Goal: Task Accomplishment & Management: Use online tool/utility

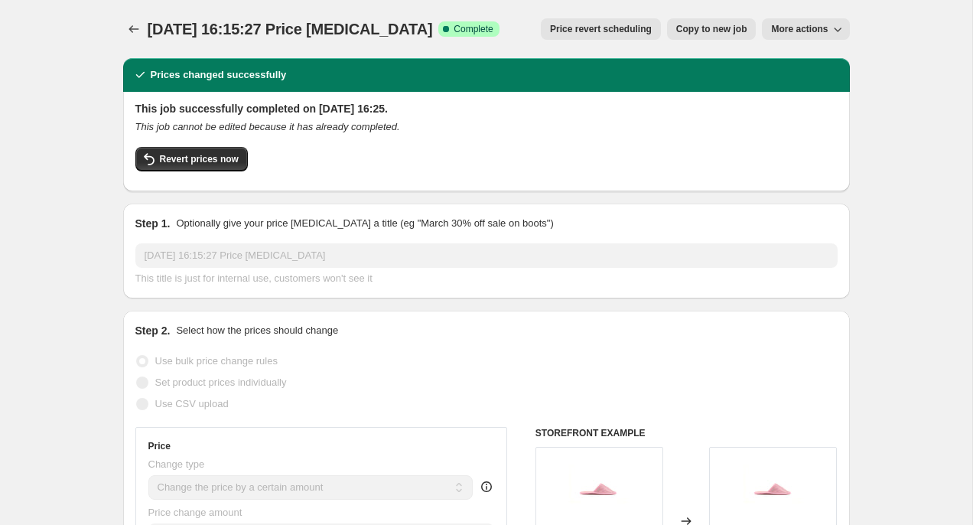
select select "by"
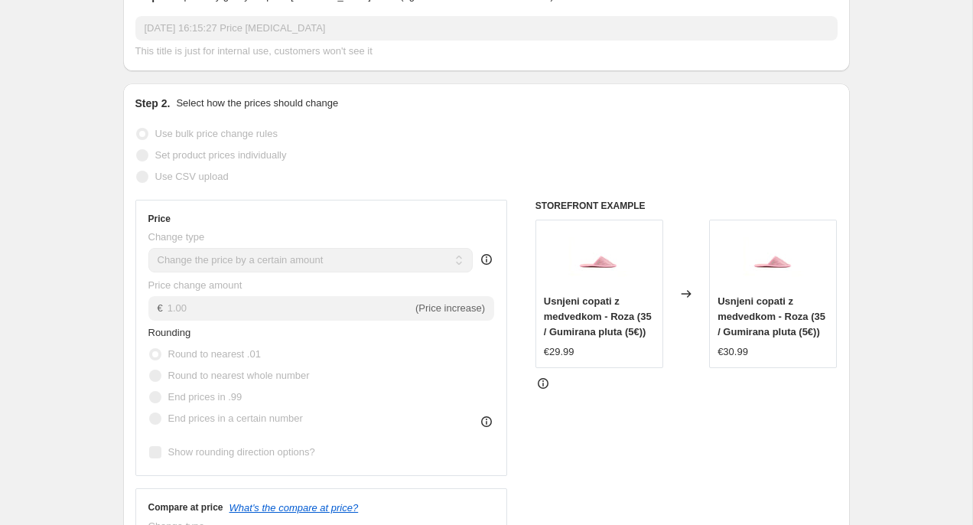
scroll to position [203, 0]
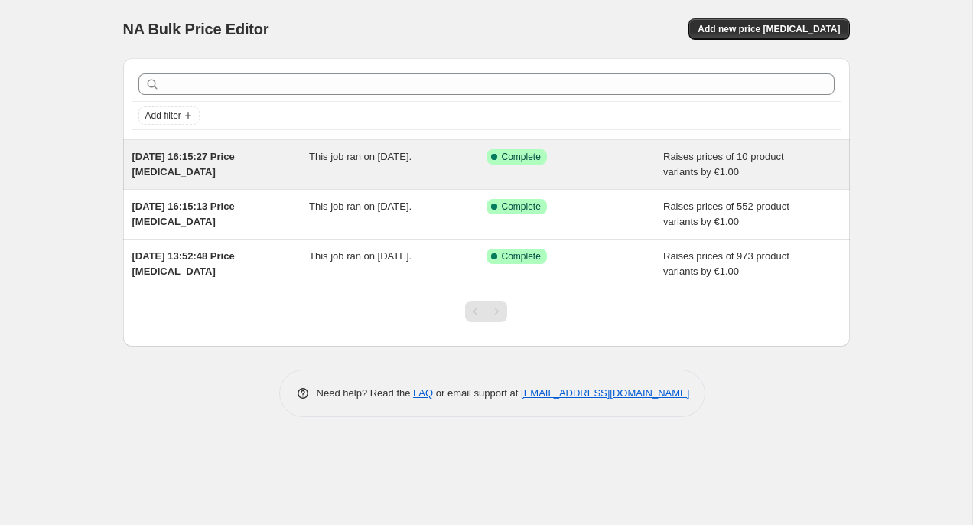
click at [579, 156] on div "Success Complete Complete" at bounding box center [564, 156] width 155 height 15
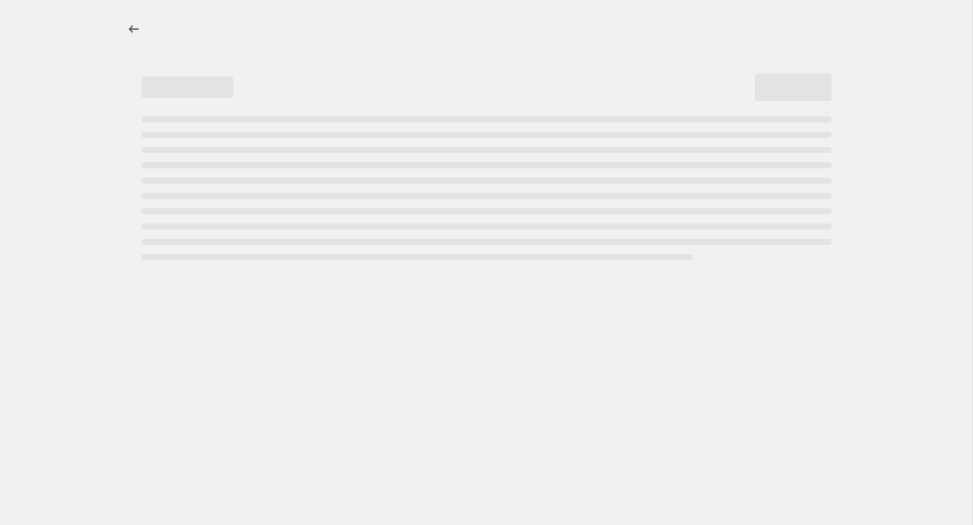
select select "by"
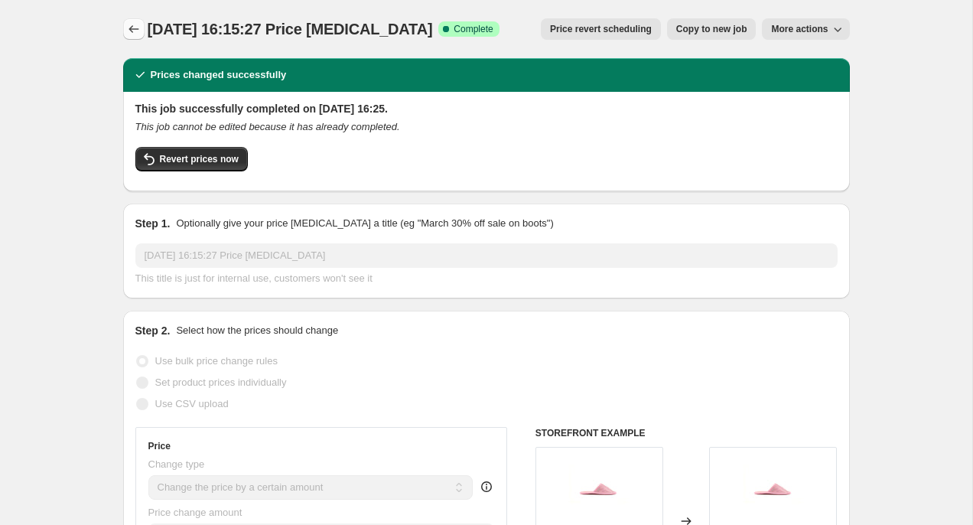
click at [135, 29] on icon "Price change jobs" at bounding box center [134, 29] width 10 height 8
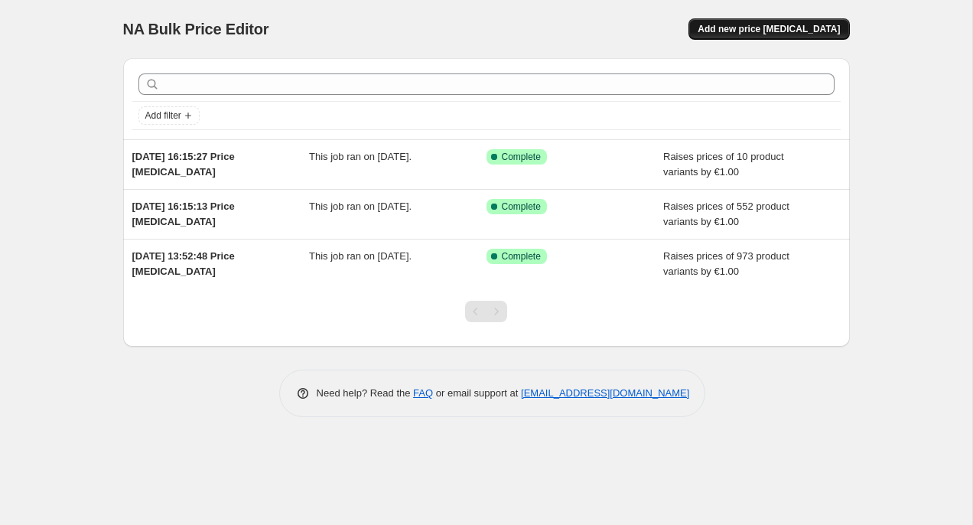
click at [761, 32] on span "Add new price change job" at bounding box center [769, 29] width 142 height 12
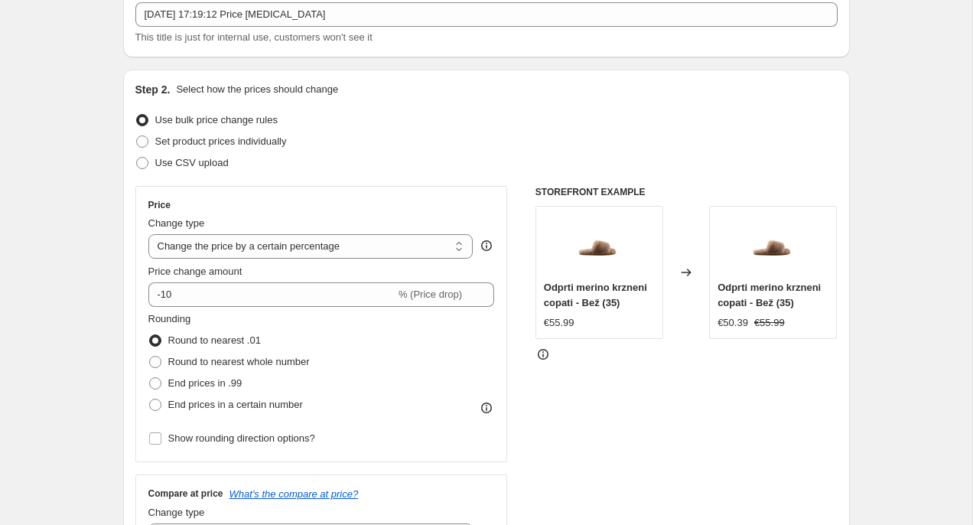
scroll to position [109, 0]
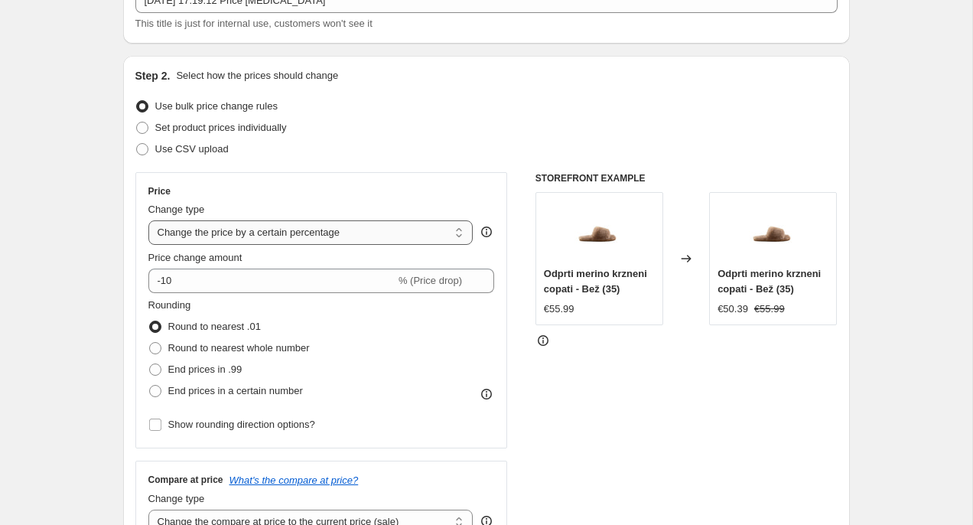
click at [280, 231] on select "Change the price to a certain amount Change the price by a certain amount Chang…" at bounding box center [310, 232] width 325 height 24
select select "by"
click at [148, 220] on select "Change the price to a certain amount Change the price by a certain amount Chang…" at bounding box center [310, 232] width 325 height 24
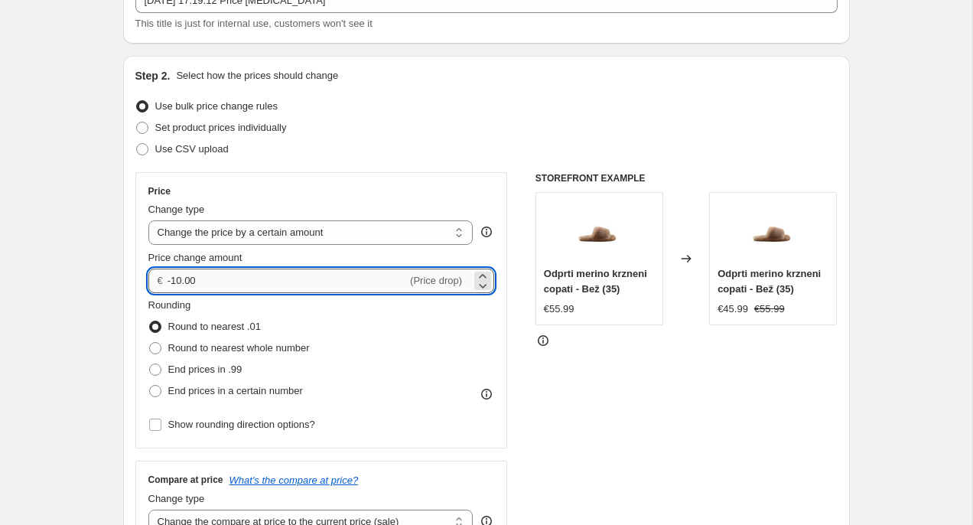
click at [235, 278] on input "-10.00" at bounding box center [287, 280] width 239 height 24
type input "1.00"
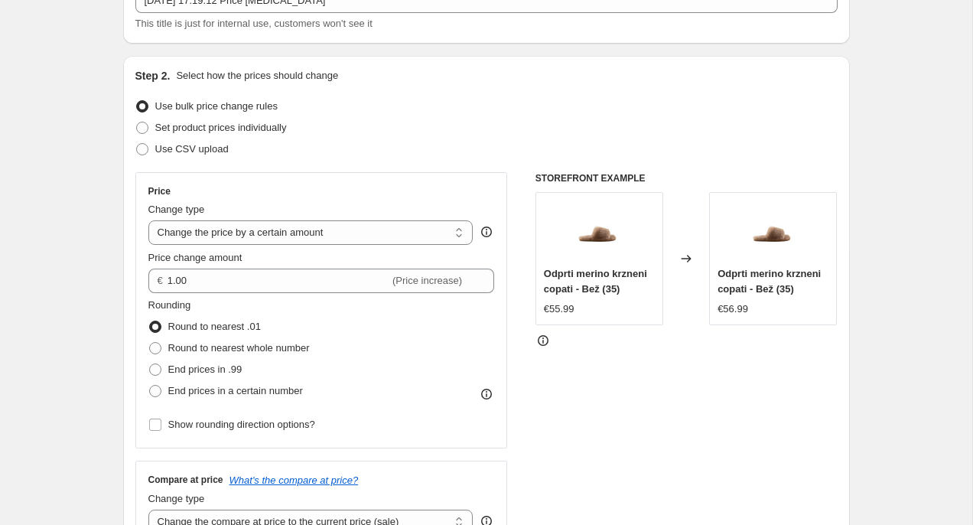
click at [493, 192] on div "Price" at bounding box center [321, 191] width 347 height 12
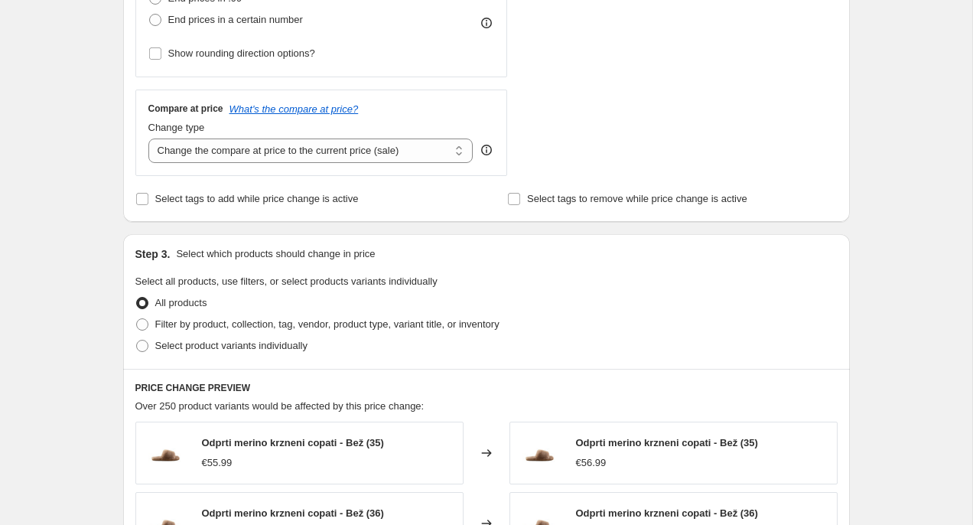
scroll to position [496, 0]
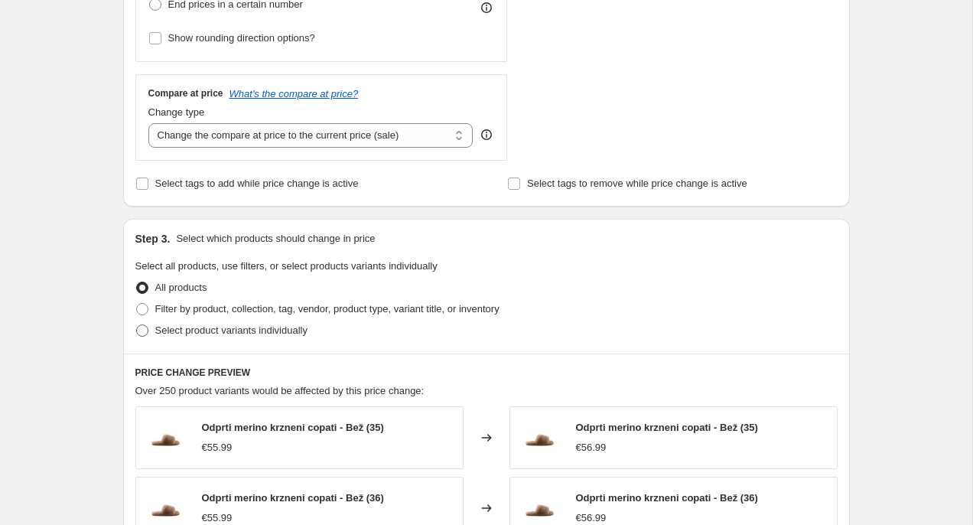
click at [251, 330] on span "Select product variants individually" at bounding box center [231, 329] width 152 height 11
click at [137, 325] on input "Select product variants individually" at bounding box center [136, 324] width 1 height 1
radio input "true"
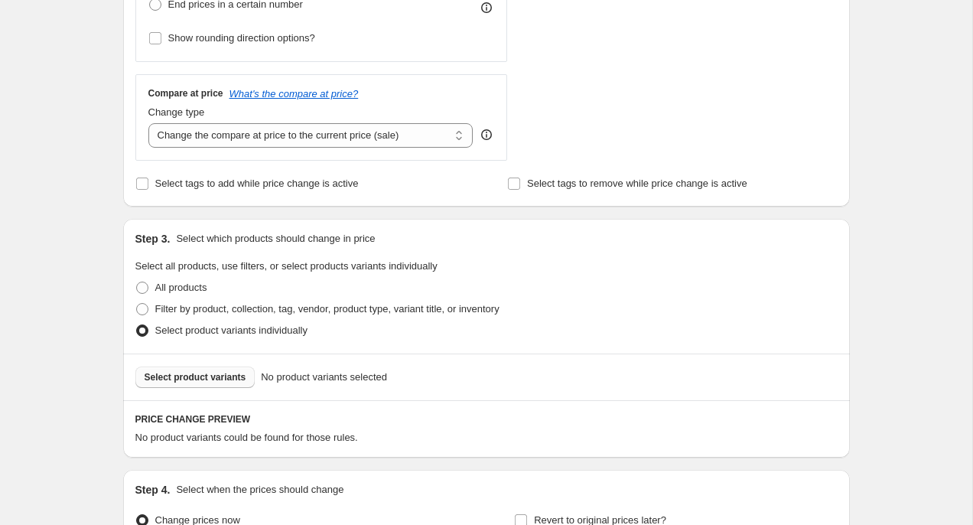
click at [210, 375] on span "Select product variants" at bounding box center [196, 377] width 102 height 12
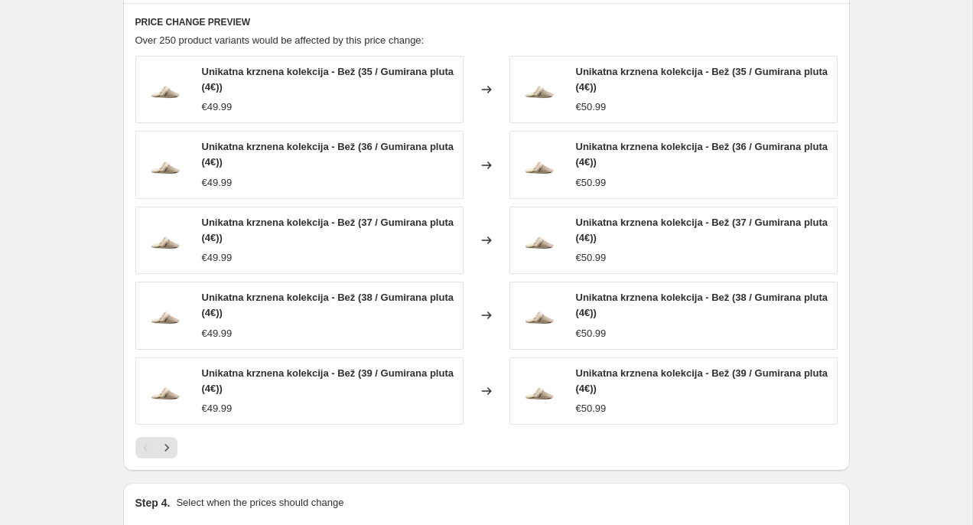
scroll to position [1076, 0]
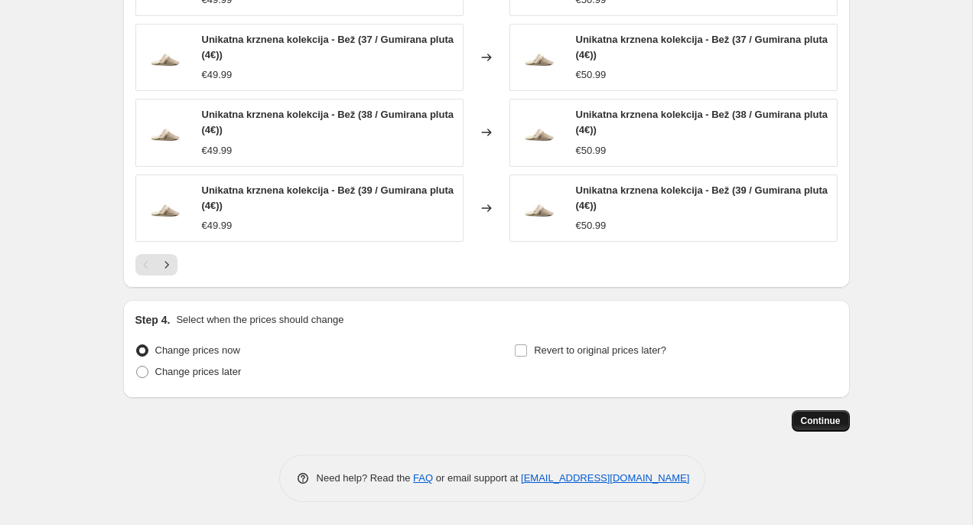
click at [818, 425] on span "Continue" at bounding box center [821, 421] width 40 height 12
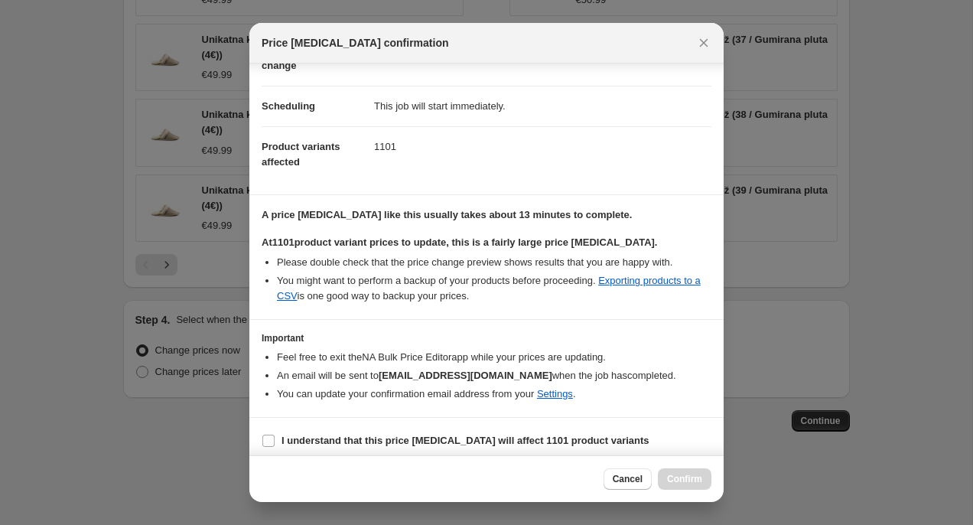
scroll to position [109, 0]
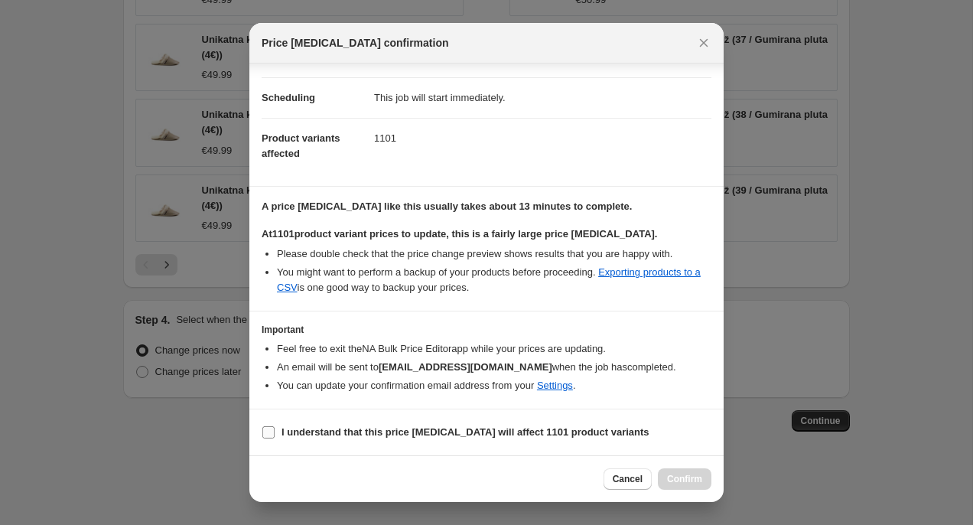
click at [342, 437] on b "I understand that this price change job will affect 1101 product variants" at bounding box center [466, 431] width 368 height 11
click at [275, 437] on input "I understand that this price change job will affect 1101 product variants" at bounding box center [268, 432] width 12 height 12
checkbox input "true"
click at [685, 492] on div "Cancel Confirm" at bounding box center [486, 478] width 474 height 47
click at [690, 487] on button "Confirm" at bounding box center [685, 478] width 54 height 21
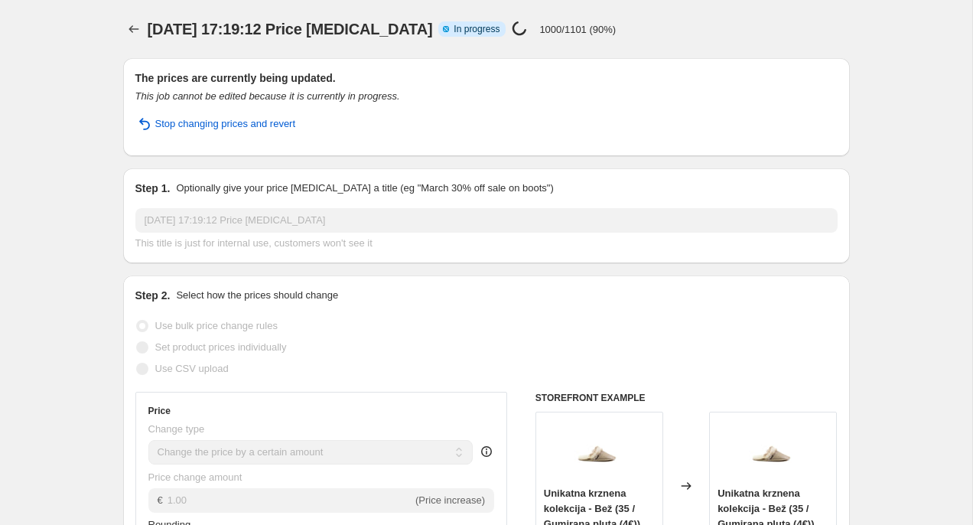
select select "by"
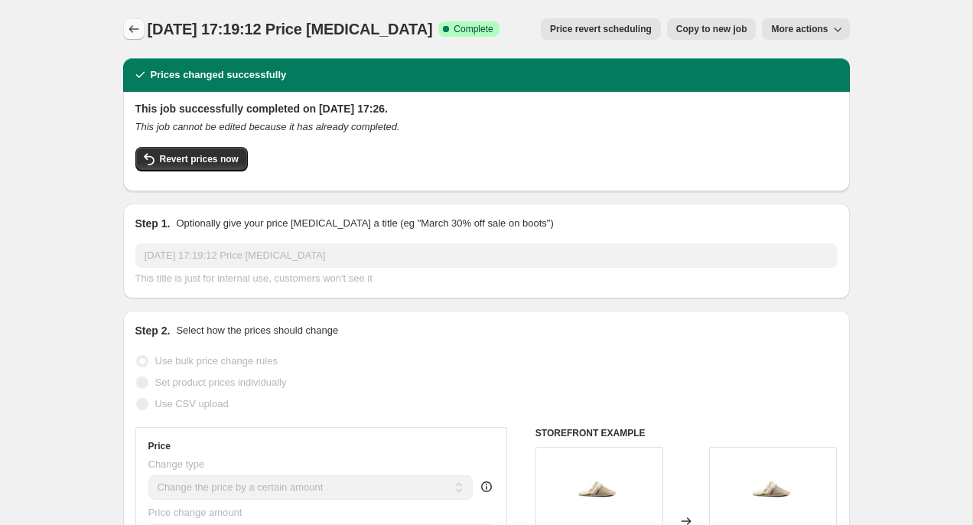
click at [135, 38] on button "Price change jobs" at bounding box center [133, 28] width 21 height 21
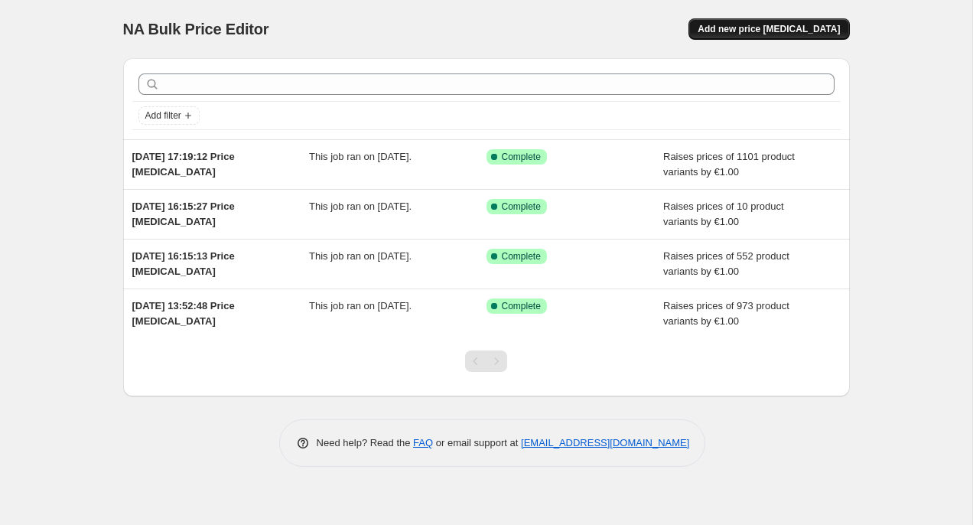
click at [786, 26] on span "Add new price change job" at bounding box center [769, 29] width 142 height 12
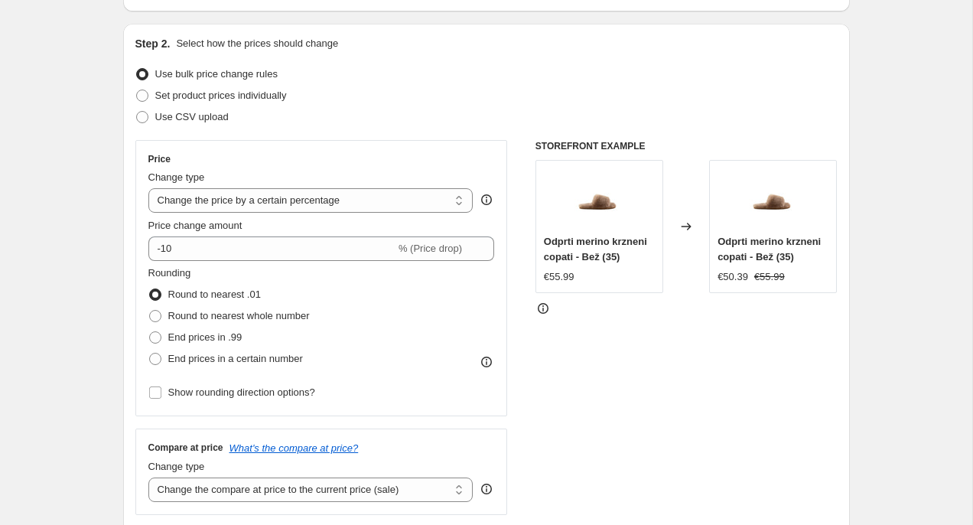
scroll to position [170, 0]
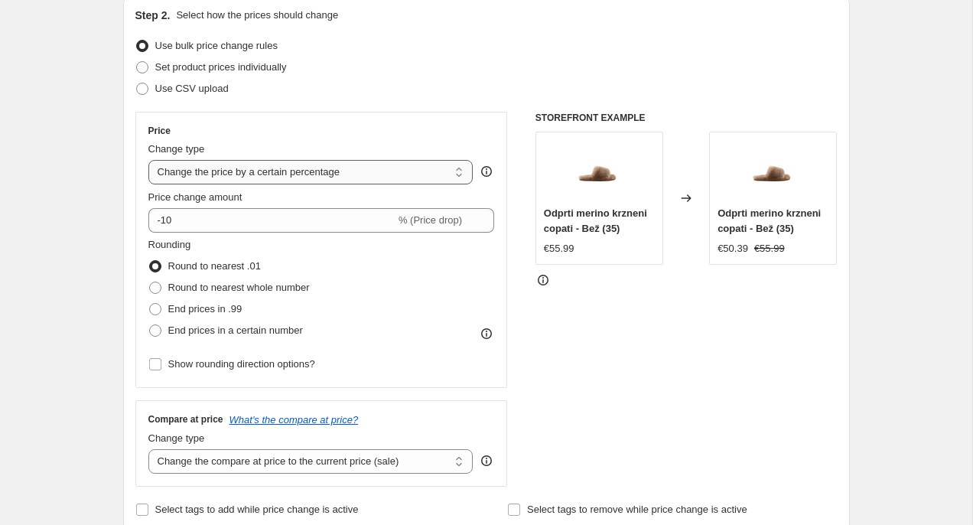
click at [348, 177] on select "Change the price to a certain amount Change the price by a certain amount Chang…" at bounding box center [310, 172] width 325 height 24
select select "by"
click at [148, 160] on select "Change the price to a certain amount Change the price by a certain amount Chang…" at bounding box center [310, 172] width 325 height 24
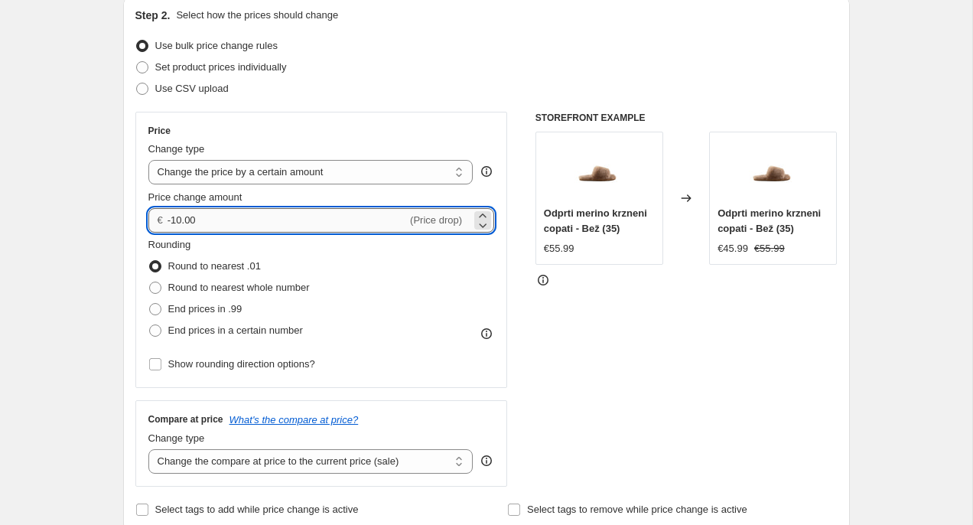
click at [259, 214] on input "-10.00" at bounding box center [287, 220] width 239 height 24
type input "1.00"
click at [464, 125] on div "Price" at bounding box center [321, 131] width 347 height 12
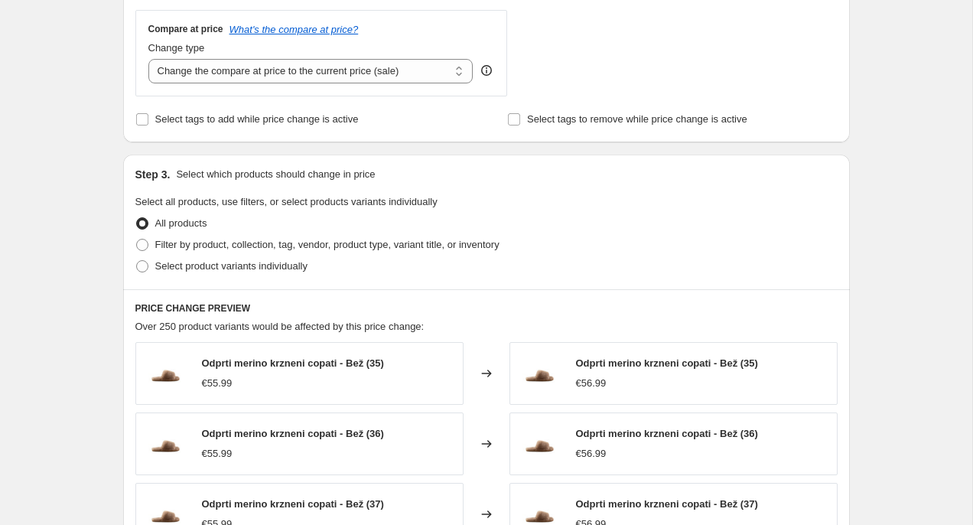
scroll to position [593, 0]
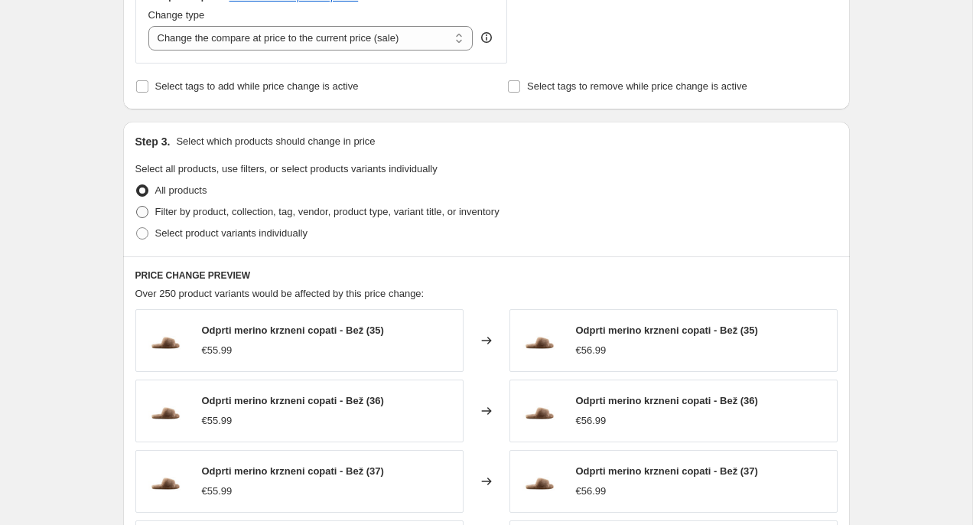
click at [260, 213] on span "Filter by product, collection, tag, vendor, product type, variant title, or inv…" at bounding box center [327, 211] width 344 height 11
click at [137, 207] on input "Filter by product, collection, tag, vendor, product type, variant title, or inv…" at bounding box center [136, 206] width 1 height 1
radio input "true"
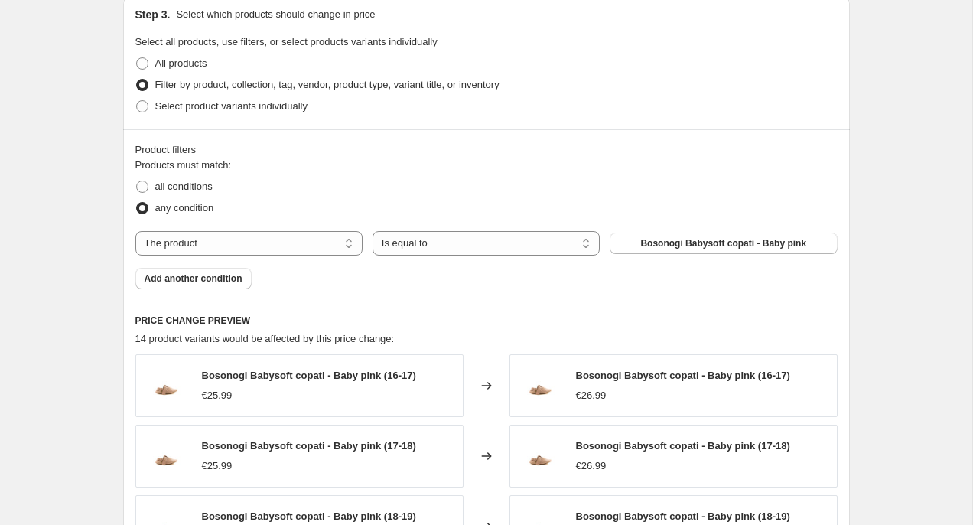
scroll to position [772, 0]
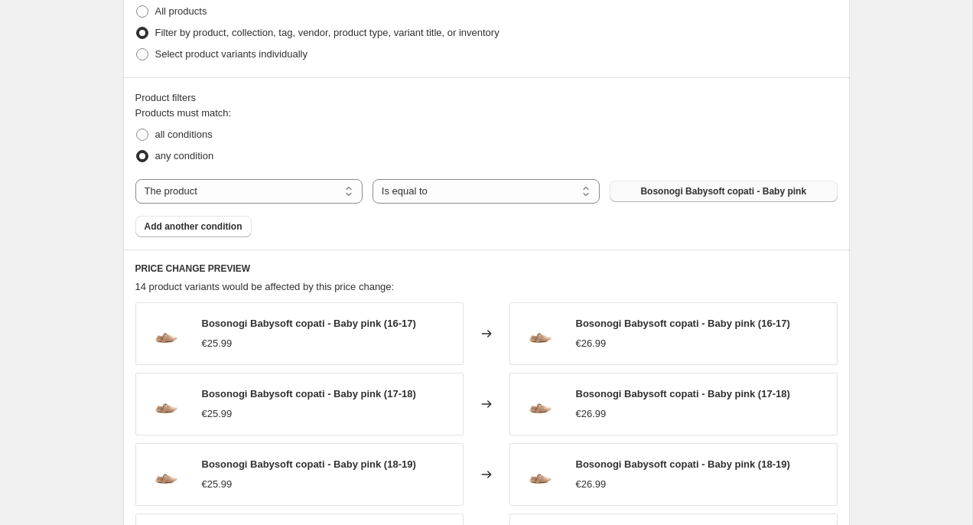
click at [659, 184] on button "Bosonogi Babysoft copati - Baby pink" at bounding box center [723, 191] width 227 height 21
click at [270, 195] on select "The product The product's collection The product's tag The product's vendor The…" at bounding box center [248, 191] width 227 height 24
select select "collection"
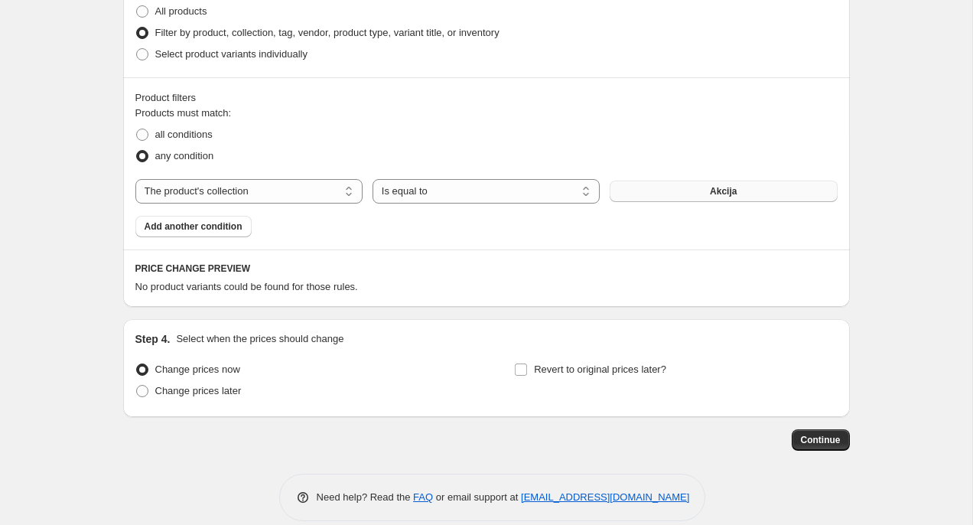
click at [725, 191] on span "Akcija" at bounding box center [723, 191] width 27 height 12
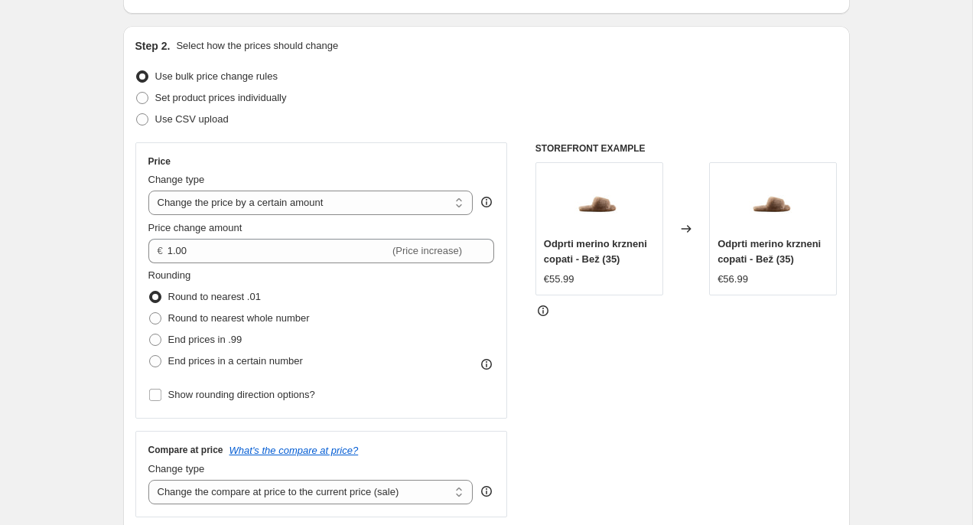
scroll to position [131, 0]
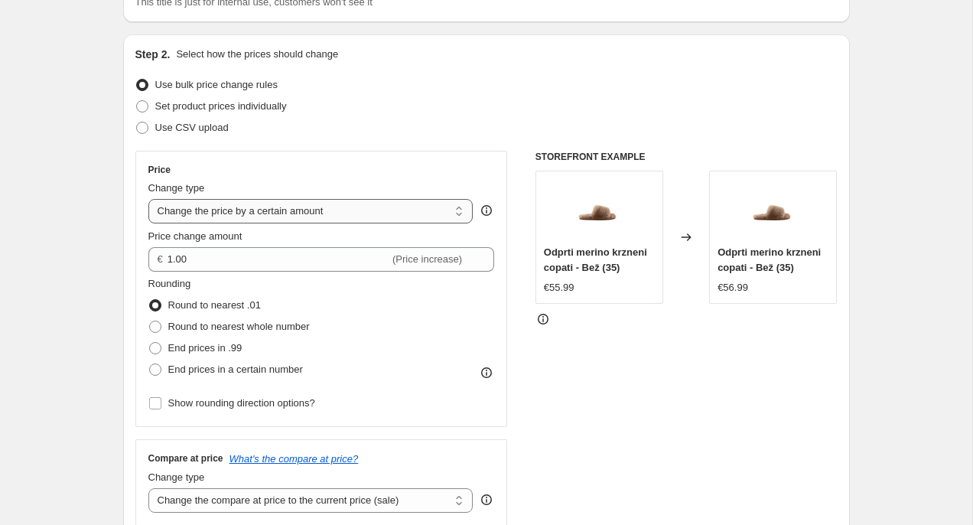
click at [319, 215] on select "Change the price to a certain amount Change the price by a certain amount Chang…" at bounding box center [310, 211] width 325 height 24
click at [148, 199] on select "Change the price to a certain amount Change the price by a certain amount Chang…" at bounding box center [310, 211] width 325 height 24
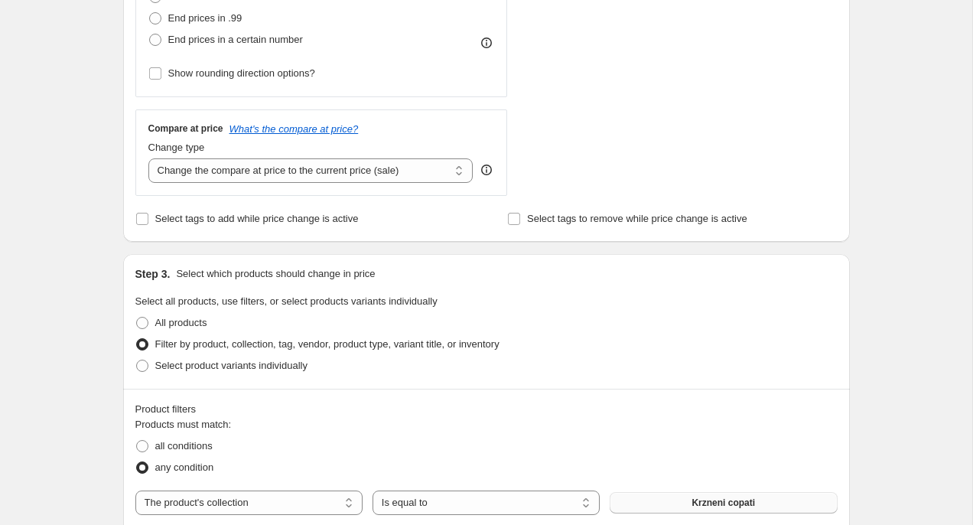
scroll to position [487, 0]
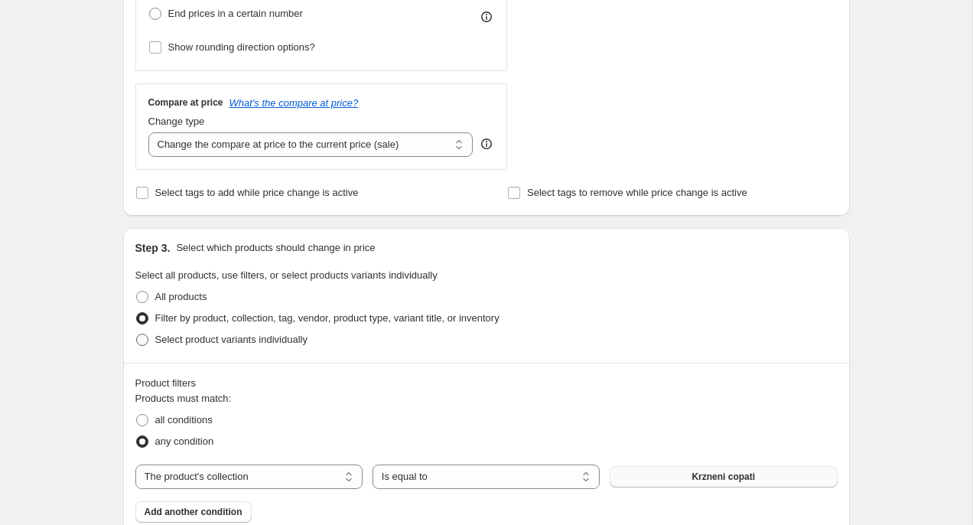
click at [243, 347] on label "Select product variants individually" at bounding box center [221, 339] width 172 height 21
click at [137, 334] on input "Select product variants individually" at bounding box center [136, 334] width 1 height 1
radio input "true"
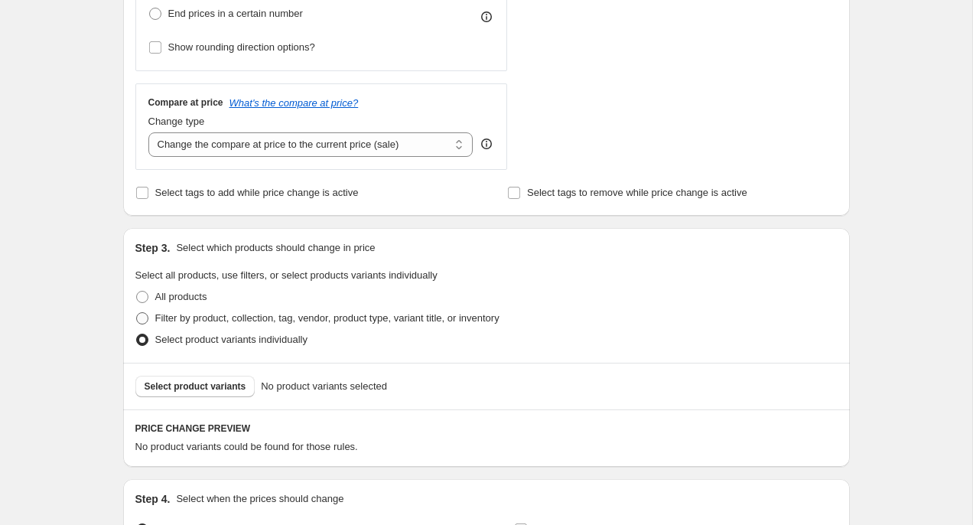
click at [200, 319] on span "Filter by product, collection, tag, vendor, product type, variant title, or inv…" at bounding box center [327, 317] width 344 height 11
click at [137, 313] on input "Filter by product, collection, tag, vendor, product type, variant title, or inv…" at bounding box center [136, 312] width 1 height 1
radio input "true"
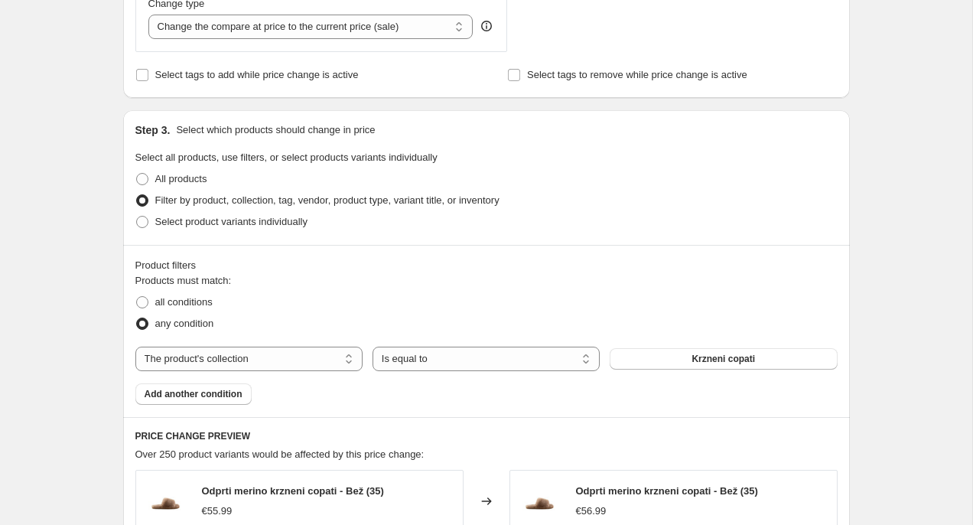
scroll to position [630, 0]
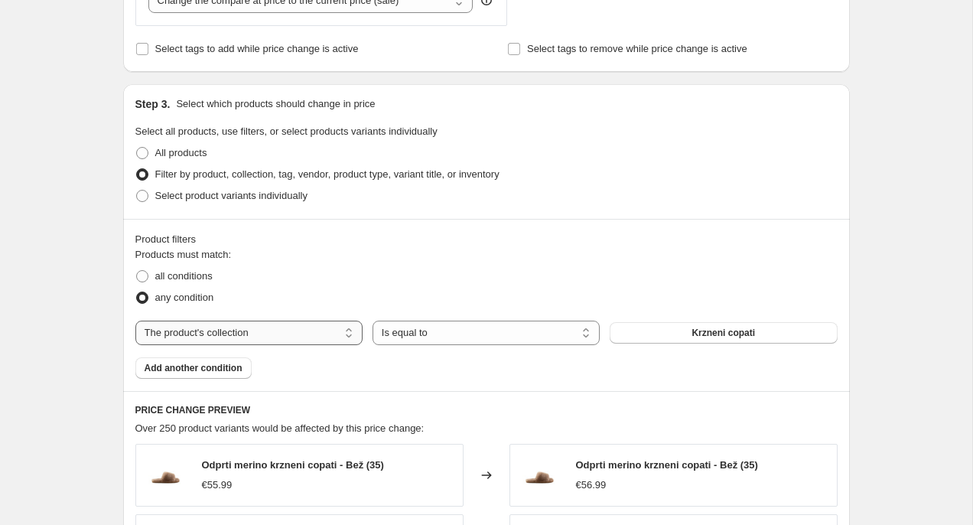
click at [307, 342] on select "The product The product's collection The product's tag The product's vendor The…" at bounding box center [248, 333] width 227 height 24
click at [647, 337] on span "Bosonogi Babysoft copati - Baby pink" at bounding box center [723, 333] width 166 height 12
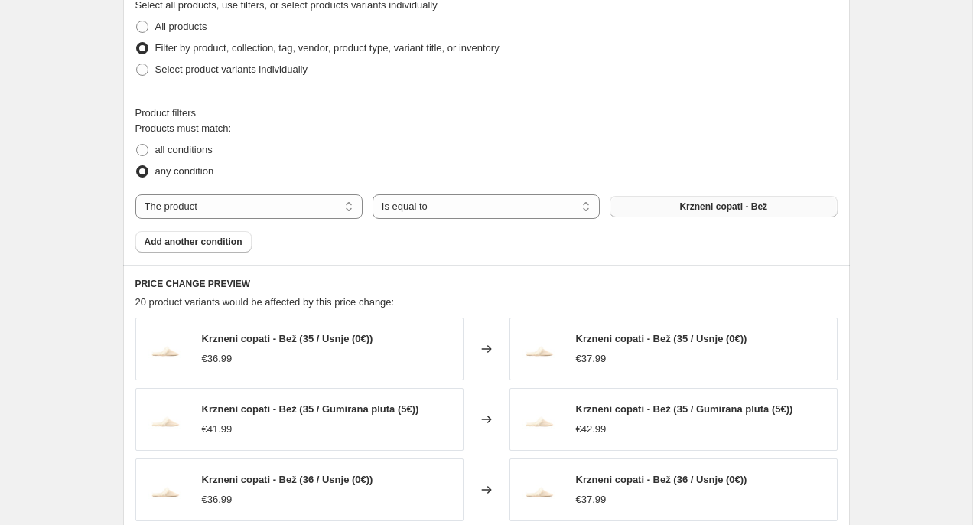
scroll to position [742, 0]
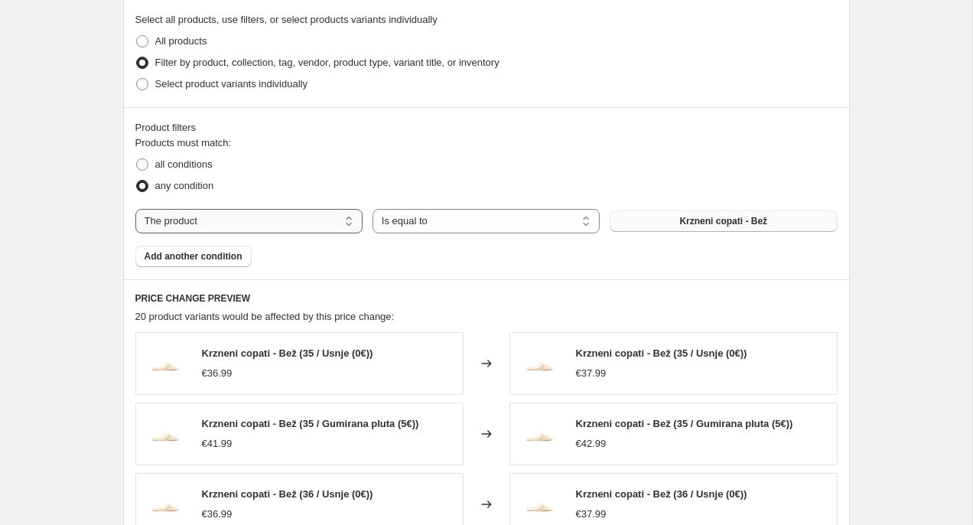
click at [272, 221] on select "The product The product's collection The product's tag The product's vendor The…" at bounding box center [248, 221] width 227 height 24
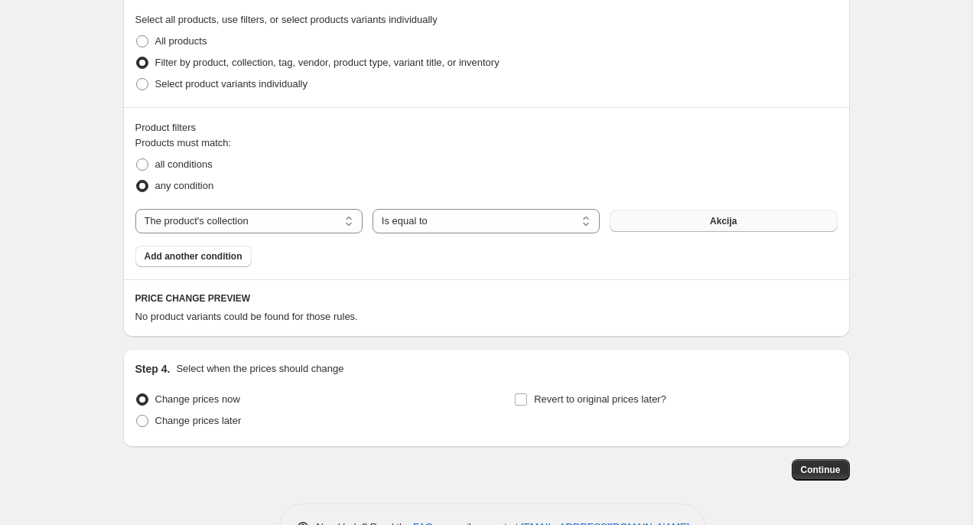
click at [707, 226] on button "Akcija" at bounding box center [723, 220] width 227 height 21
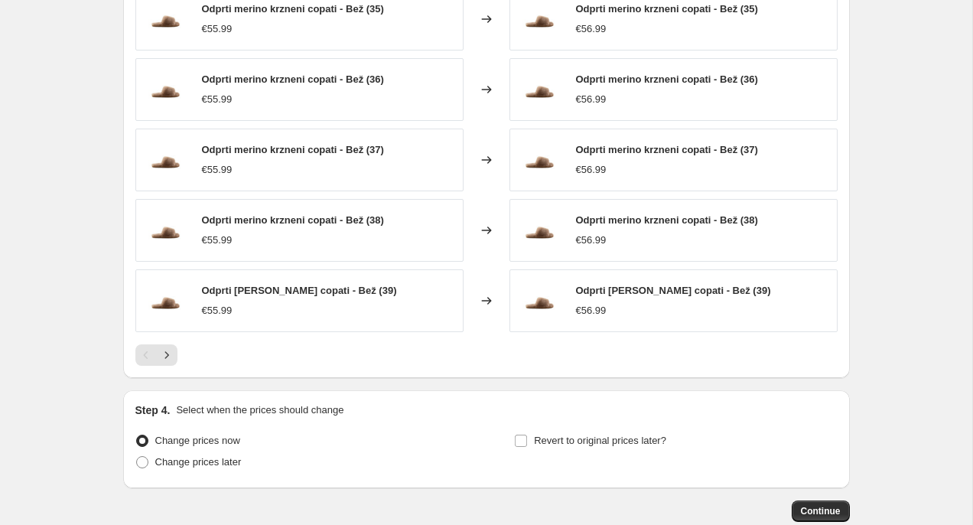
scroll to position [1093, 0]
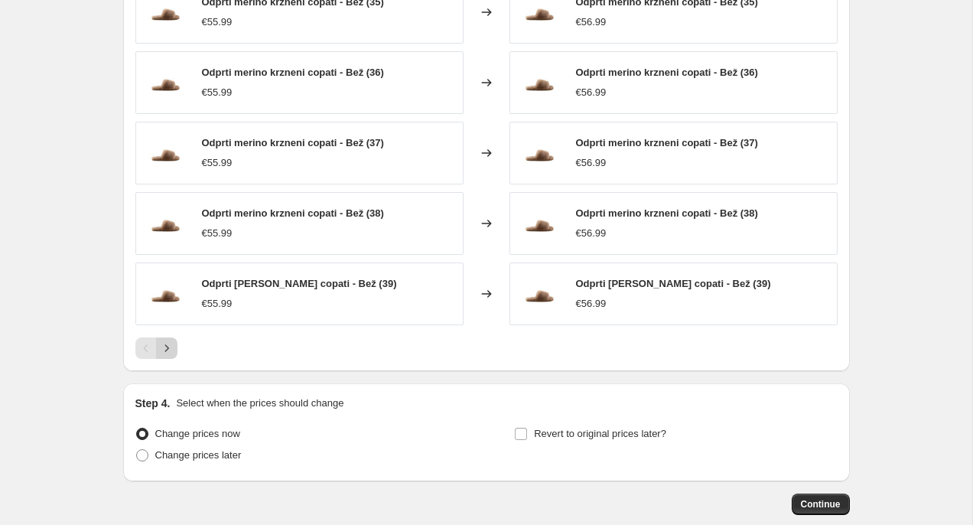
click at [171, 347] on icon "Next" at bounding box center [166, 347] width 15 height 15
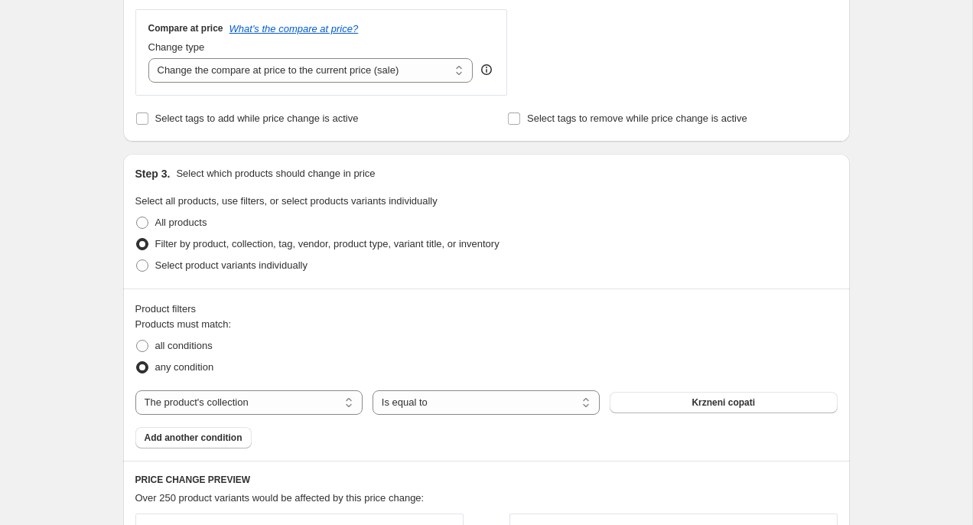
scroll to position [583, 0]
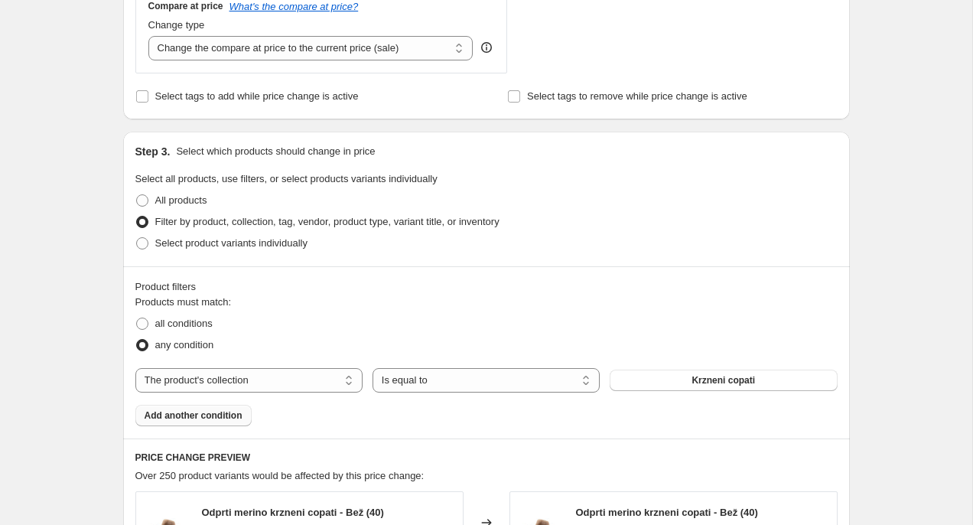
click at [223, 421] on button "Add another condition" at bounding box center [193, 415] width 116 height 21
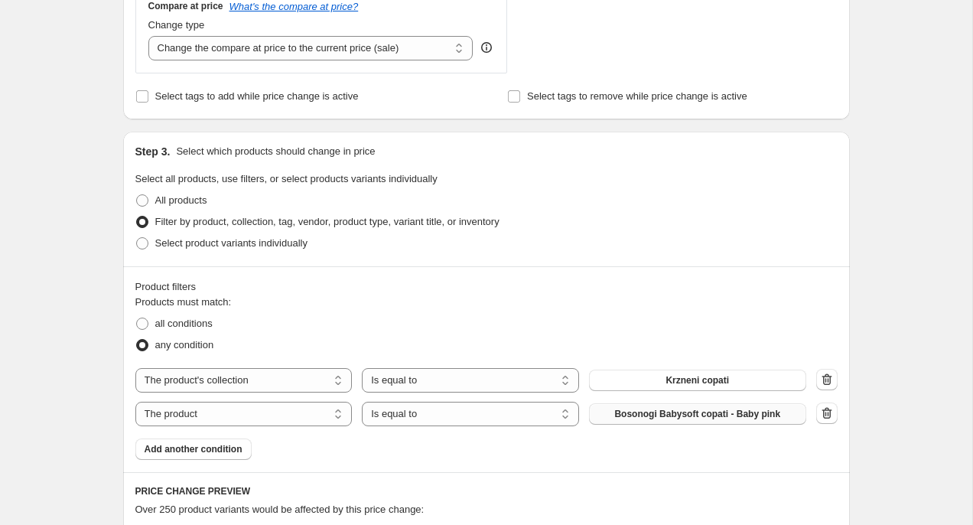
click at [647, 415] on span "Bosonogi Babysoft copati - Baby pink" at bounding box center [697, 414] width 166 height 12
click at [828, 414] on icon "button" at bounding box center [826, 412] width 15 height 15
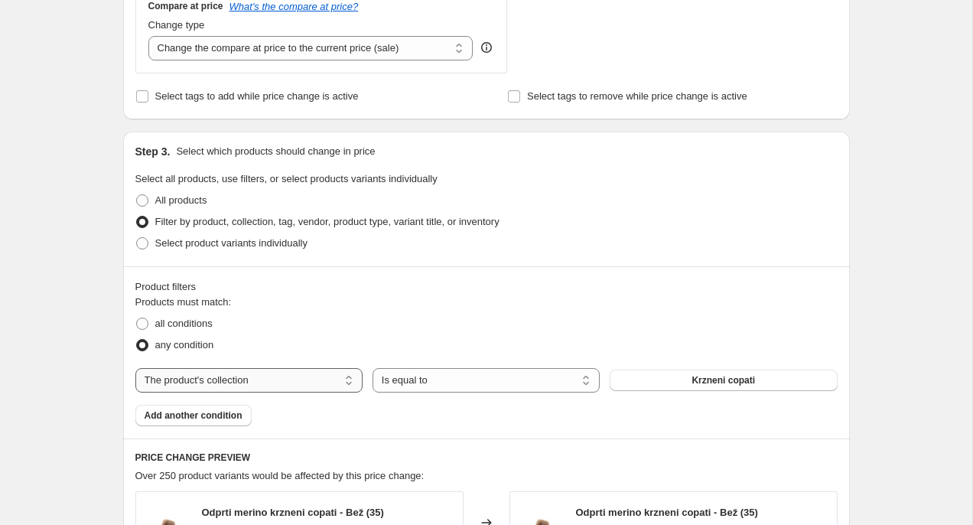
click at [238, 372] on select "The product The product's collection The product's tag The product's vendor The…" at bounding box center [248, 380] width 227 height 24
select select "product"
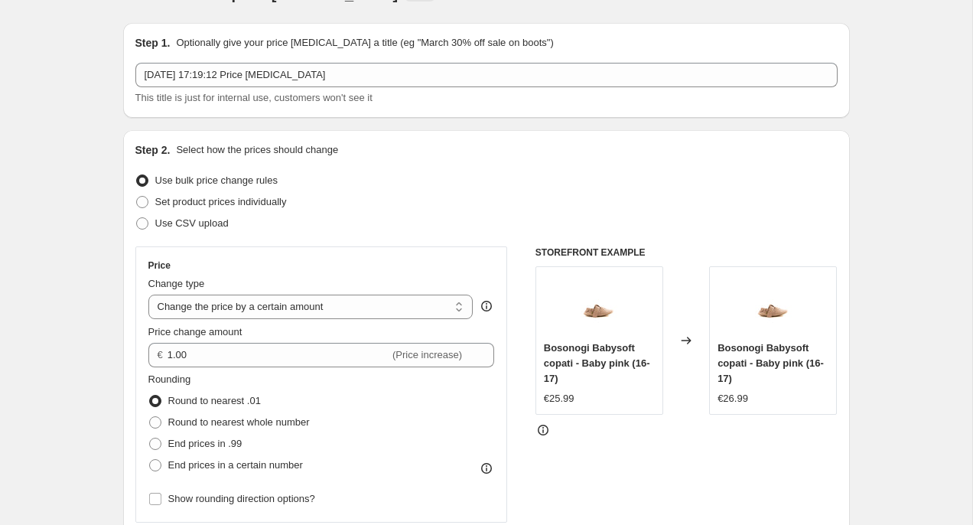
scroll to position [0, 0]
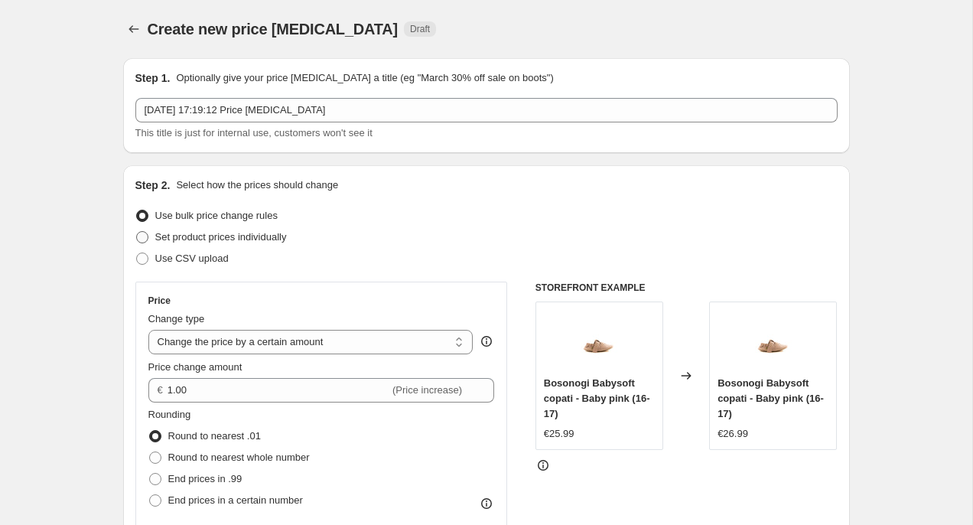
click at [239, 237] on span "Set product prices individually" at bounding box center [221, 236] width 132 height 11
click at [137, 232] on input "Set product prices individually" at bounding box center [136, 231] width 1 height 1
radio input "true"
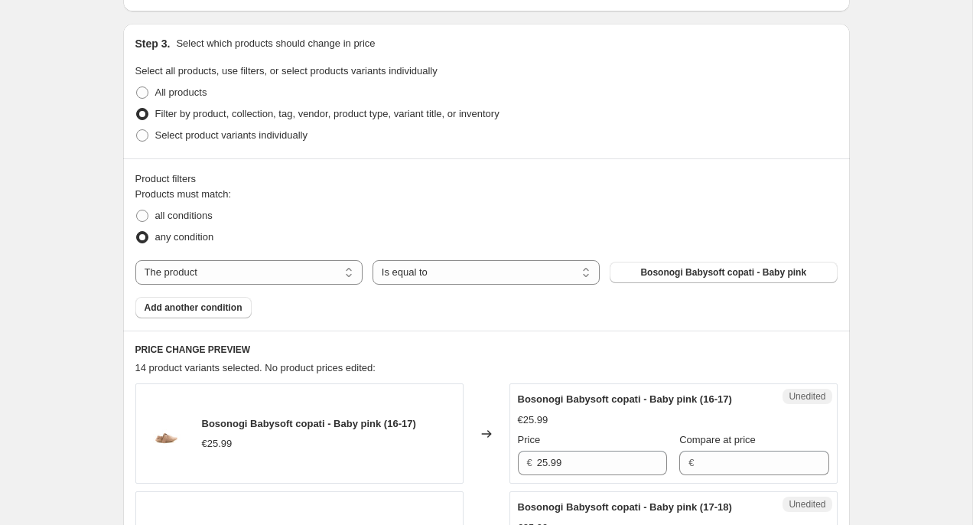
scroll to position [329, 0]
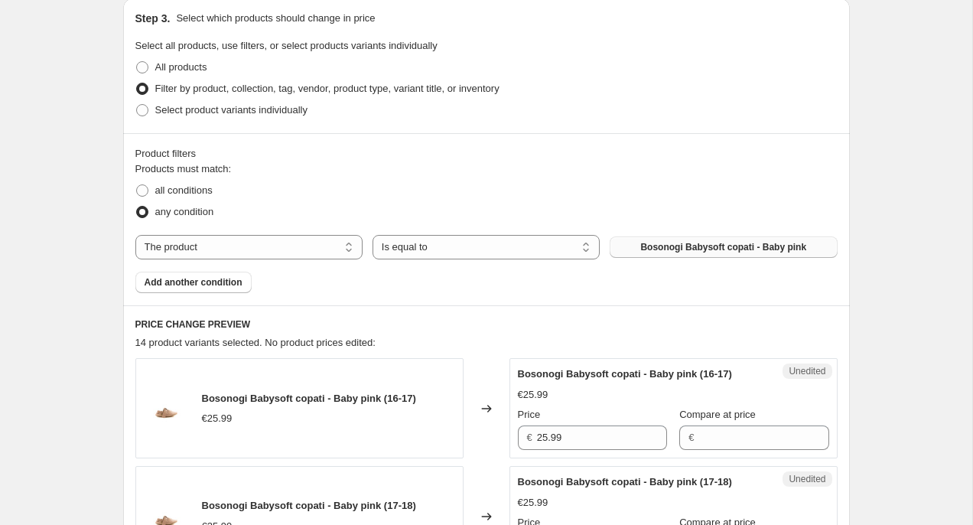
click at [710, 251] on span "Bosonogi Babysoft copati - Baby pink" at bounding box center [723, 247] width 166 height 12
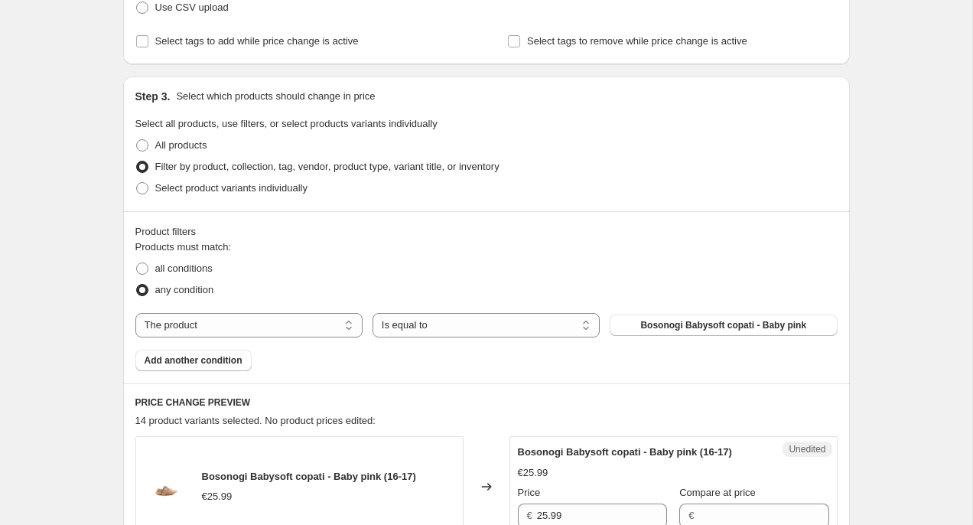
scroll to position [249, 0]
click at [171, 145] on span "All products" at bounding box center [181, 146] width 52 height 11
click at [137, 142] on input "All products" at bounding box center [136, 141] width 1 height 1
radio input "true"
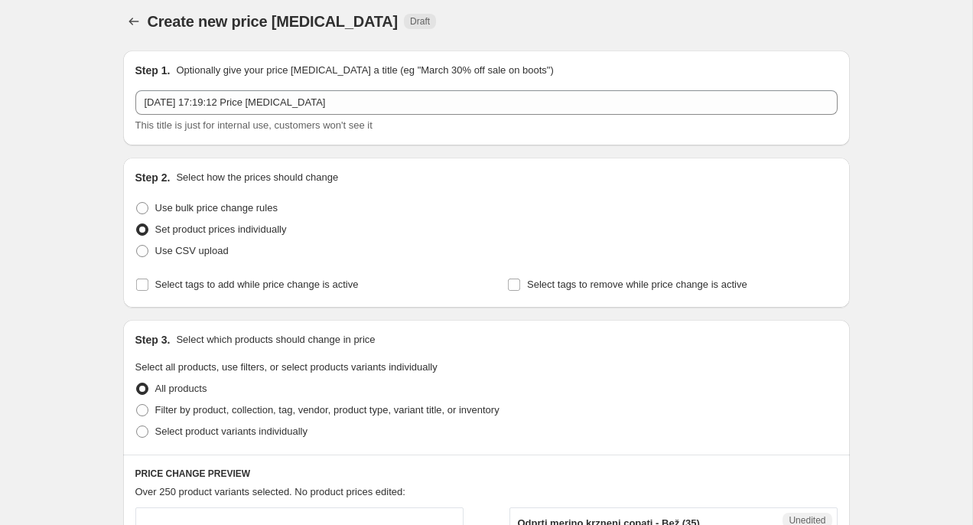
scroll to position [14, 0]
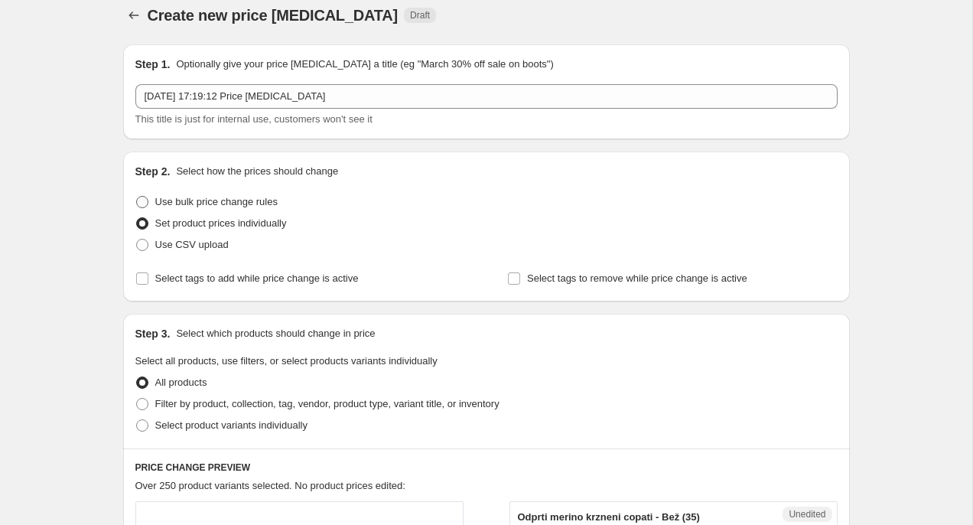
click at [240, 205] on span "Use bulk price change rules" at bounding box center [216, 201] width 122 height 11
click at [137, 197] on input "Use bulk price change rules" at bounding box center [136, 196] width 1 height 1
radio input "true"
select select "by"
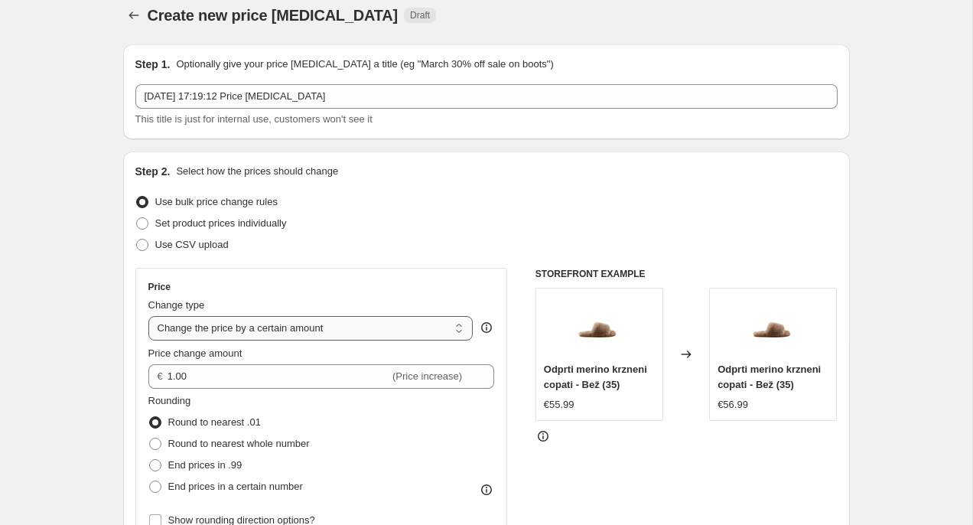
click at [297, 336] on select "Change the price to a certain amount Change the price by a certain amount Chang…" at bounding box center [310, 328] width 325 height 24
click at [148, 316] on select "Change the price to a certain amount Change the price by a certain amount Chang…" at bounding box center [310, 328] width 325 height 24
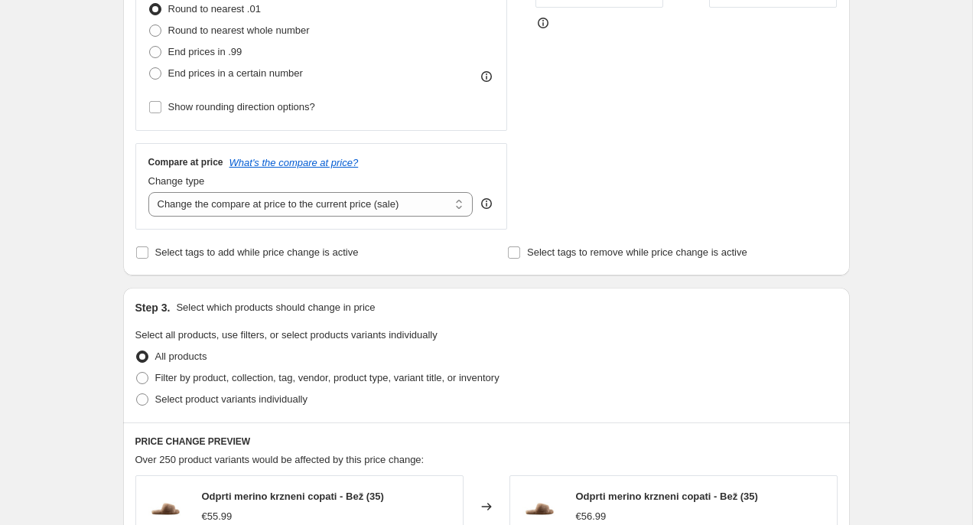
scroll to position [438, 0]
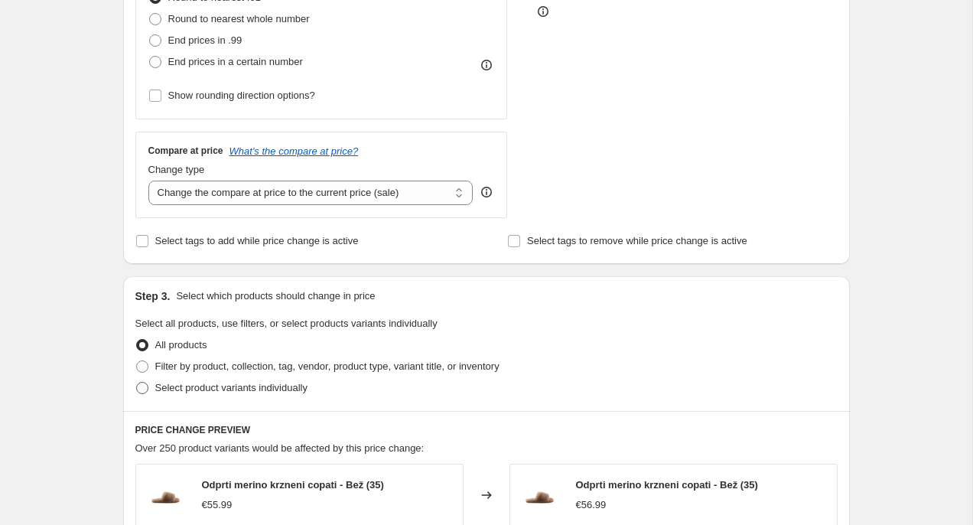
click at [289, 392] on span "Select product variants individually" at bounding box center [231, 387] width 152 height 11
click at [137, 382] on input "Select product variants individually" at bounding box center [136, 382] width 1 height 1
radio input "true"
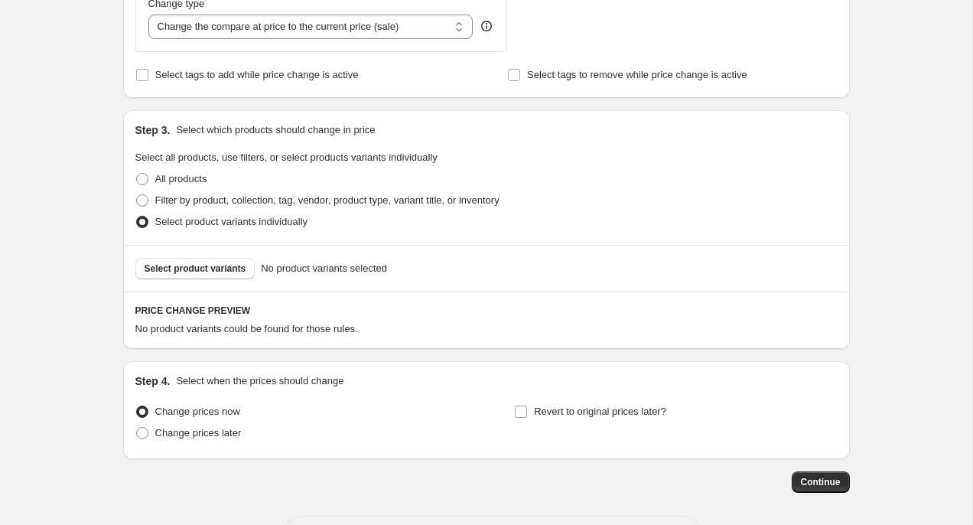
scroll to position [666, 0]
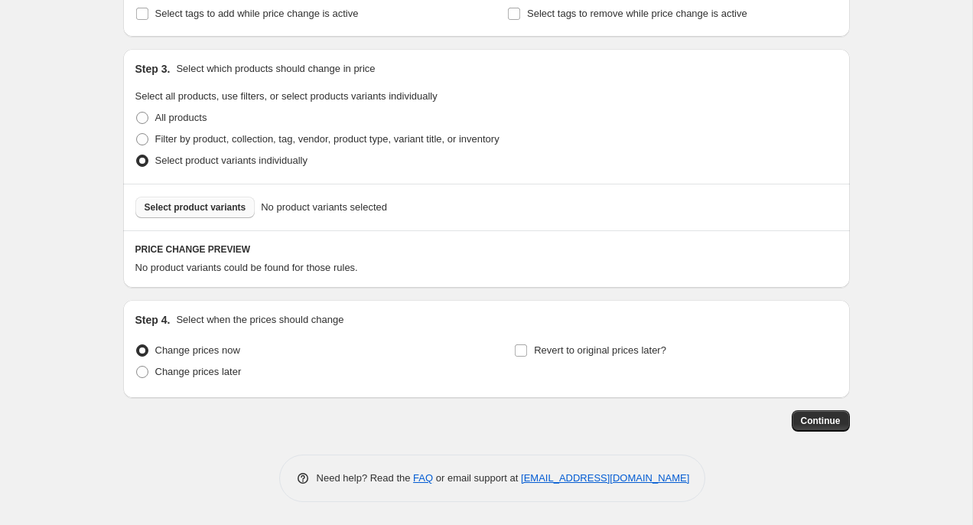
click at [207, 207] on span "Select product variants" at bounding box center [196, 207] width 102 height 12
click at [171, 114] on span "All products" at bounding box center [181, 117] width 52 height 11
click at [137, 112] on input "All products" at bounding box center [136, 112] width 1 height 1
radio input "true"
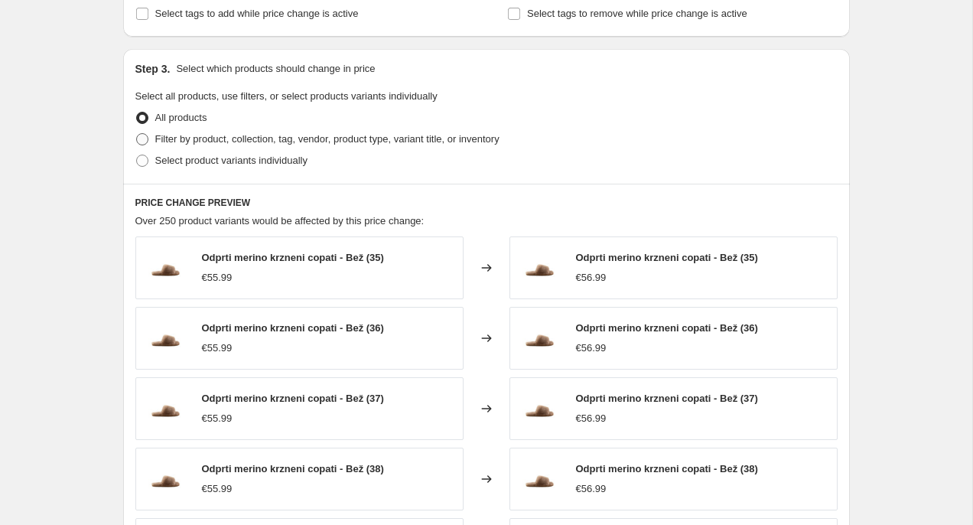
click at [227, 142] on span "Filter by product, collection, tag, vendor, product type, variant title, or inv…" at bounding box center [327, 138] width 344 height 11
click at [137, 134] on input "Filter by product, collection, tag, vendor, product type, variant title, or inv…" at bounding box center [136, 133] width 1 height 1
radio input "true"
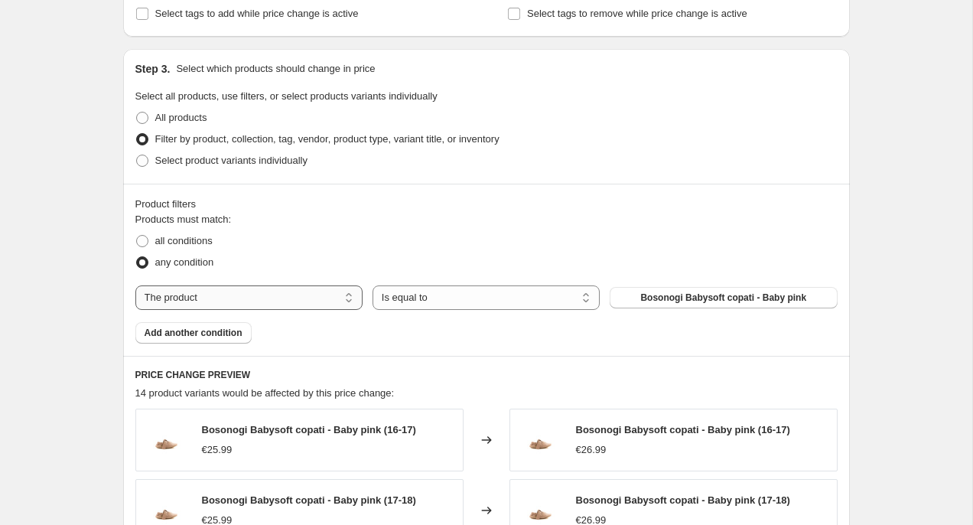
click at [285, 291] on select "The product The product's collection The product's tag The product's vendor The…" at bounding box center [248, 297] width 227 height 24
select select "collection"
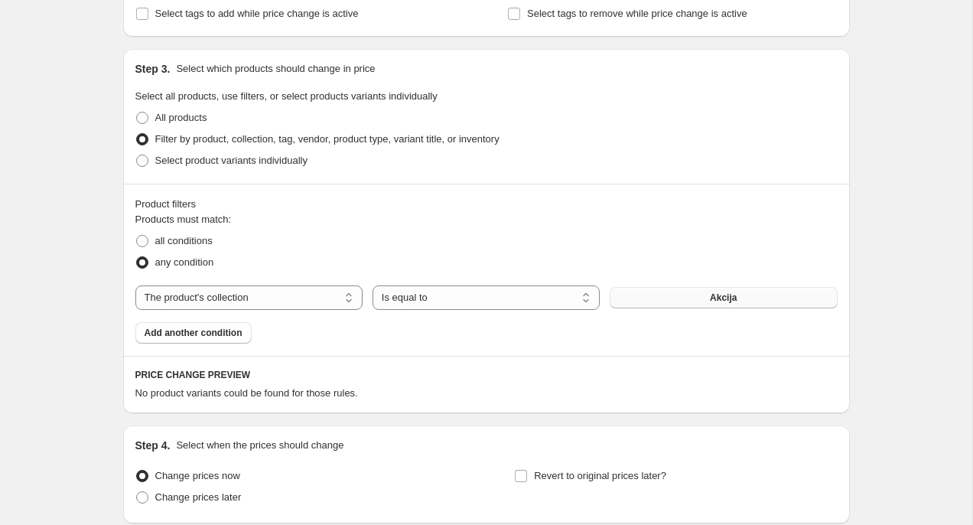
click at [714, 303] on button "Akcija" at bounding box center [723, 297] width 227 height 21
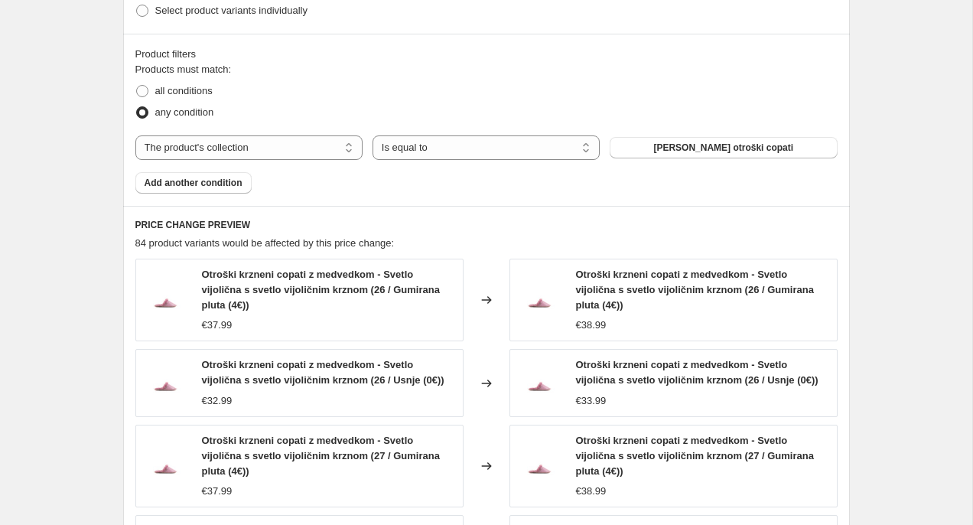
scroll to position [861, 0]
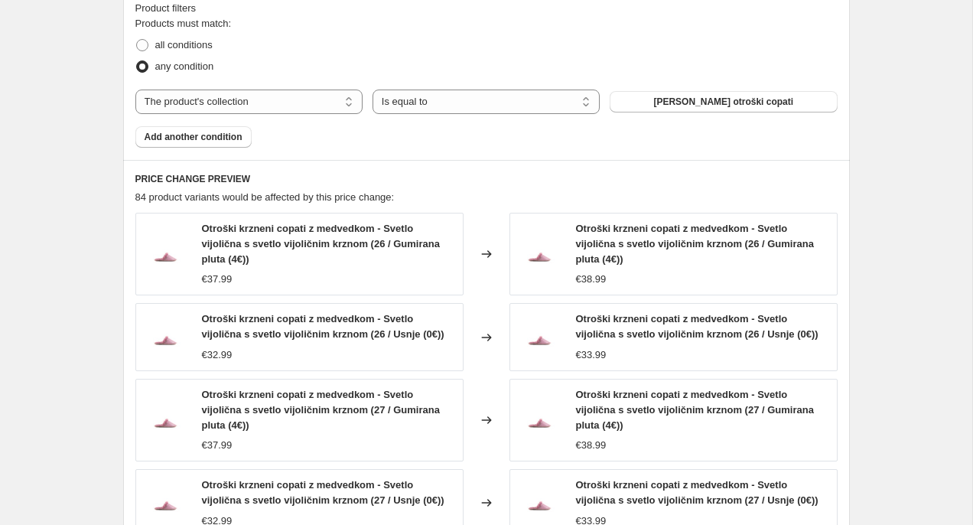
click at [323, 231] on span "Otroški krzneni copati z medvedkom - Svetlo vijolična s svetlo vijoličnim krzno…" at bounding box center [321, 244] width 238 height 42
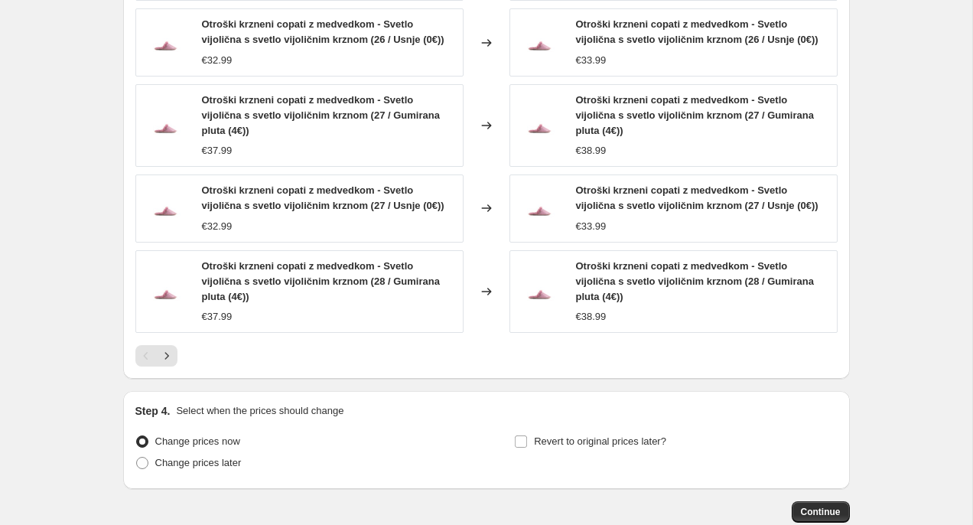
scroll to position [1148, 0]
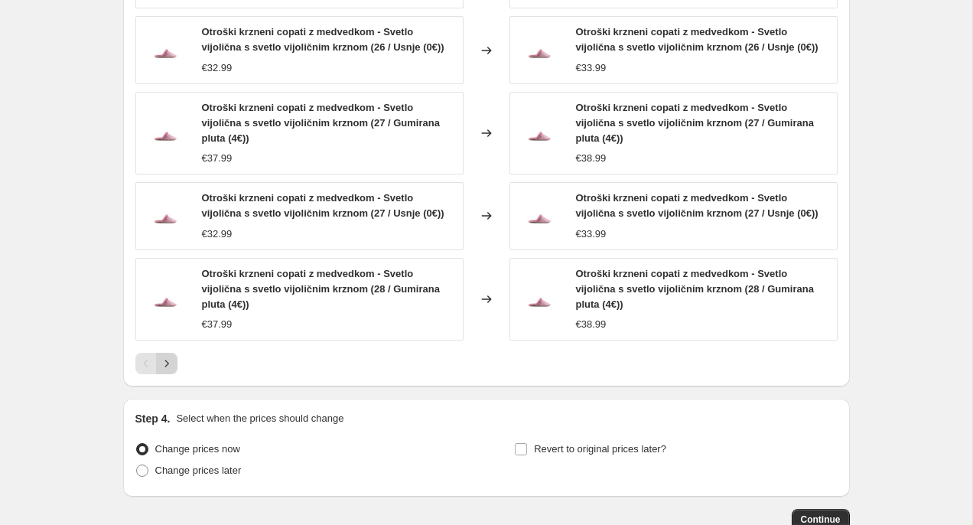
click at [167, 364] on icon "Next" at bounding box center [166, 363] width 4 height 7
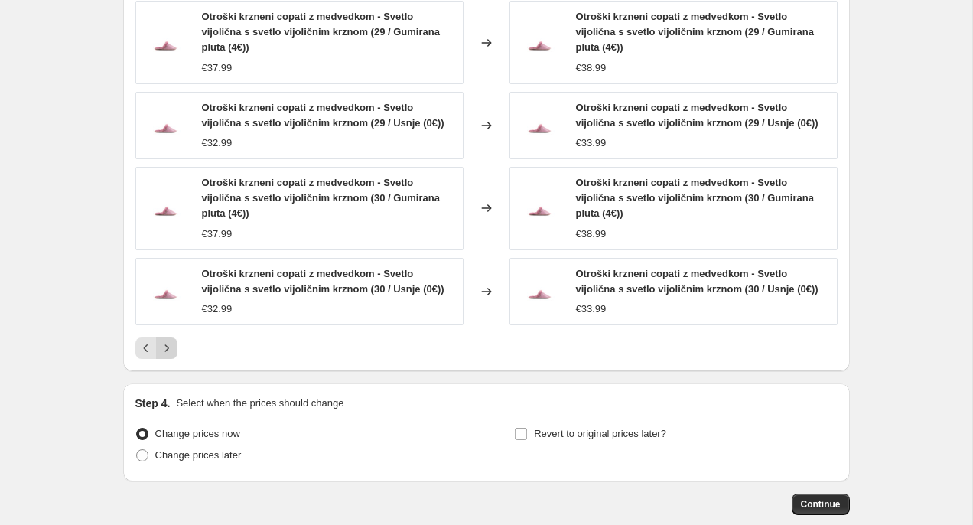
click at [170, 354] on icon "Next" at bounding box center [166, 347] width 15 height 15
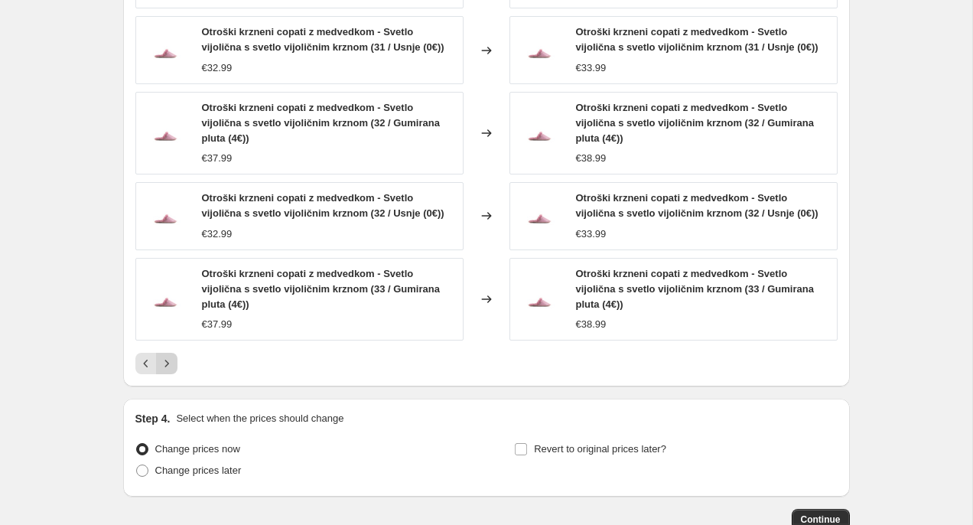
click at [170, 354] on button "Next" at bounding box center [166, 363] width 21 height 21
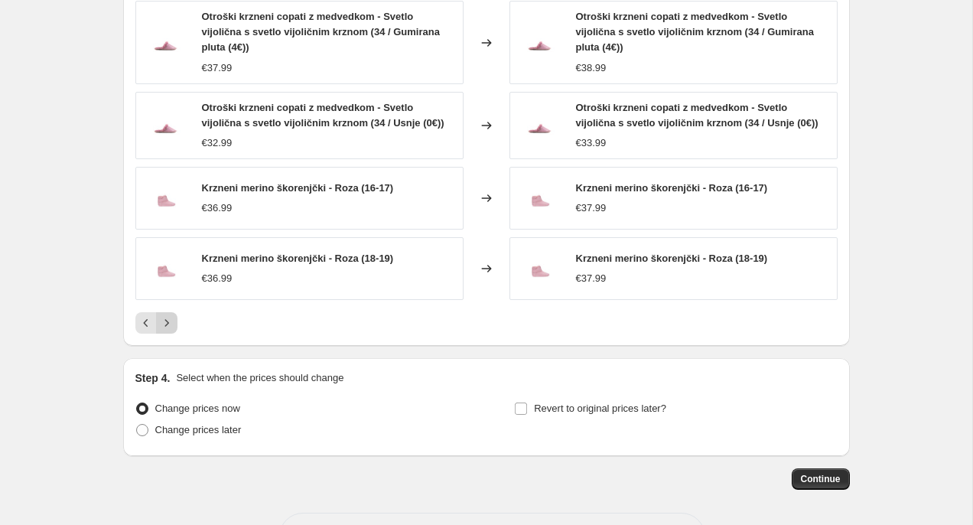
click at [167, 327] on icon "Next" at bounding box center [166, 322] width 15 height 15
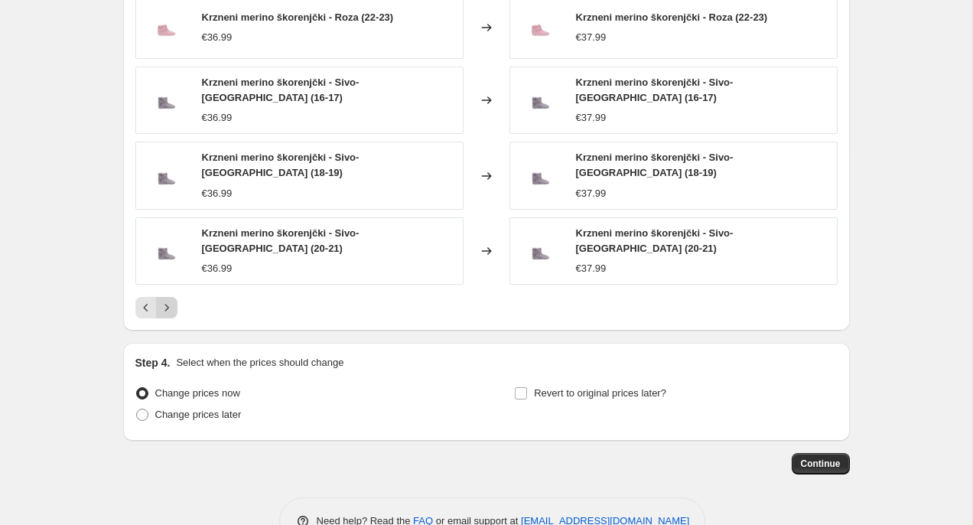
click at [172, 300] on icon "Next" at bounding box center [166, 307] width 15 height 15
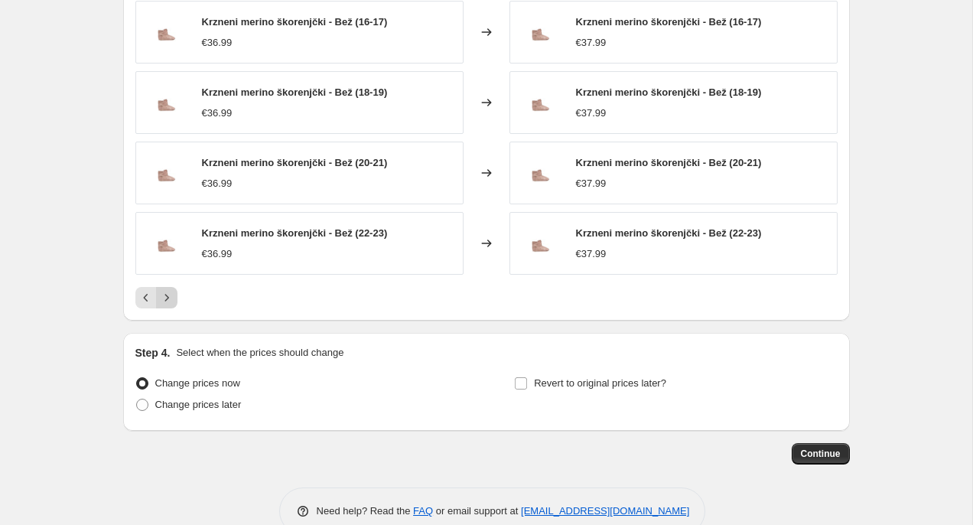
click at [172, 293] on icon "Next" at bounding box center [166, 297] width 15 height 15
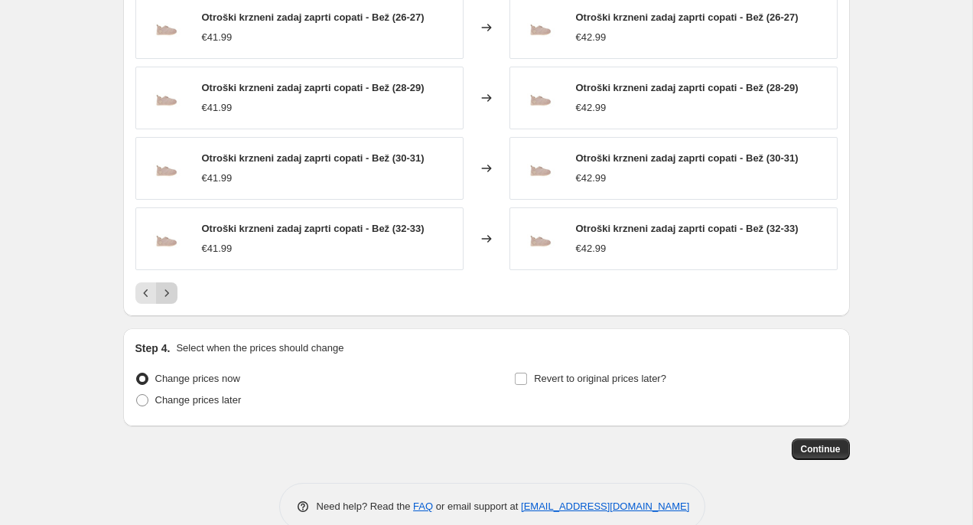
click at [172, 293] on icon "Next" at bounding box center [166, 292] width 15 height 15
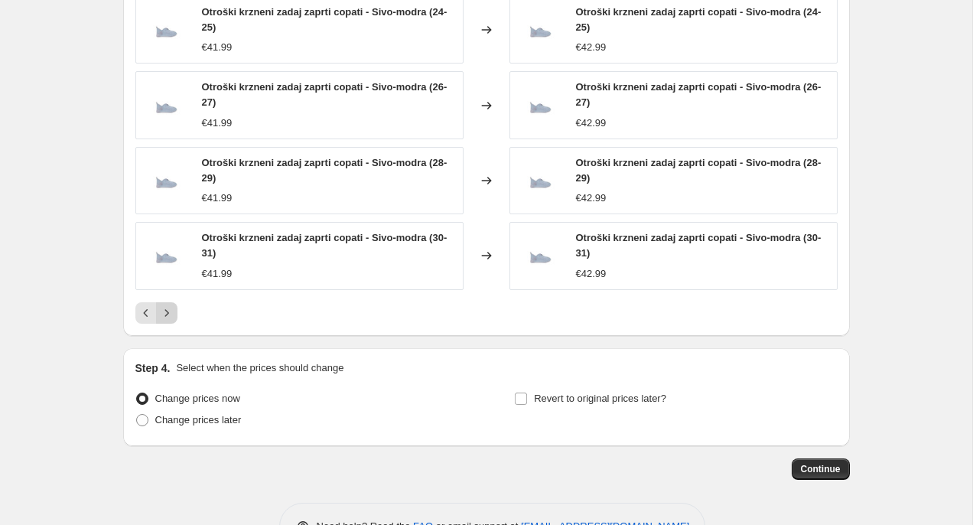
click at [170, 308] on icon "Next" at bounding box center [166, 312] width 15 height 15
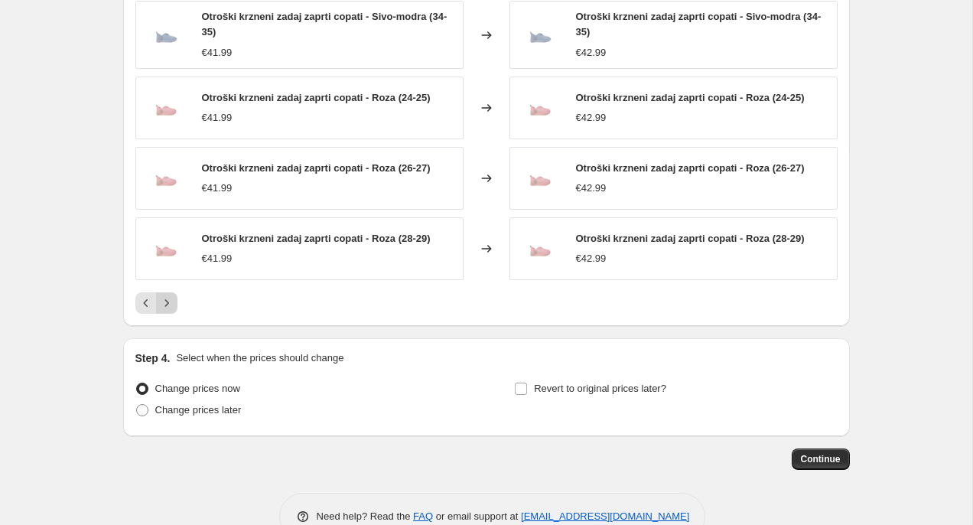
click at [170, 308] on icon "Next" at bounding box center [166, 302] width 15 height 15
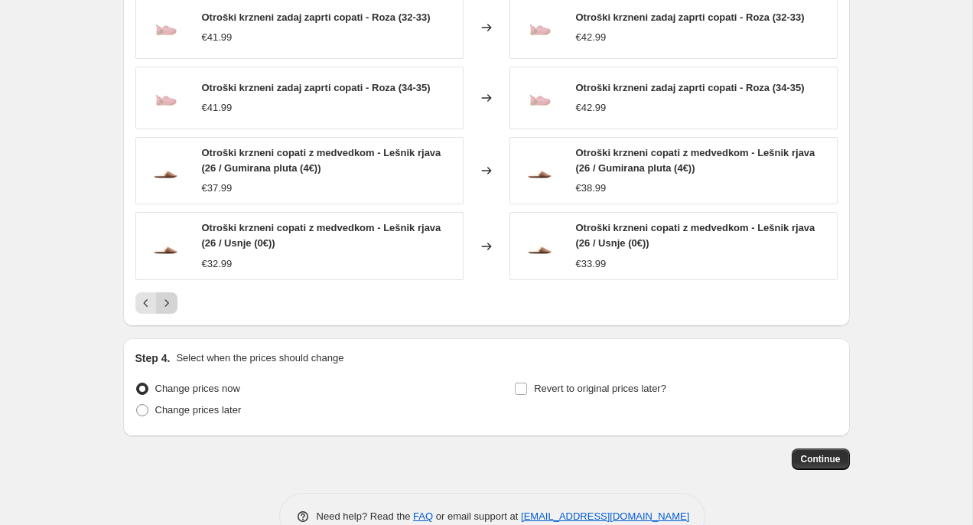
click at [170, 308] on icon "Next" at bounding box center [166, 302] width 15 height 15
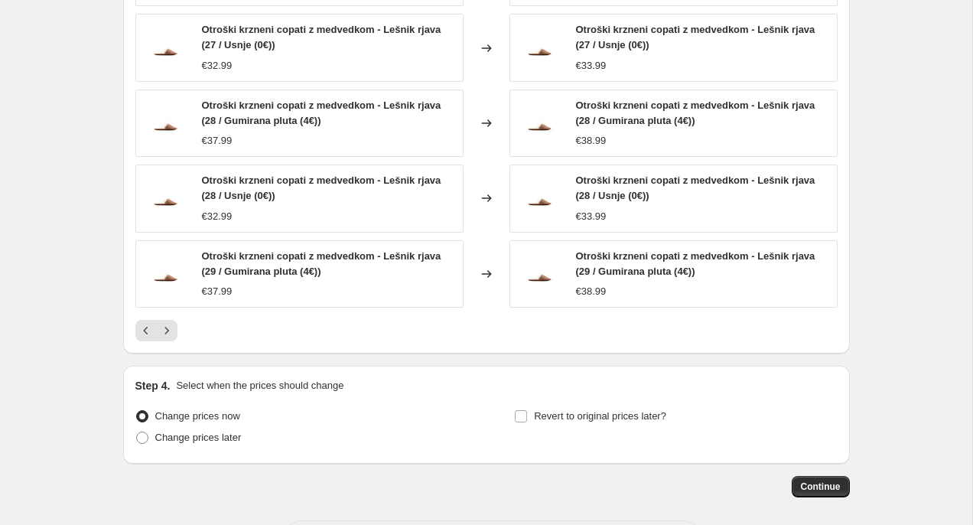
scroll to position [1150, 0]
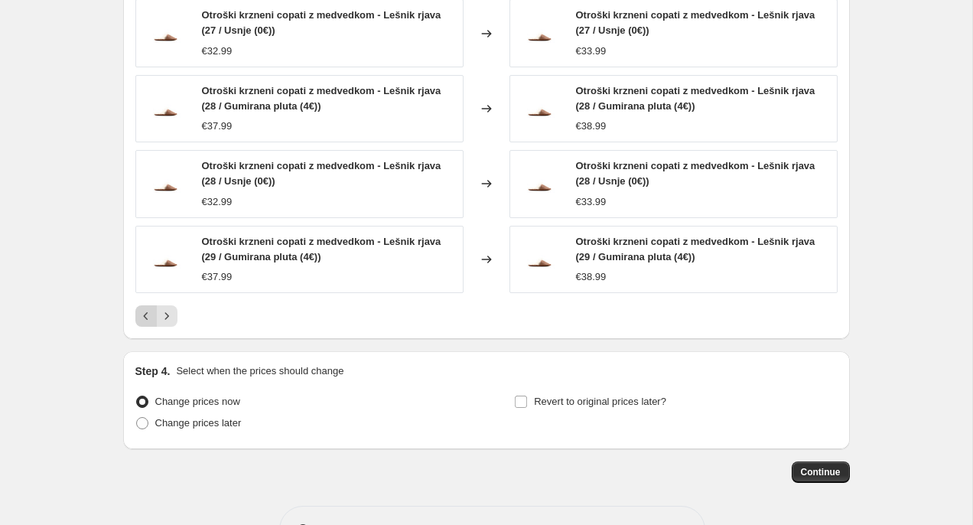
click at [145, 322] on icon "Previous" at bounding box center [145, 315] width 15 height 15
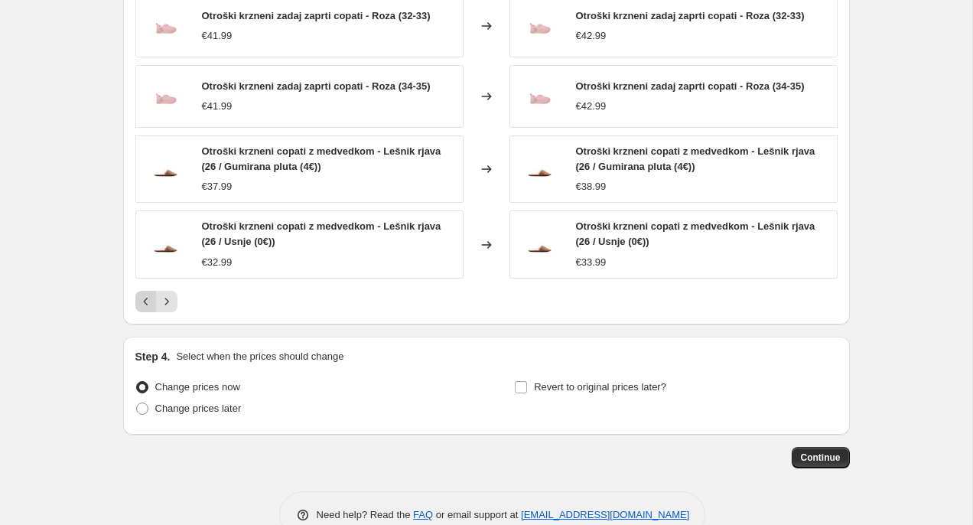
click at [150, 304] on icon "Previous" at bounding box center [145, 301] width 15 height 15
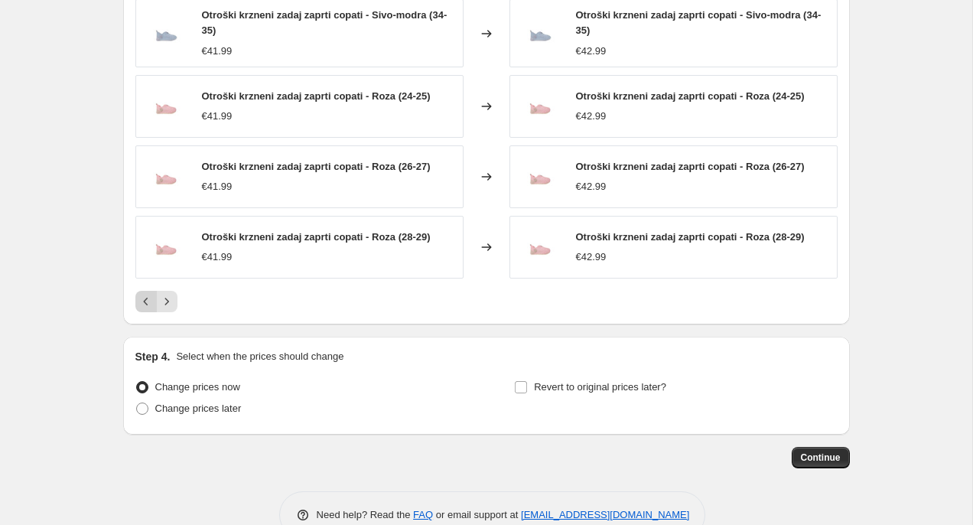
click at [151, 304] on icon "Previous" at bounding box center [145, 301] width 15 height 15
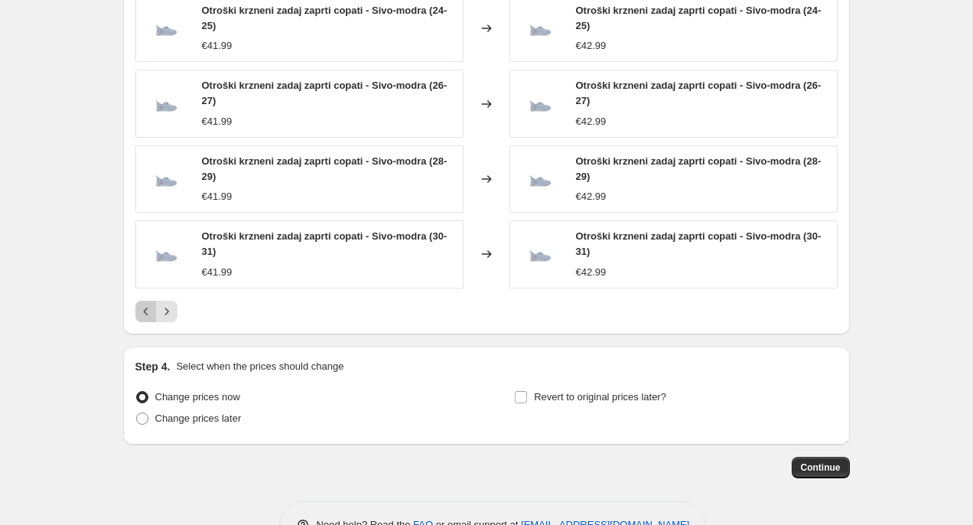
click at [151, 304] on icon "Previous" at bounding box center [145, 311] width 15 height 15
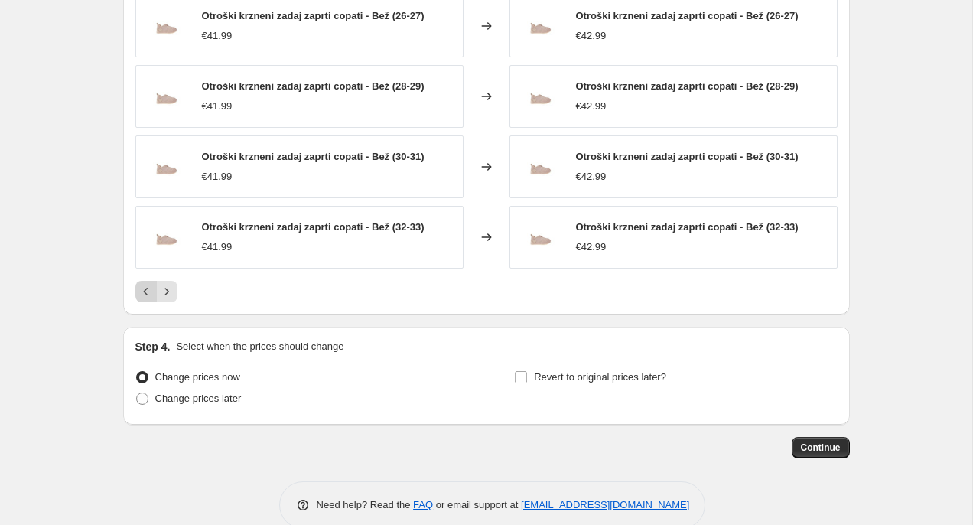
click at [148, 295] on icon "Previous" at bounding box center [145, 291] width 15 height 15
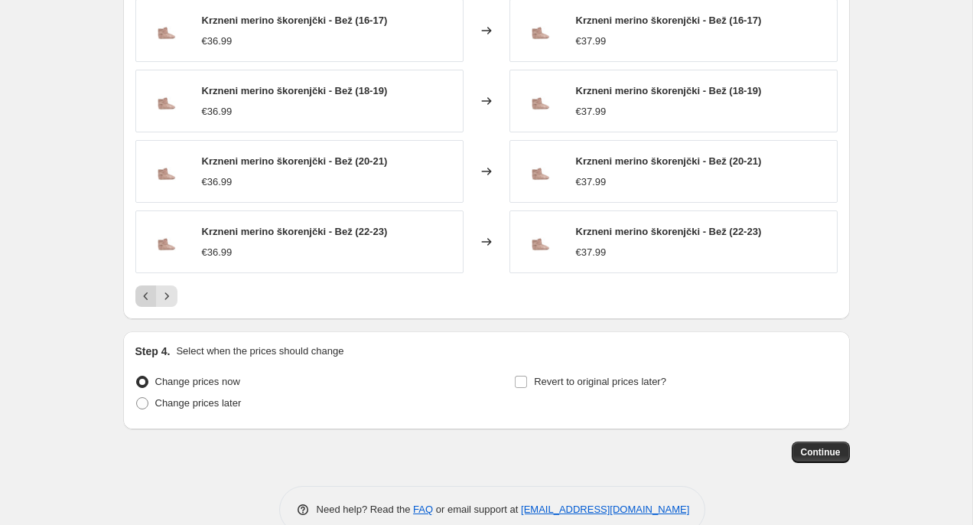
click at [148, 295] on icon "Previous" at bounding box center [145, 295] width 15 height 15
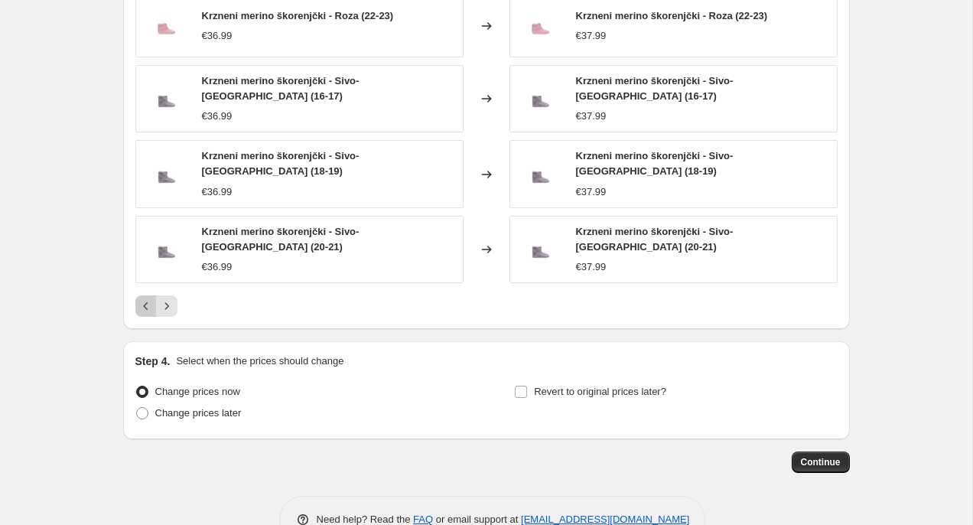
click at [148, 298] on icon "Previous" at bounding box center [145, 305] width 15 height 15
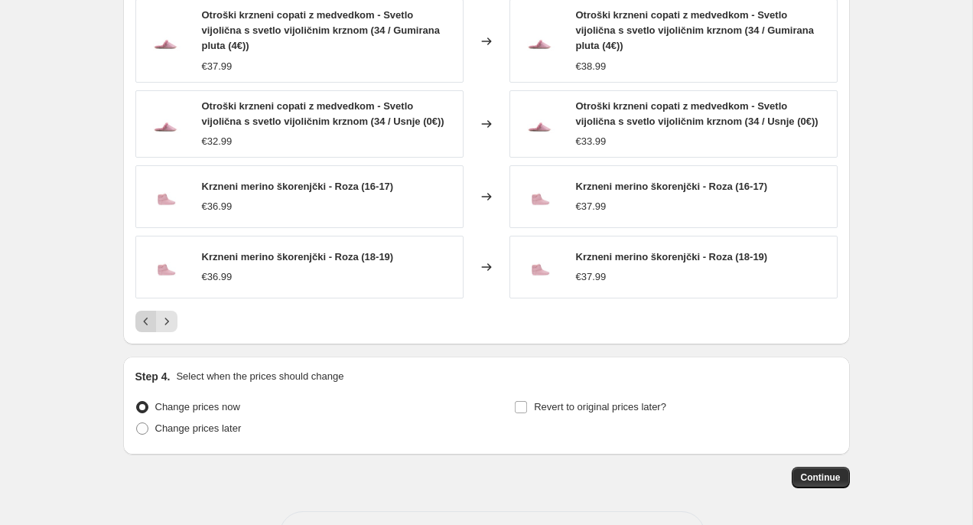
click at [148, 295] on div "Krzneni merino škorenjčki - Roza (18-19) €36.99" at bounding box center [299, 267] width 328 height 63
click at [149, 311] on button "Previous" at bounding box center [145, 321] width 21 height 21
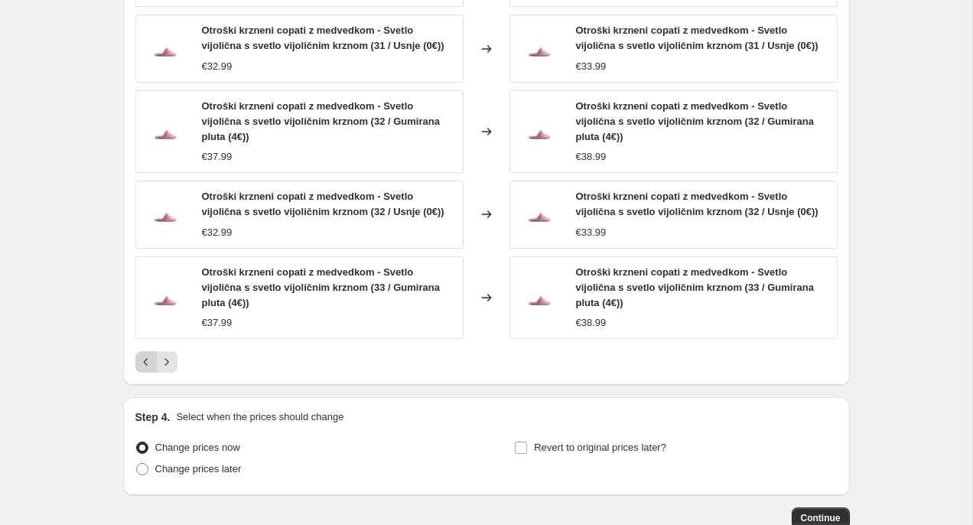
click at [142, 360] on icon "Previous" at bounding box center [145, 361] width 15 height 15
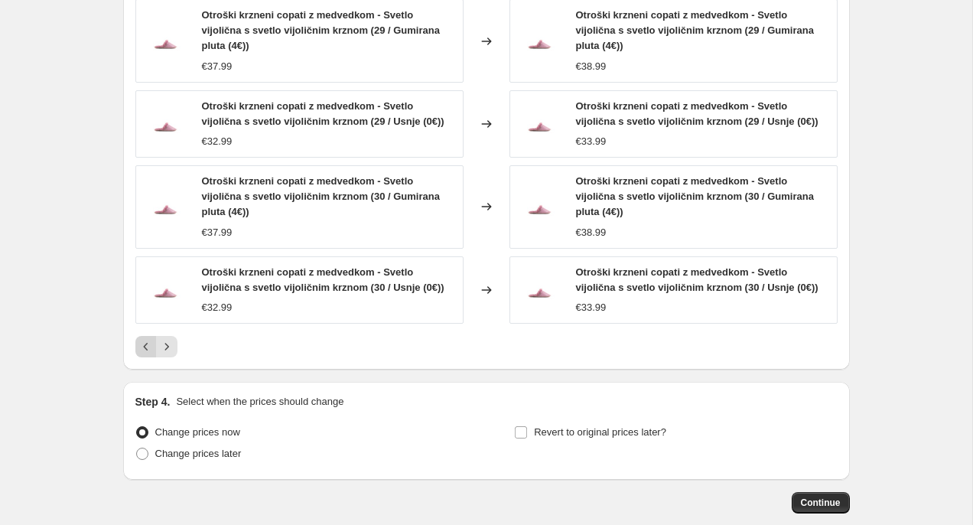
click at [138, 346] on icon "Previous" at bounding box center [145, 346] width 15 height 15
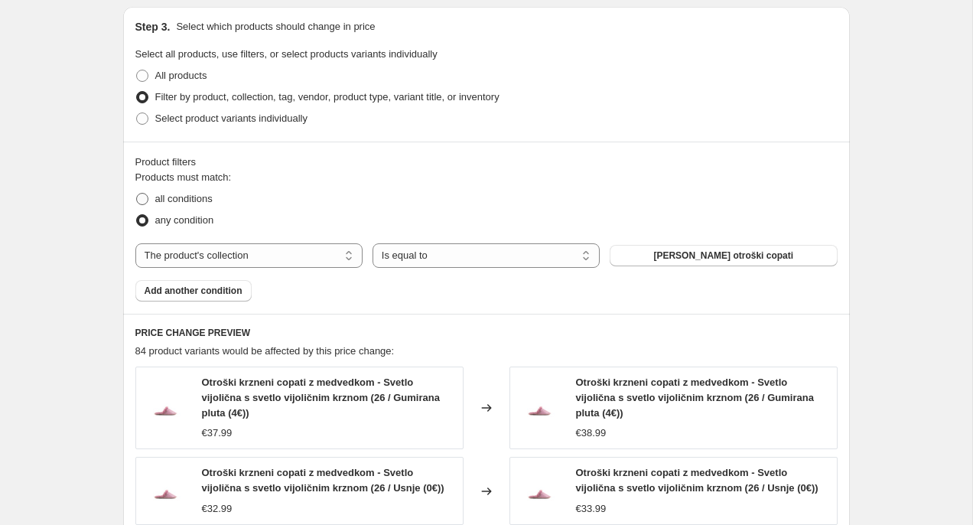
scroll to position [697, 0]
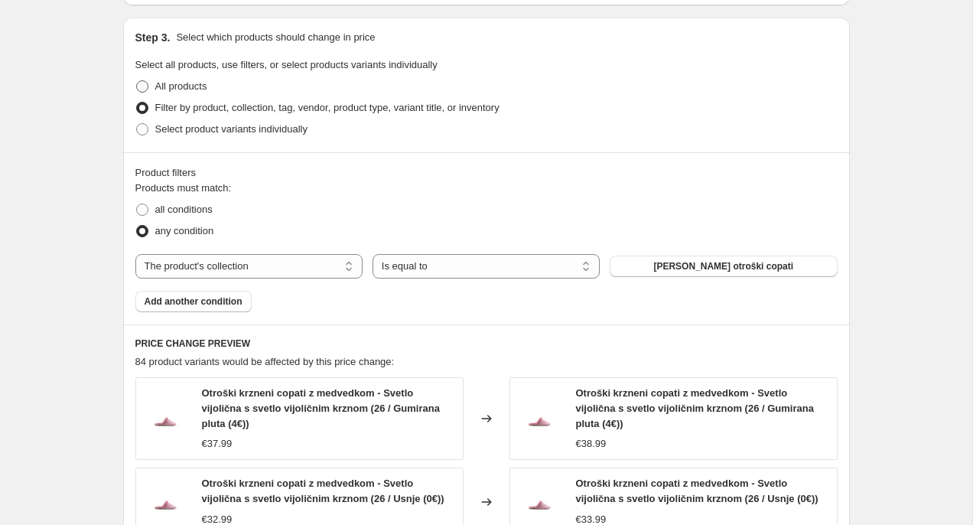
click at [190, 81] on span "All products" at bounding box center [181, 85] width 52 height 11
click at [137, 81] on input "All products" at bounding box center [136, 80] width 1 height 1
radio input "true"
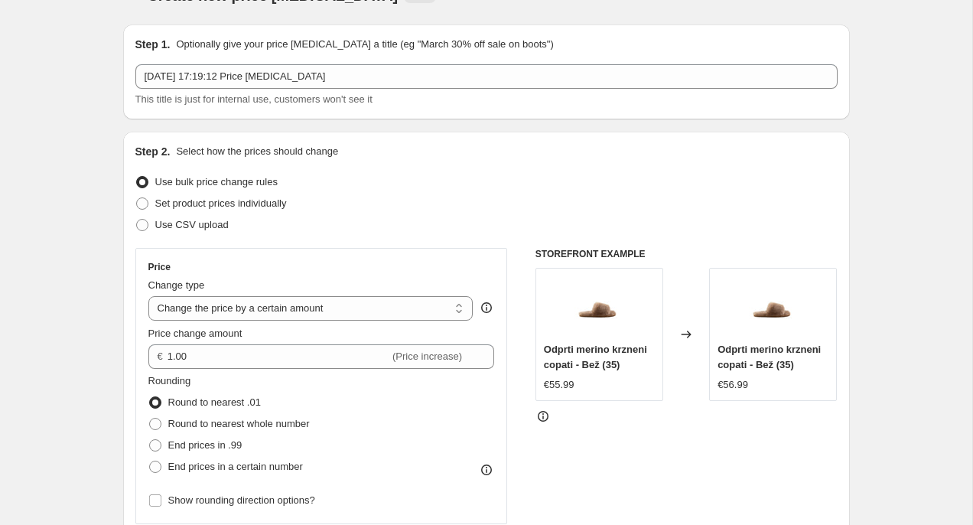
scroll to position [0, 0]
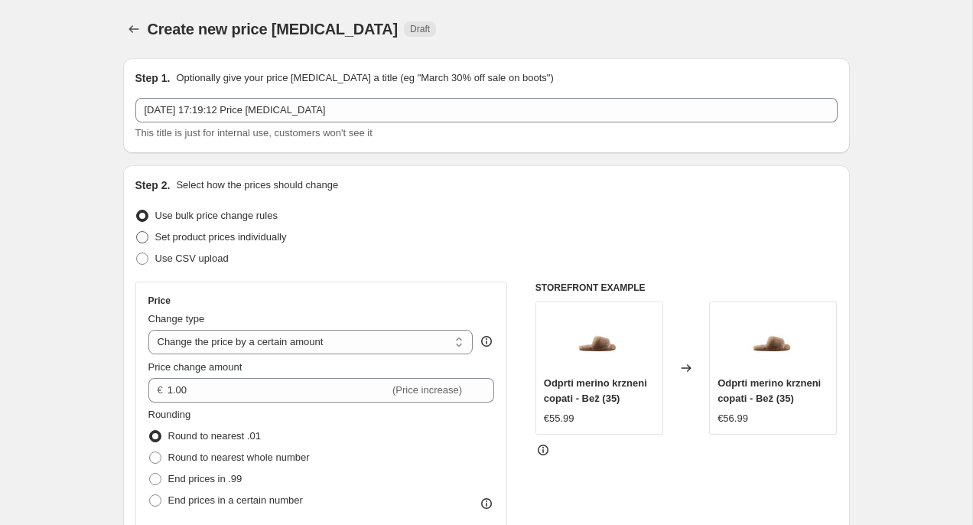
click at [194, 239] on span "Set product prices individually" at bounding box center [221, 236] width 132 height 11
click at [137, 232] on input "Set product prices individually" at bounding box center [136, 231] width 1 height 1
radio input "true"
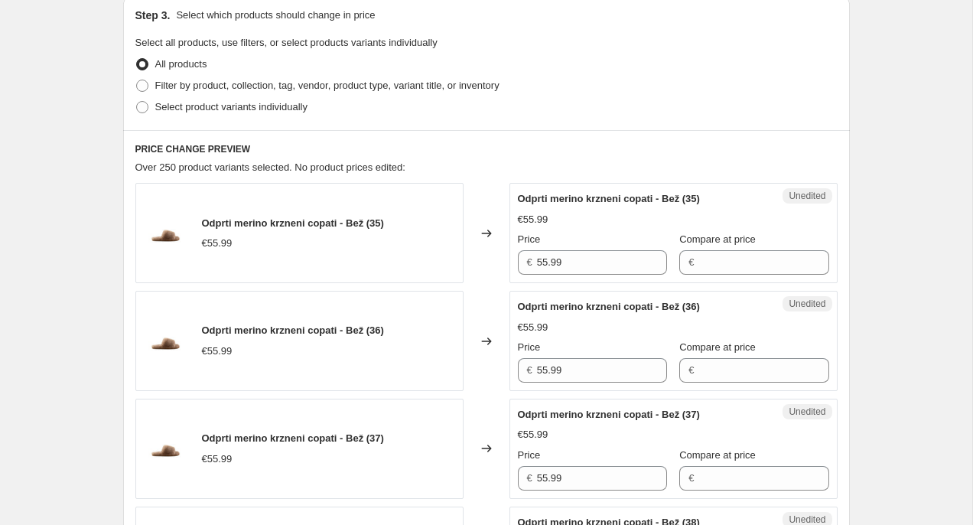
scroll to position [325, 0]
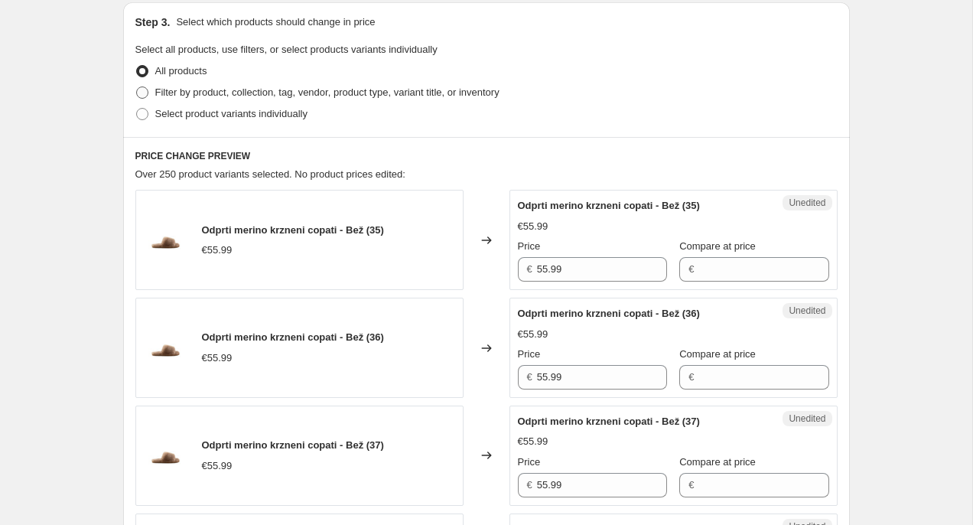
click at [302, 90] on span "Filter by product, collection, tag, vendor, product type, variant title, or inv…" at bounding box center [327, 91] width 344 height 11
click at [137, 87] on input "Filter by product, collection, tag, vendor, product type, variant title, or inv…" at bounding box center [136, 86] width 1 height 1
radio input "true"
select select "collection"
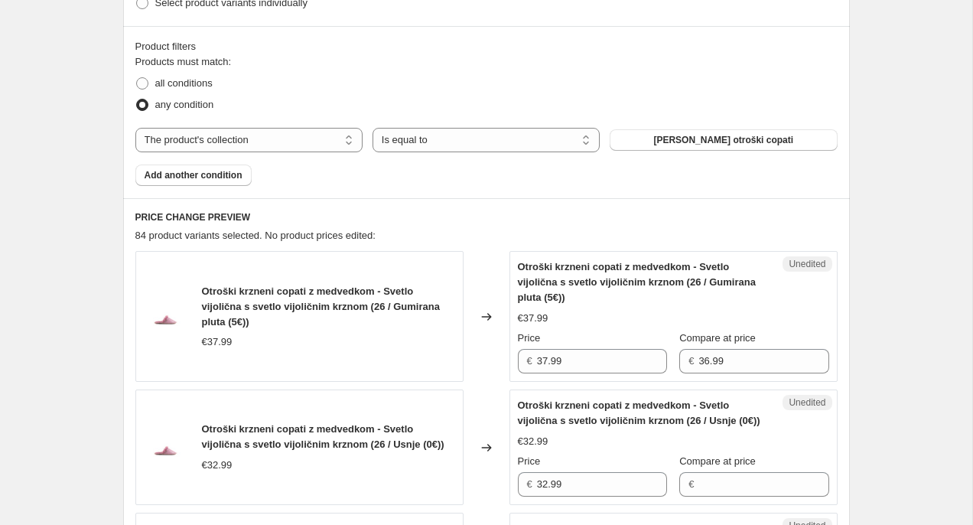
scroll to position [439, 0]
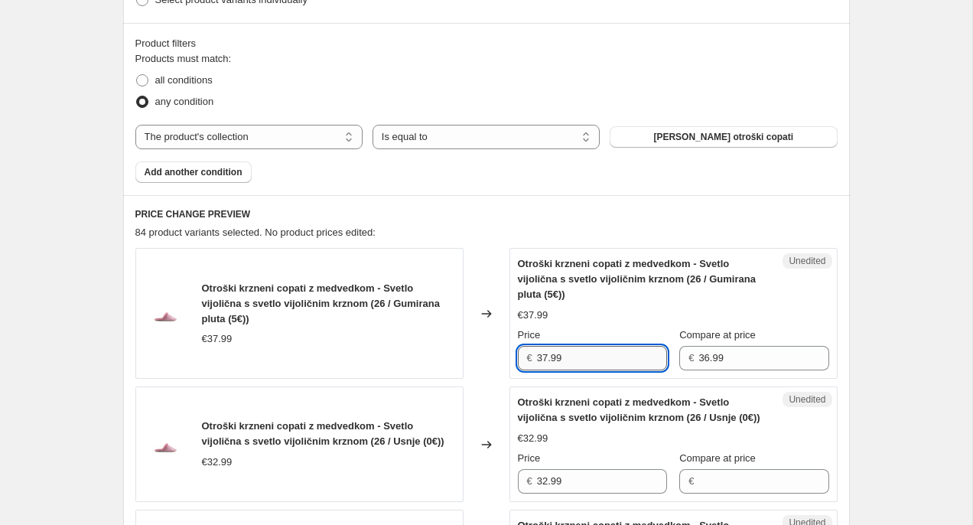
click at [560, 358] on input "37.99" at bounding box center [602, 358] width 130 height 24
click at [604, 321] on div "€37.99" at bounding box center [673, 315] width 311 height 15
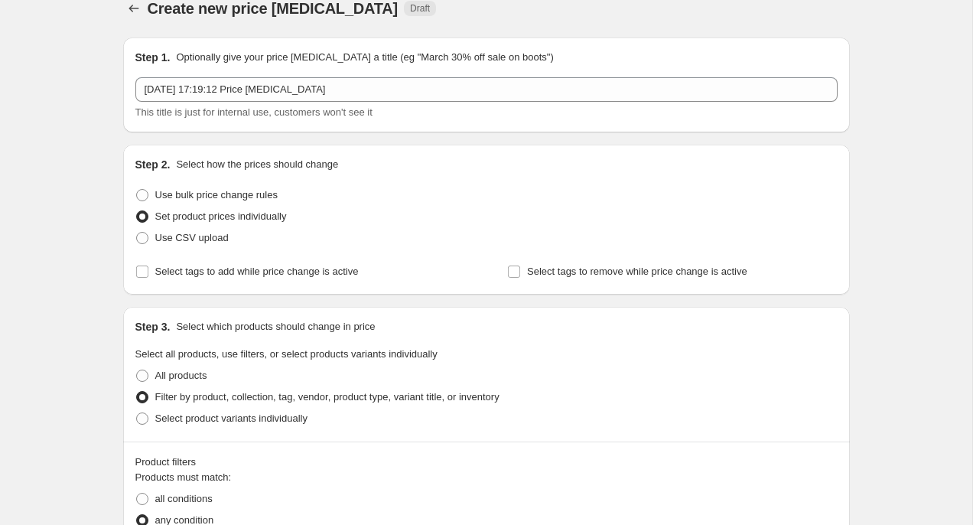
scroll to position [13, 0]
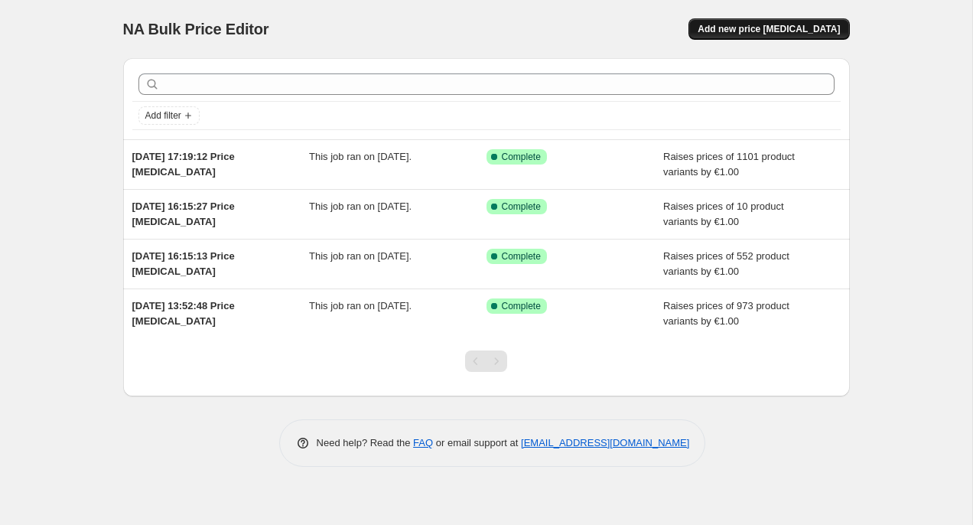
click at [758, 31] on span "Add new price change job" at bounding box center [769, 29] width 142 height 12
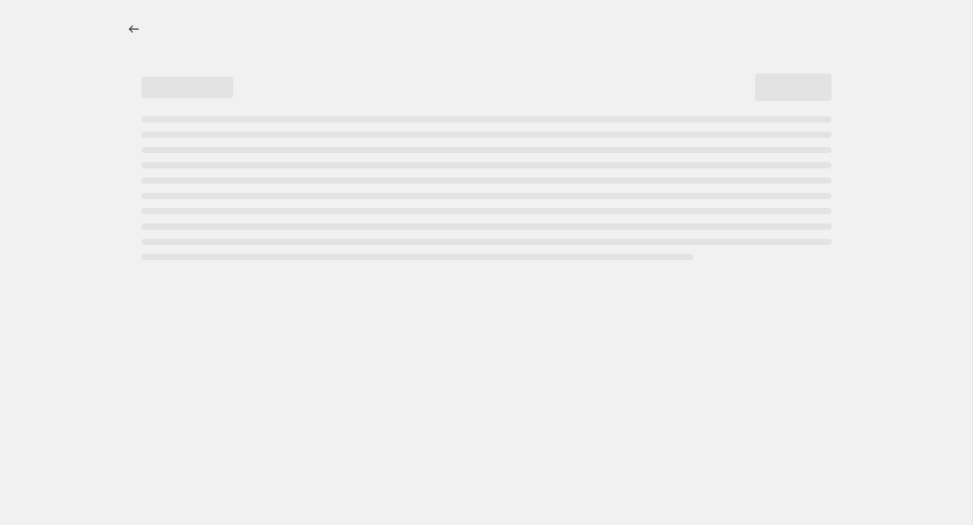
select select "percentage"
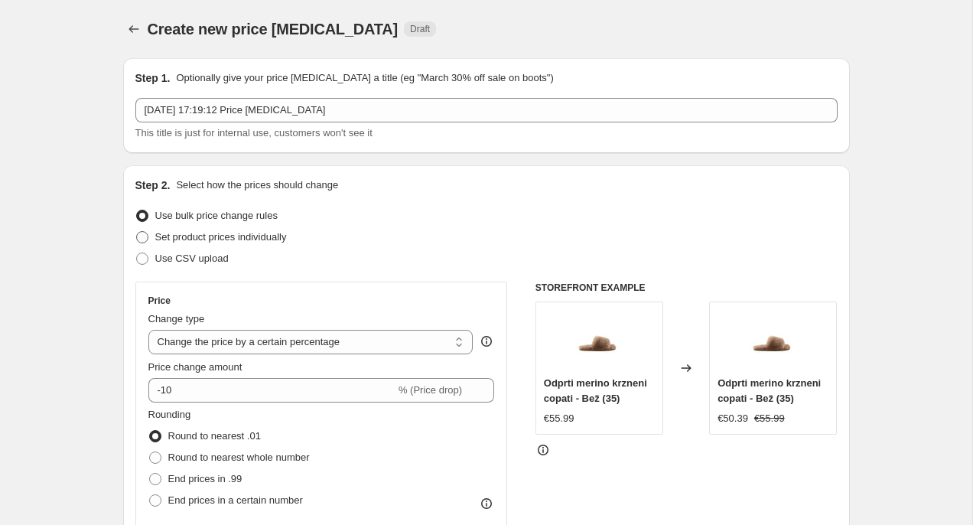
click at [260, 239] on span "Set product prices individually" at bounding box center [221, 236] width 132 height 11
click at [137, 232] on input "Set product prices individually" at bounding box center [136, 231] width 1 height 1
radio input "true"
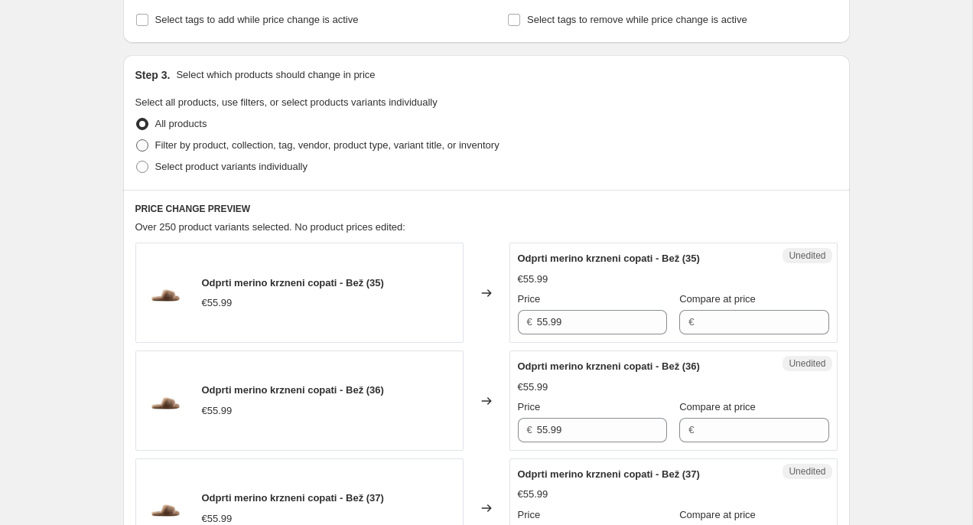
scroll to position [270, 0]
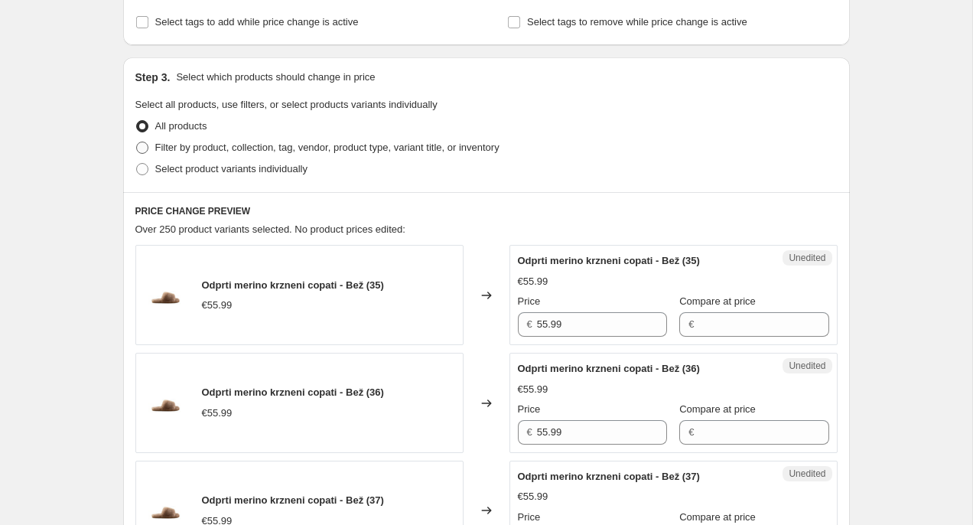
click at [262, 147] on span "Filter by product, collection, tag, vendor, product type, variant title, or inv…" at bounding box center [327, 147] width 344 height 11
click at [137, 142] on input "Filter by product, collection, tag, vendor, product type, variant title, or inv…" at bounding box center [136, 142] width 1 height 1
radio input "true"
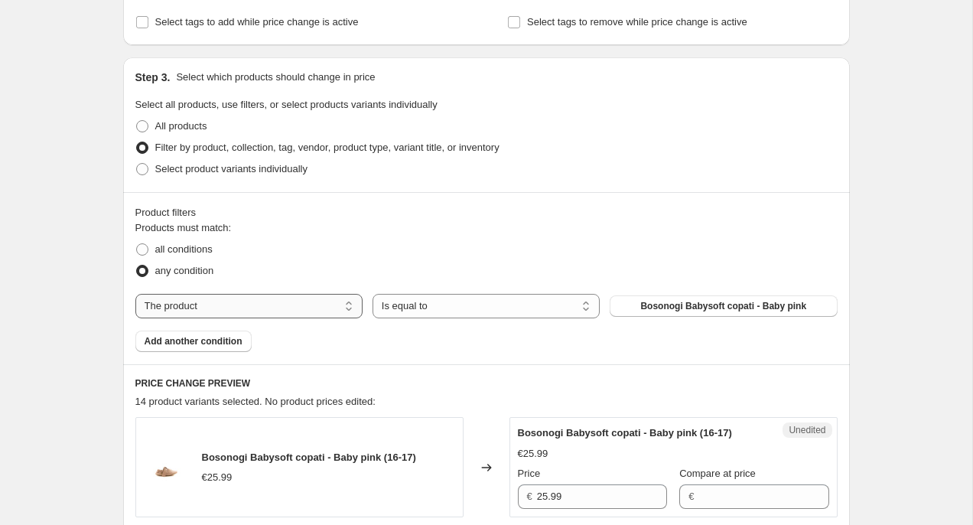
click at [278, 308] on select "The product The product's collection The product's tag The product's vendor The…" at bounding box center [248, 306] width 227 height 24
select select "collection"
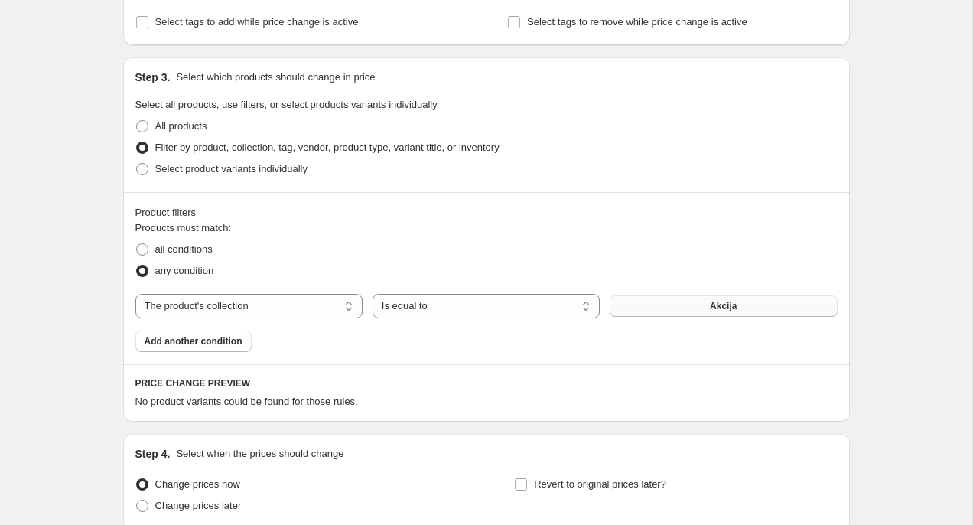
click at [715, 309] on span "Akcija" at bounding box center [723, 306] width 27 height 12
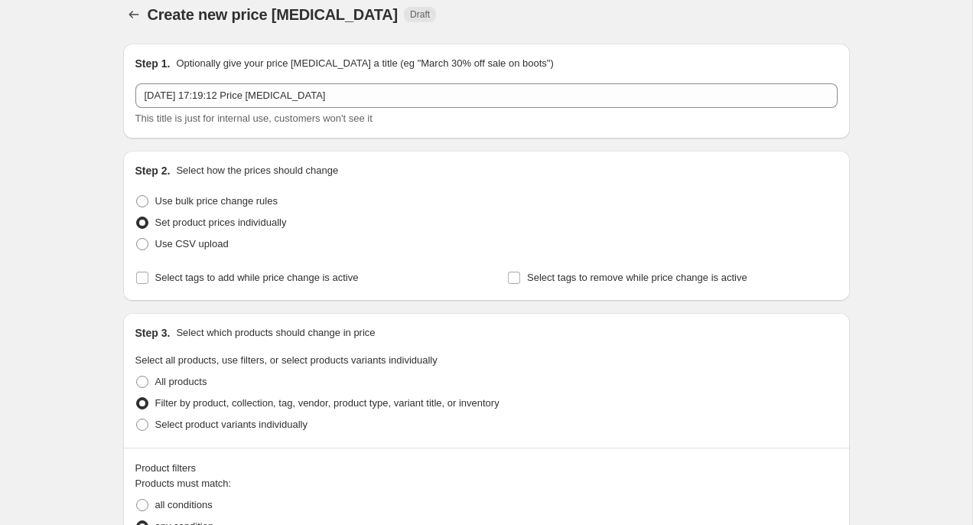
scroll to position [0, 0]
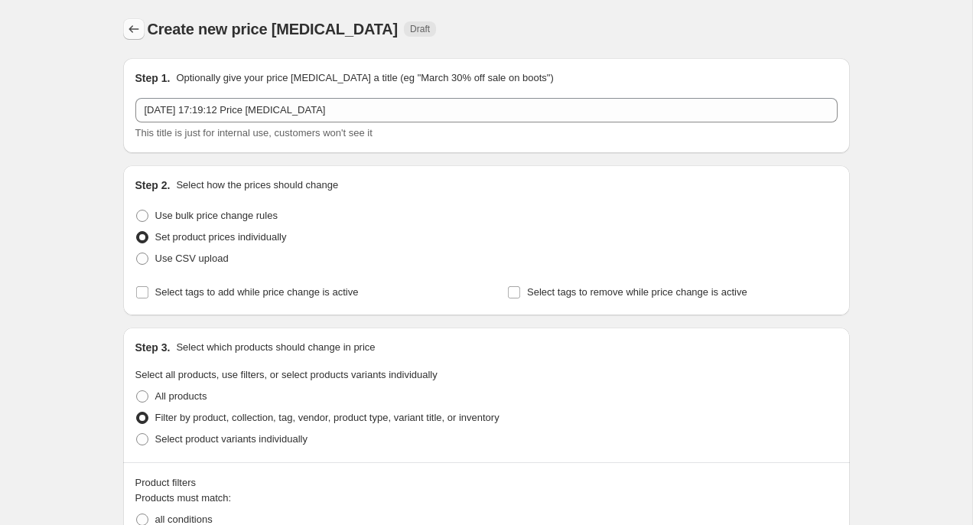
click at [135, 20] on button "Price change jobs" at bounding box center [133, 28] width 21 height 21
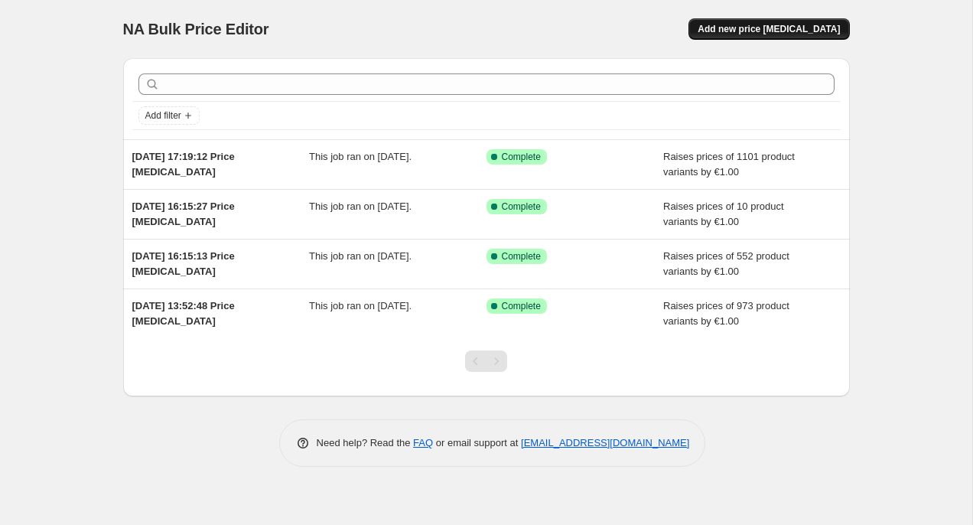
click at [796, 31] on span "Add new price change job" at bounding box center [769, 29] width 142 height 12
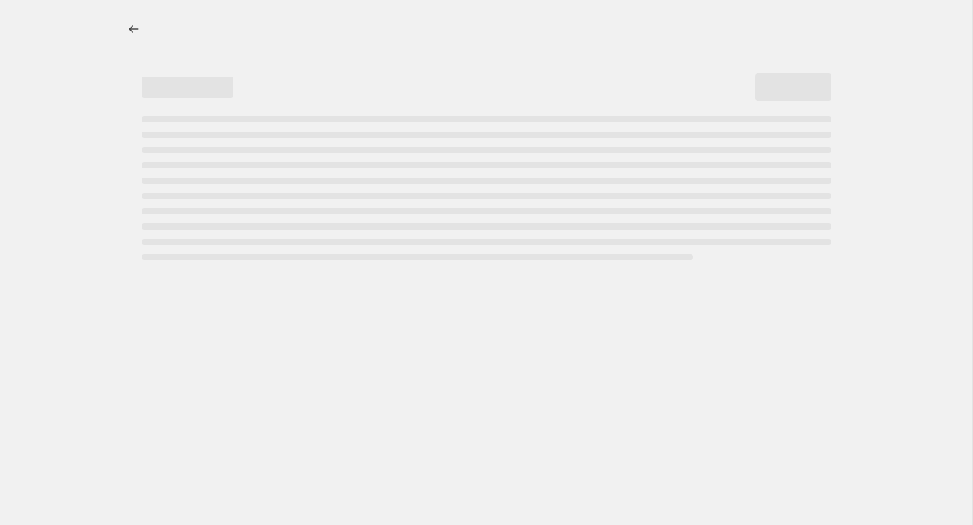
select select "percentage"
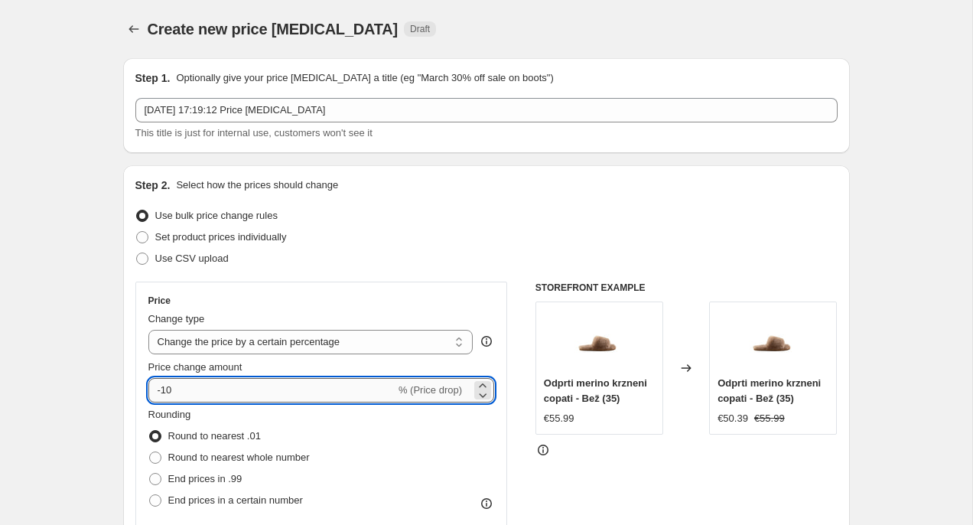
click at [189, 391] on input "-10" at bounding box center [271, 390] width 247 height 24
type input "2"
click at [438, 298] on div "Price" at bounding box center [321, 301] width 347 height 12
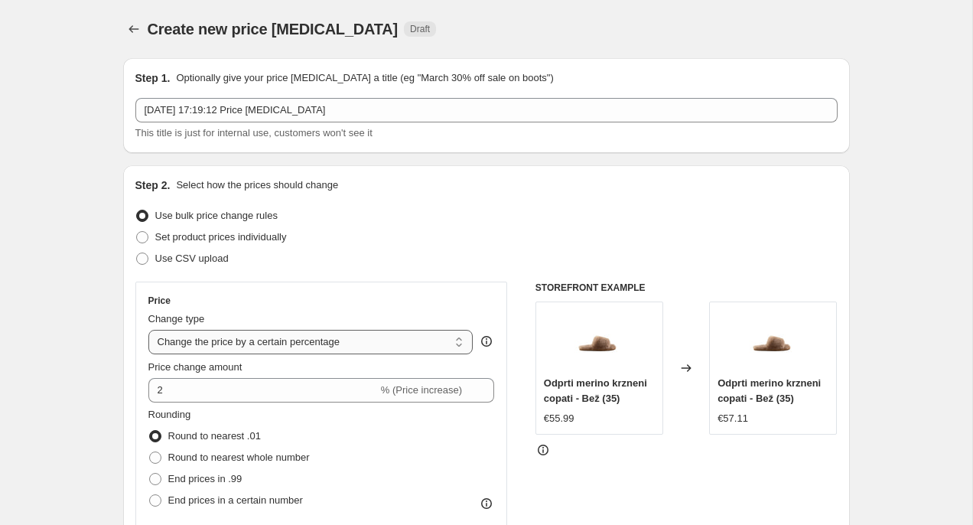
click at [373, 344] on select "Change the price to a certain amount Change the price by a certain amount Chang…" at bounding box center [310, 342] width 325 height 24
select select "by"
click at [148, 330] on select "Change the price to a certain amount Change the price by a certain amount Chang…" at bounding box center [310, 342] width 325 height 24
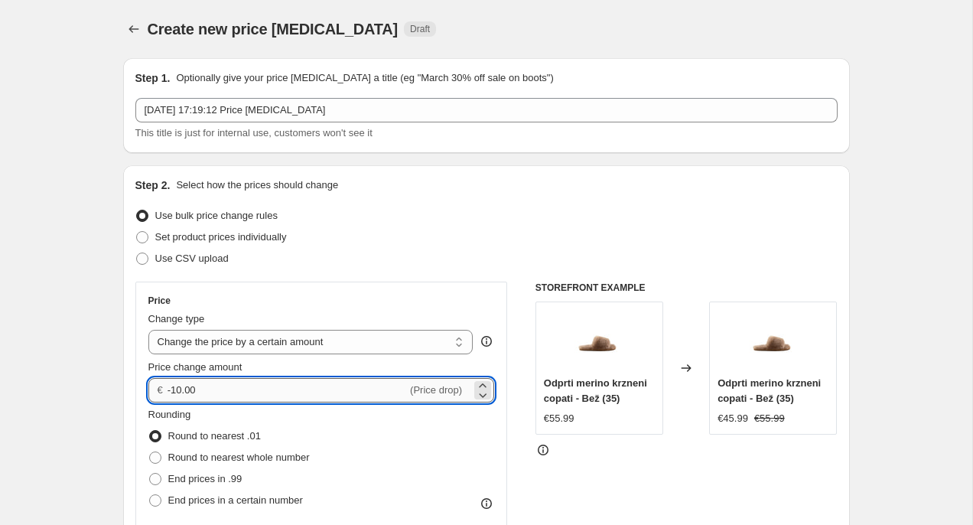
click at [307, 389] on input "-10.00" at bounding box center [287, 390] width 239 height 24
type input "2.00"
click at [414, 303] on div "Price" at bounding box center [321, 301] width 347 height 12
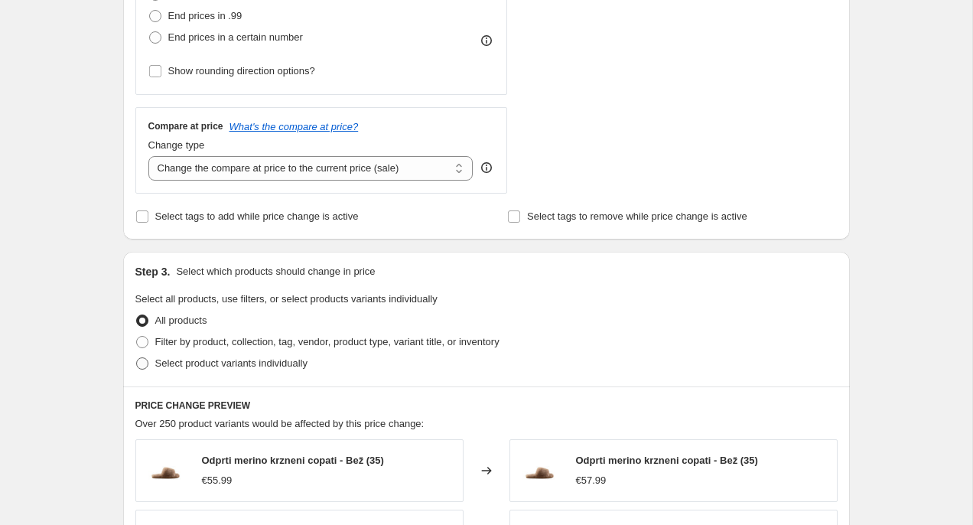
scroll to position [474, 0]
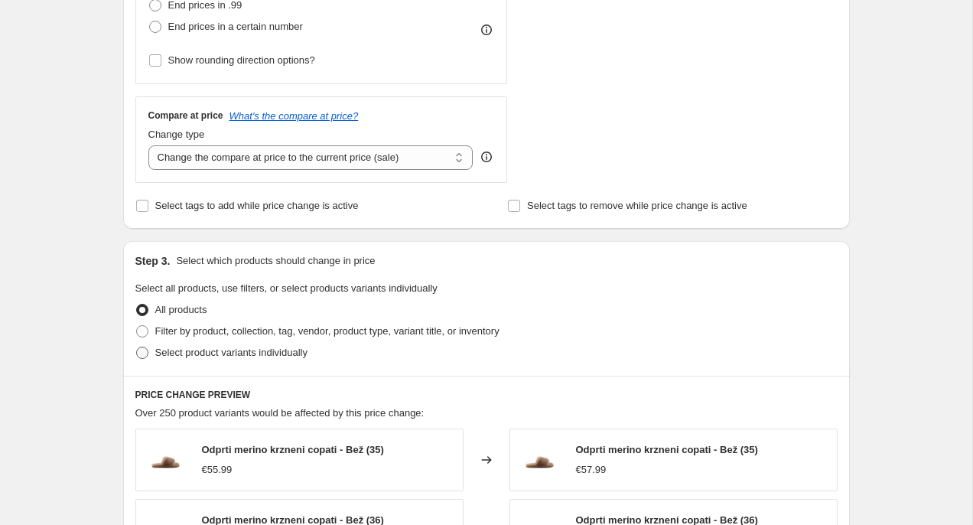
click at [264, 351] on span "Select product variants individually" at bounding box center [231, 352] width 152 height 11
click at [137, 347] on input "Select product variants individually" at bounding box center [136, 347] width 1 height 1
radio input "true"
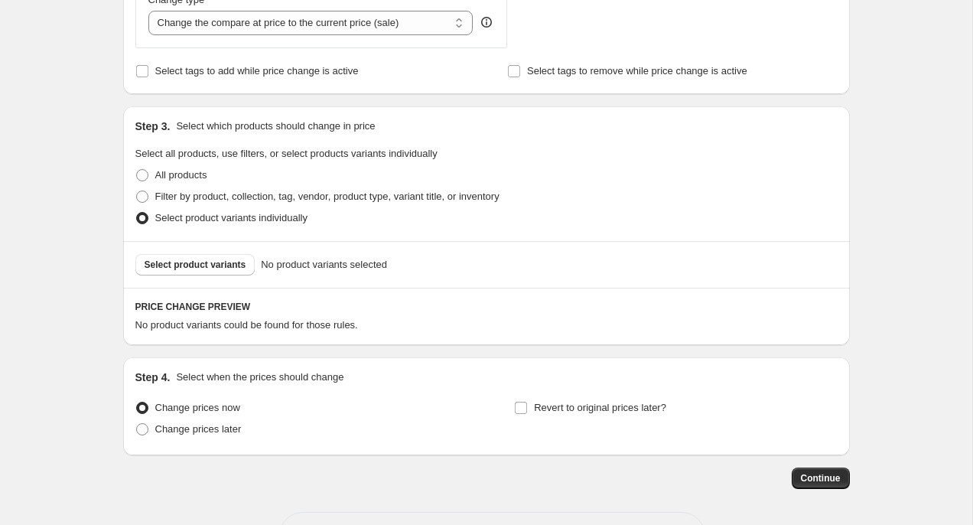
scroll to position [611, 0]
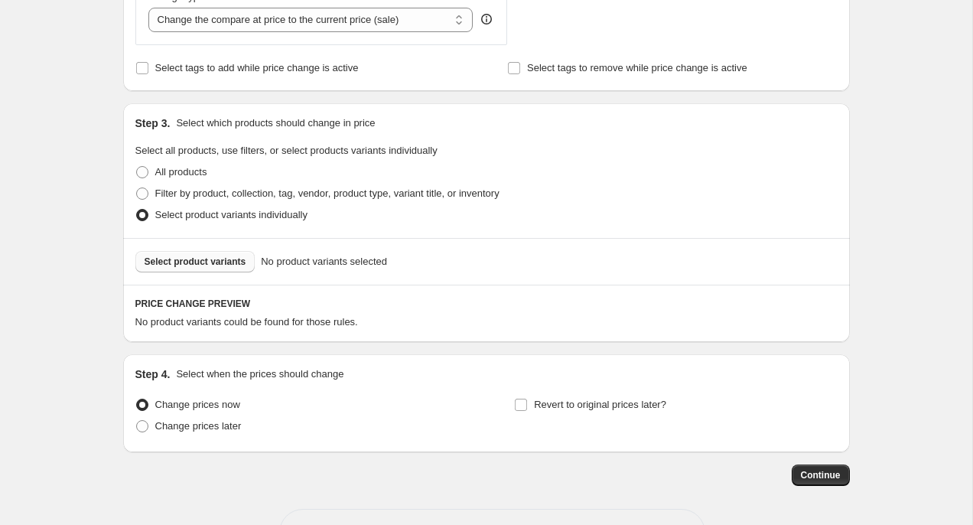
click at [211, 260] on span "Select product variants" at bounding box center [196, 261] width 102 height 12
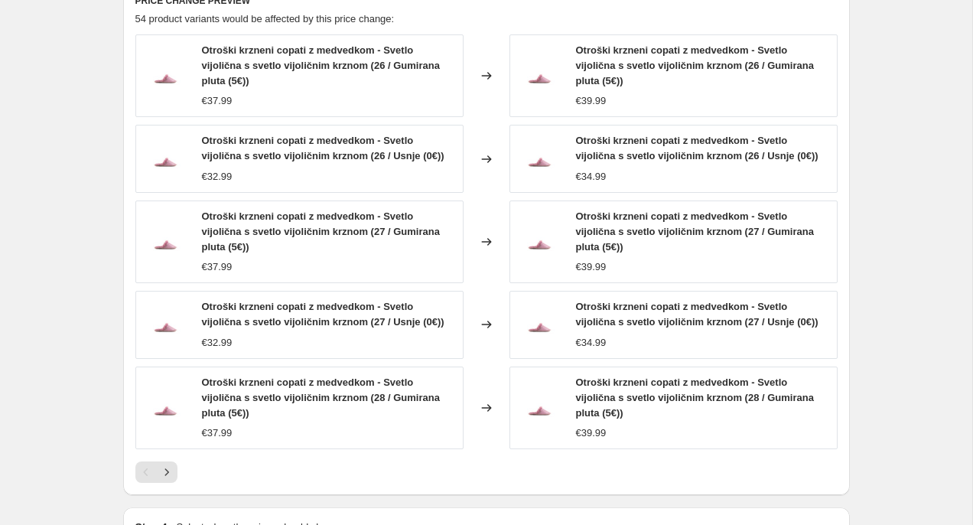
scroll to position [1121, 0]
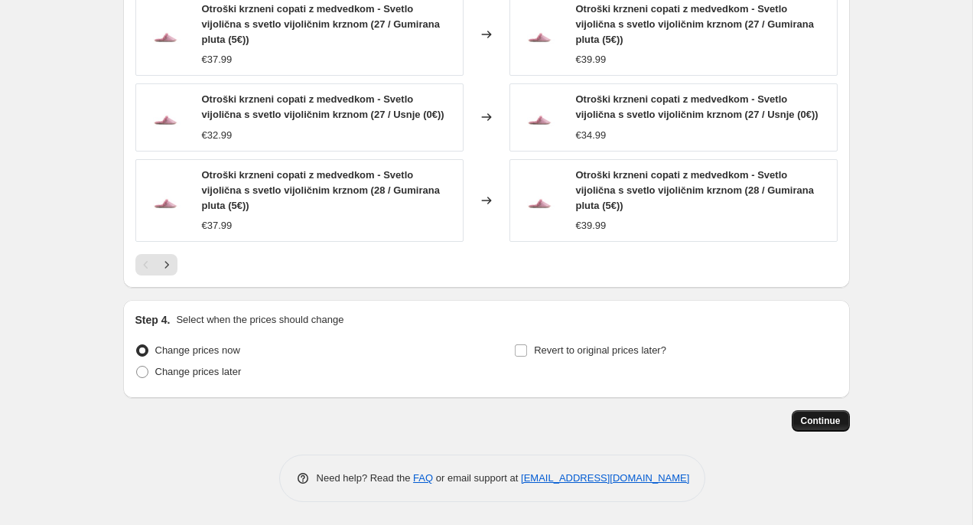
click at [830, 424] on span "Continue" at bounding box center [821, 421] width 40 height 12
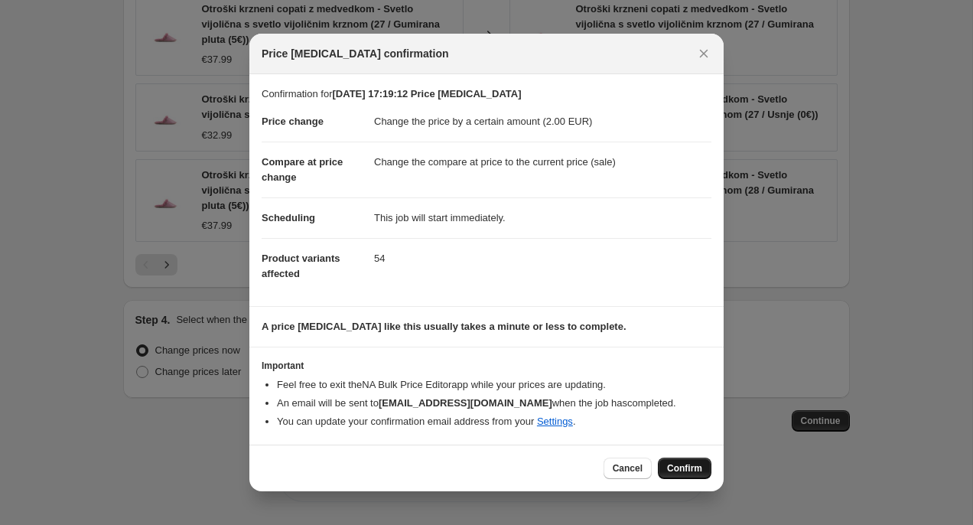
click at [685, 469] on span "Confirm" at bounding box center [684, 468] width 35 height 12
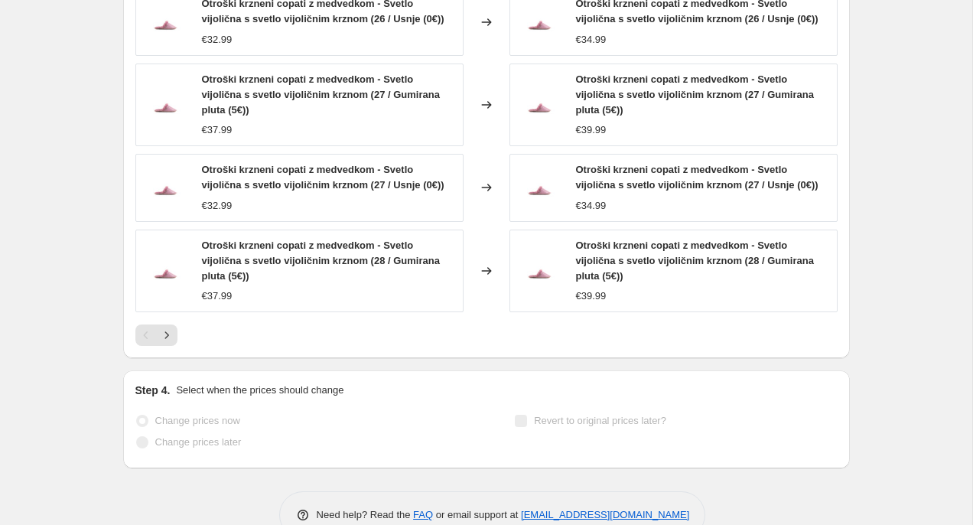
scroll to position [1161, 0]
select select "by"
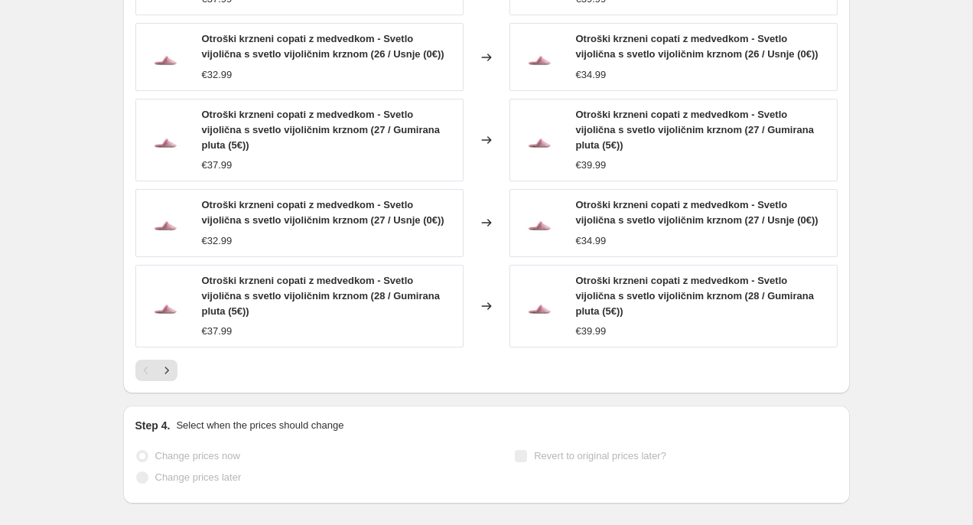
scroll to position [0, 0]
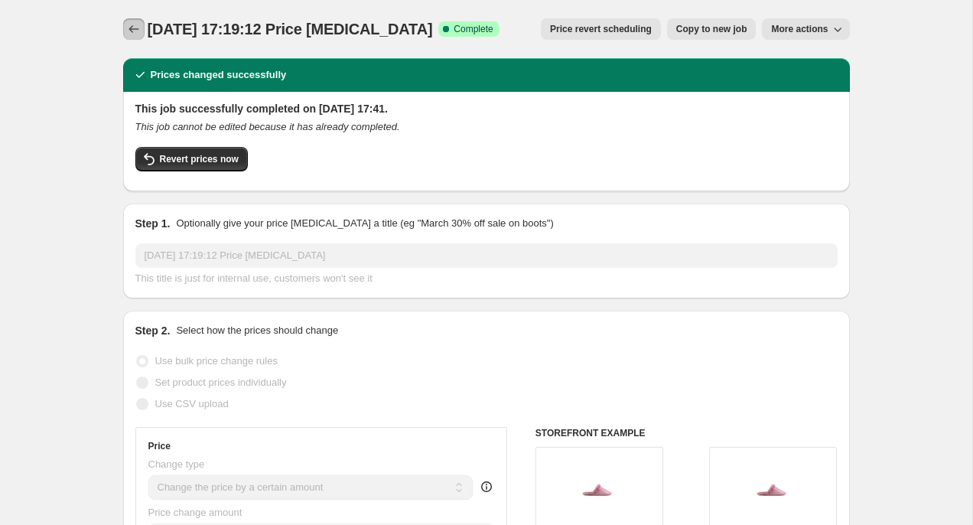
click at [138, 28] on icon "Price change jobs" at bounding box center [133, 28] width 15 height 15
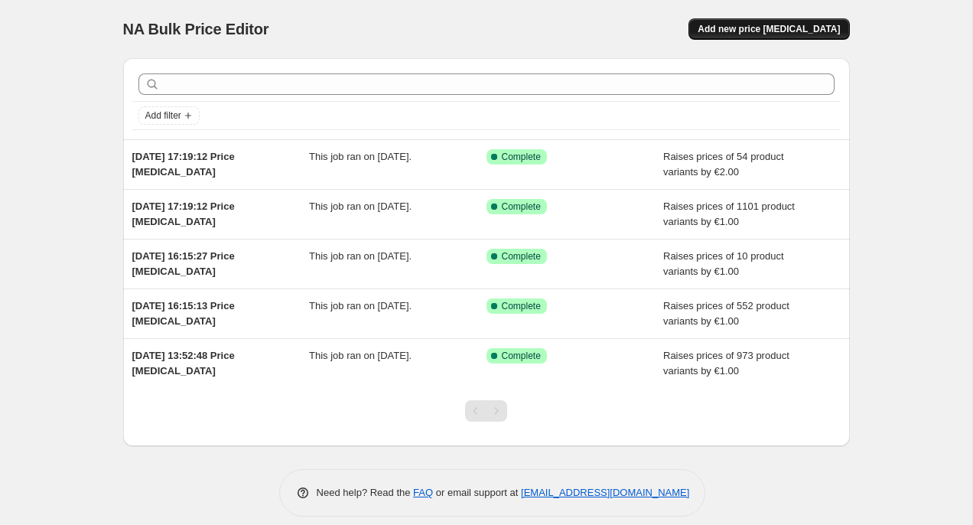
click at [809, 29] on span "Add new price change job" at bounding box center [769, 29] width 142 height 12
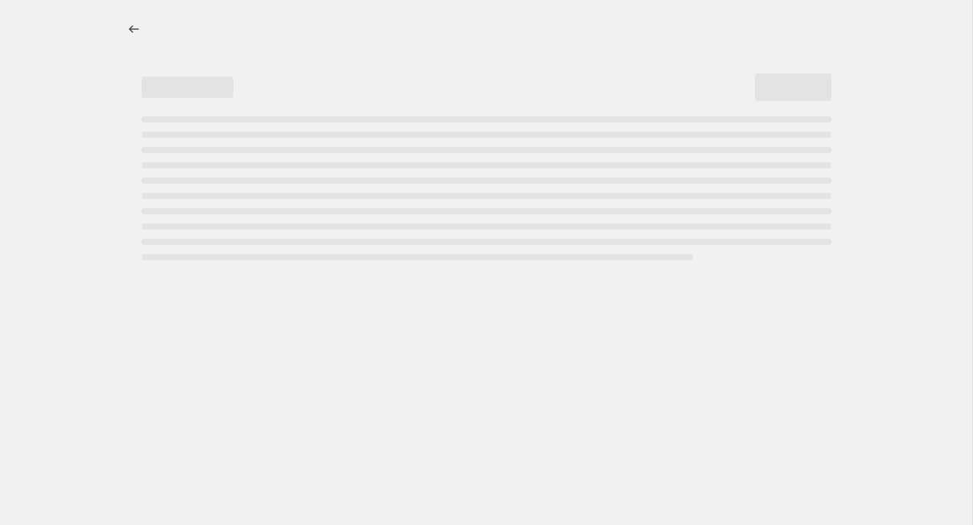
select select "percentage"
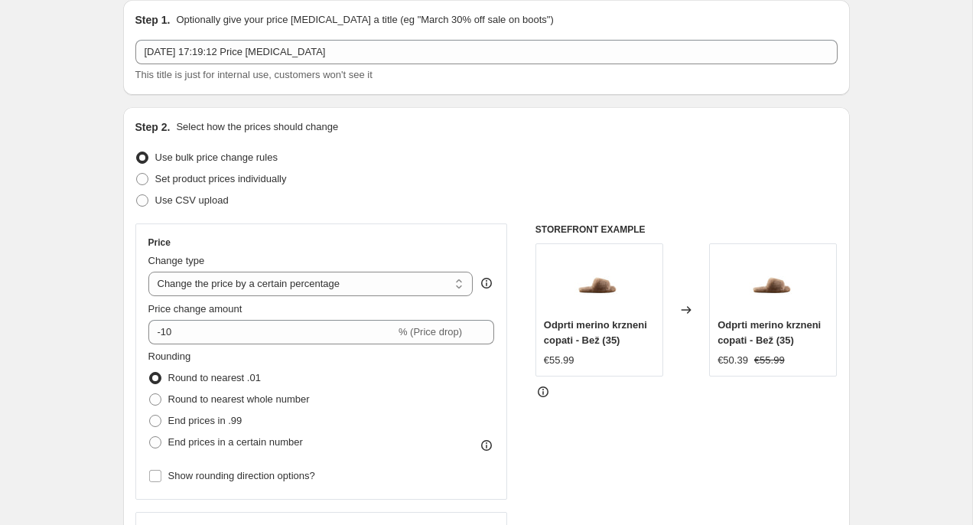
scroll to position [72, 0]
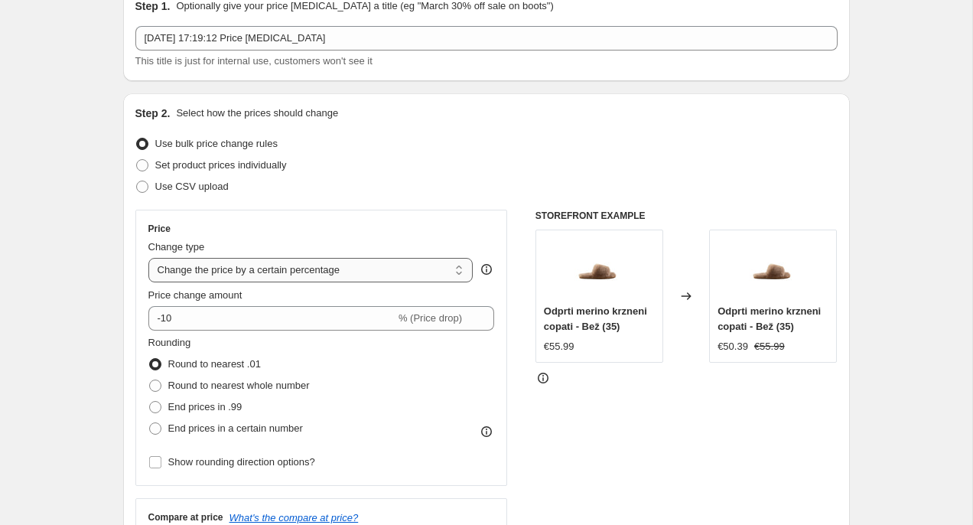
click at [291, 270] on select "Change the price to a certain amount Change the price by a certain amount Chang…" at bounding box center [310, 270] width 325 height 24
click at [148, 258] on select "Change the price to a certain amount Change the price by a certain amount Chang…" at bounding box center [310, 270] width 325 height 24
click at [404, 120] on div "Step 2. Select how the prices should change" at bounding box center [486, 113] width 702 height 15
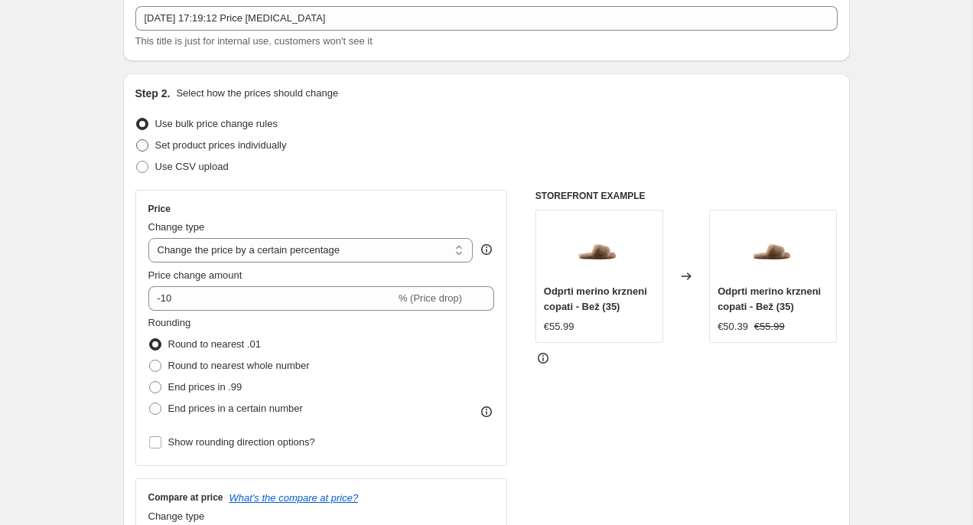
scroll to position [27, 0]
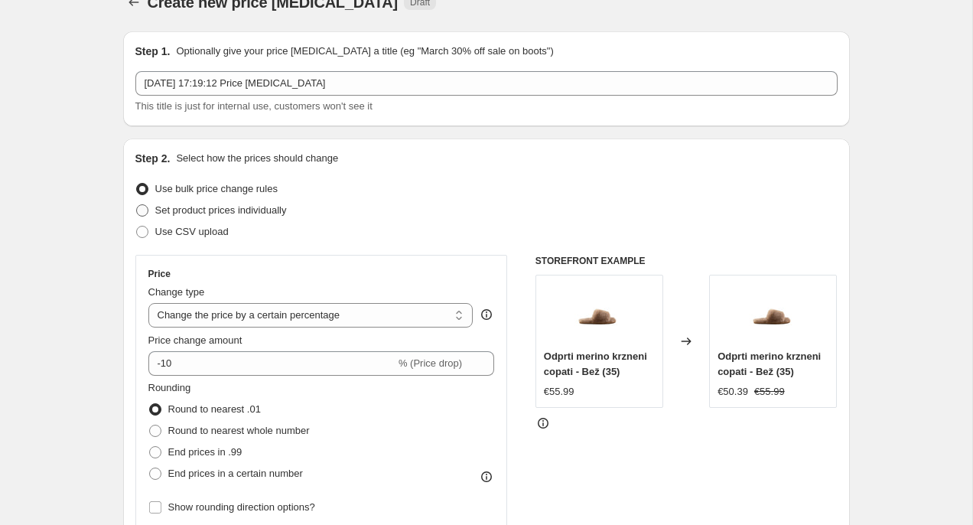
click at [239, 210] on span "Set product prices individually" at bounding box center [221, 209] width 132 height 11
click at [137, 205] on input "Set product prices individually" at bounding box center [136, 204] width 1 height 1
radio input "true"
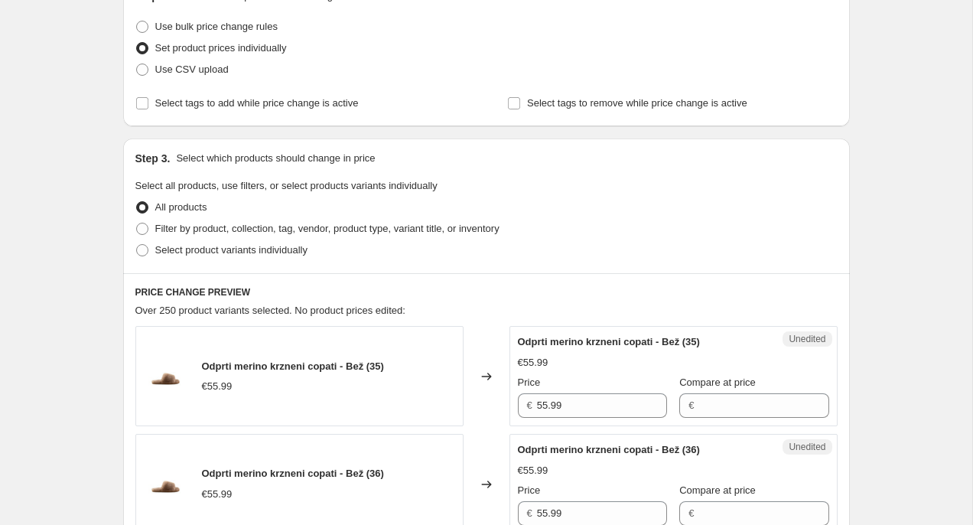
scroll to position [194, 0]
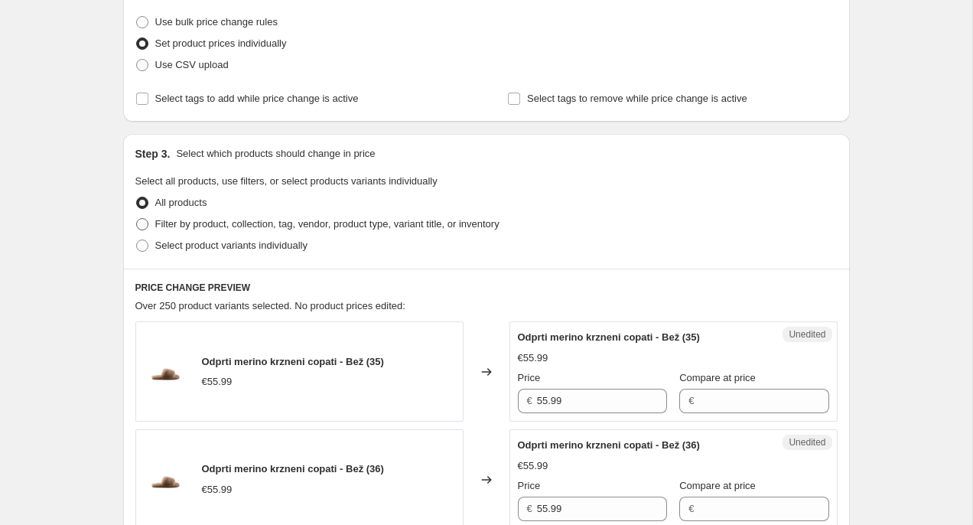
click at [226, 227] on span "Filter by product, collection, tag, vendor, product type, variant title, or inv…" at bounding box center [327, 223] width 344 height 11
click at [137, 219] on input "Filter by product, collection, tag, vendor, product type, variant title, or inv…" at bounding box center [136, 218] width 1 height 1
radio input "true"
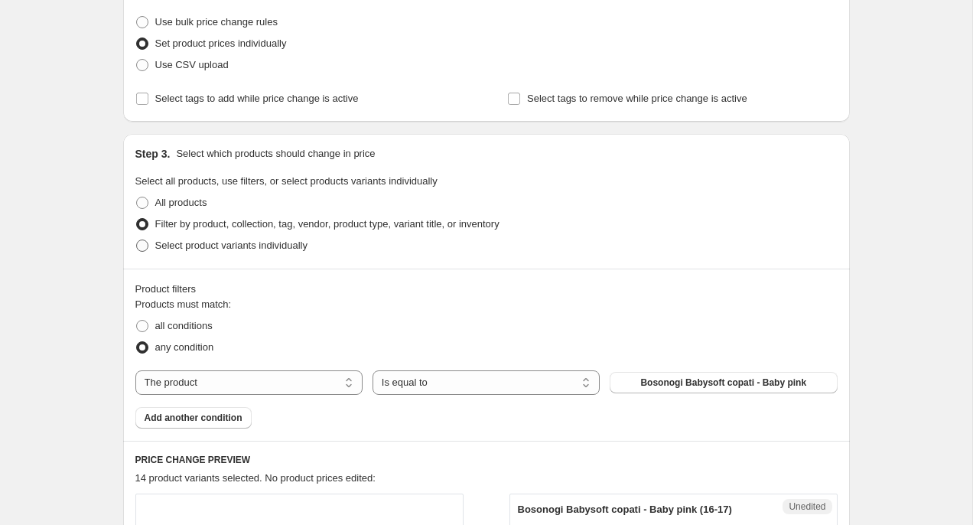
click at [236, 246] on span "Select product variants individually" at bounding box center [231, 244] width 152 height 11
click at [137, 240] on input "Select product variants individually" at bounding box center [136, 239] width 1 height 1
radio input "true"
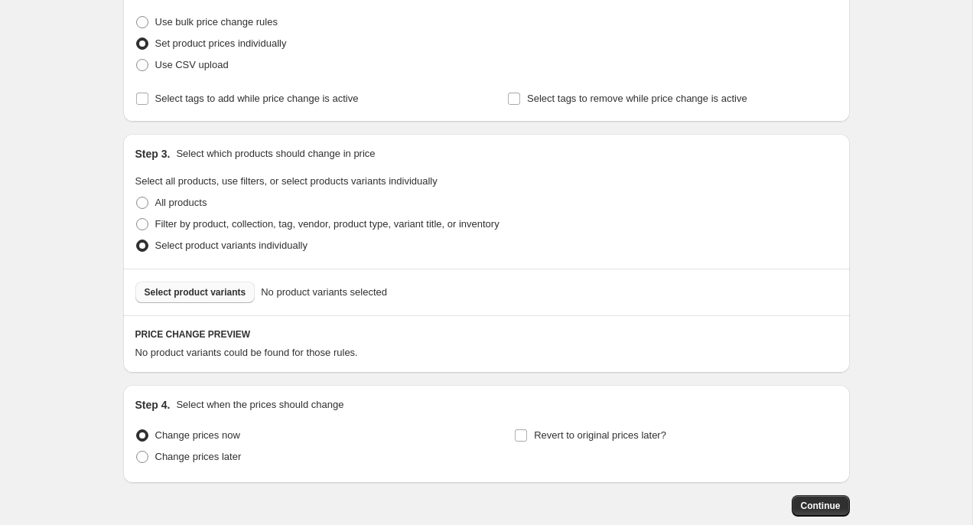
click at [229, 297] on span "Select product variants" at bounding box center [196, 292] width 102 height 12
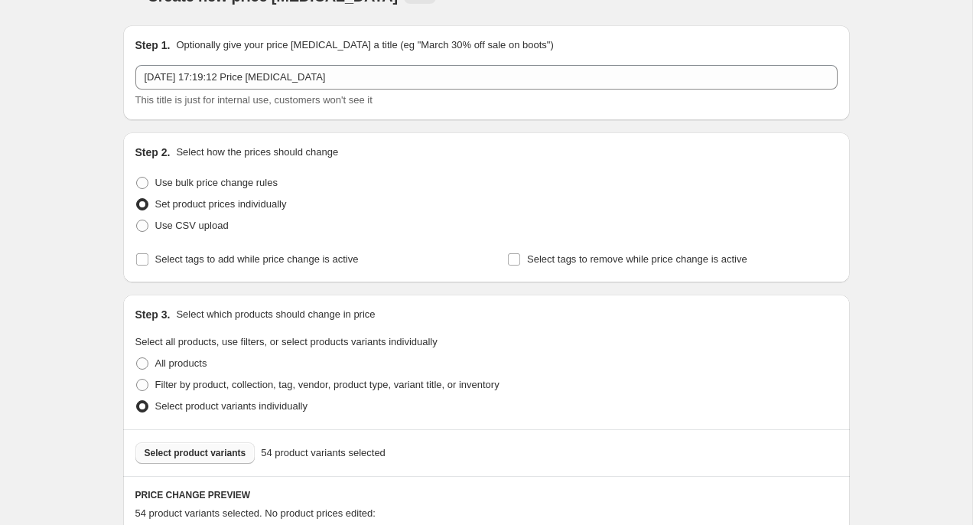
scroll to position [0, 0]
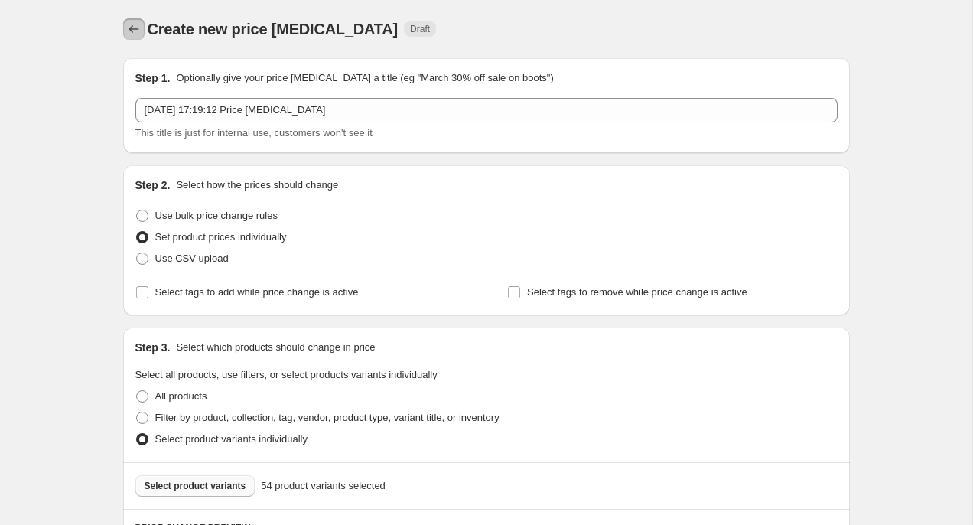
click at [138, 34] on icon "Price change jobs" at bounding box center [133, 28] width 15 height 15
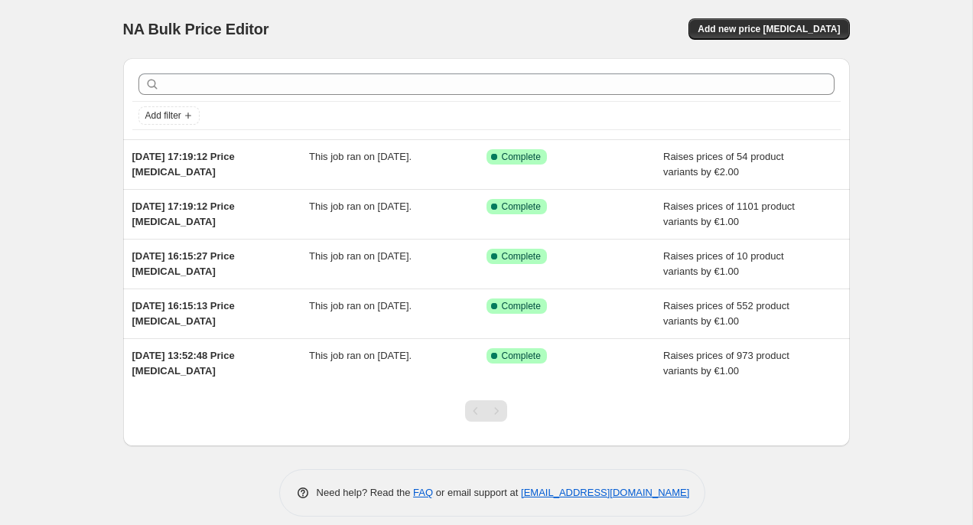
click at [783, 40] on div "NA Bulk Price Editor. This page is ready NA Bulk Price Editor Add new price cha…" at bounding box center [486, 29] width 727 height 58
click at [783, 28] on span "Add new price change job" at bounding box center [769, 29] width 142 height 12
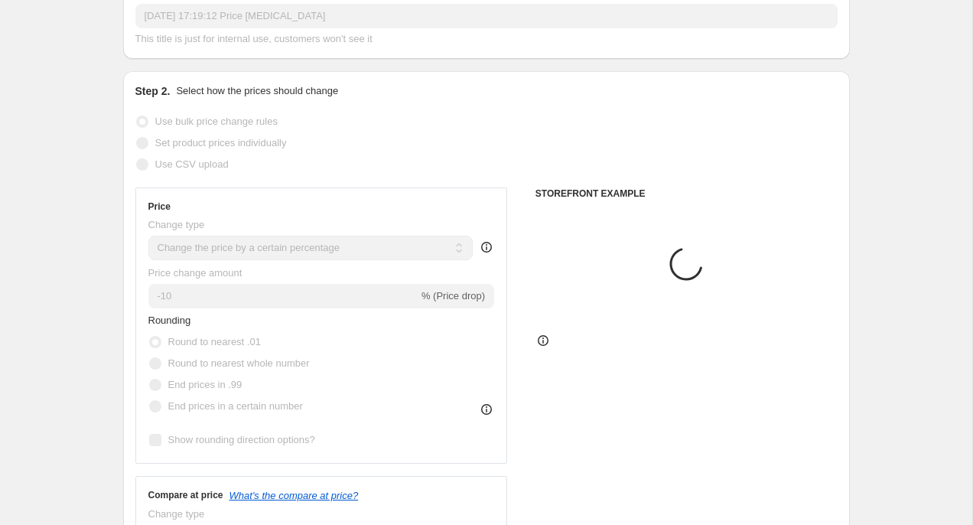
scroll to position [119, 0]
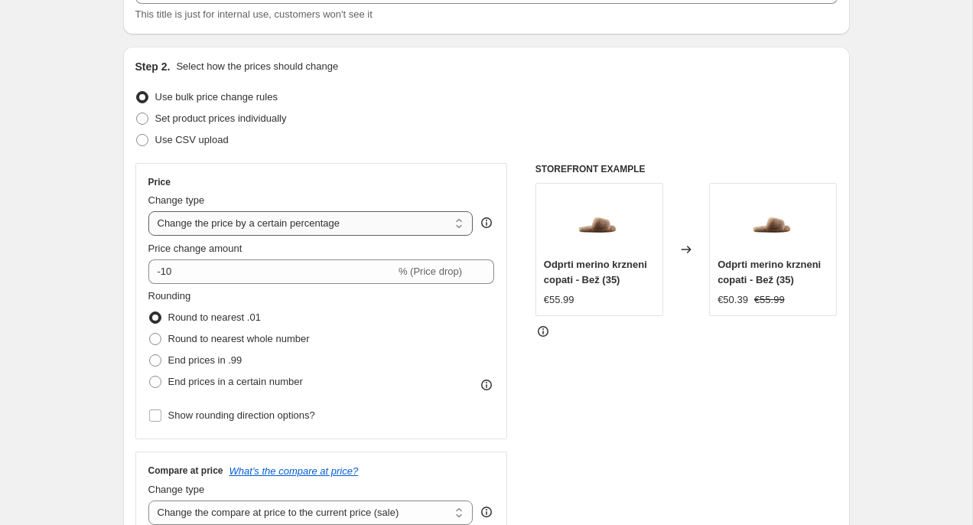
click at [352, 228] on select "Change the price to a certain amount Change the price by a certain amount Chang…" at bounding box center [310, 223] width 325 height 24
click at [148, 211] on select "Change the price to a certain amount Change the price by a certain amount Chang…" at bounding box center [310, 223] width 325 height 24
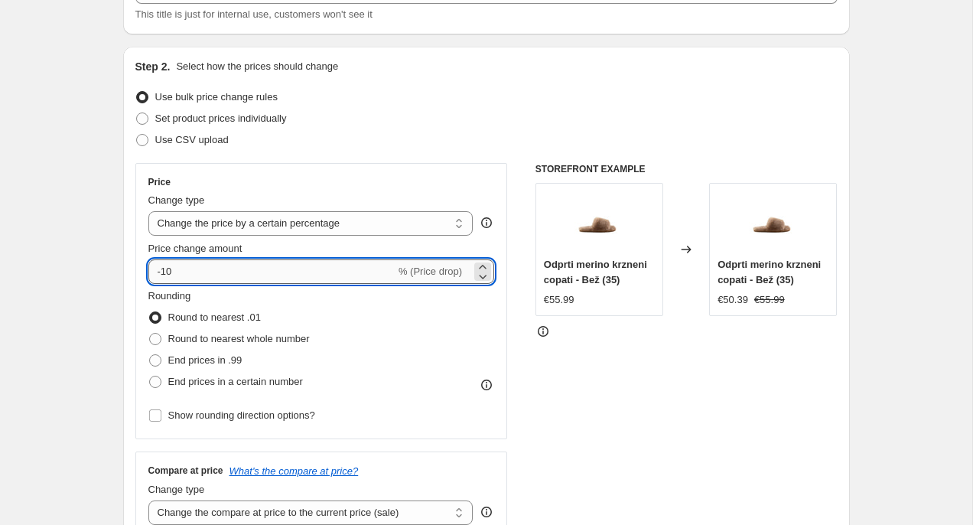
click at [302, 261] on input "-10" at bounding box center [271, 271] width 247 height 24
click at [320, 216] on select "Change the price to a certain amount Change the price by a certain amount Chang…" at bounding box center [310, 223] width 325 height 24
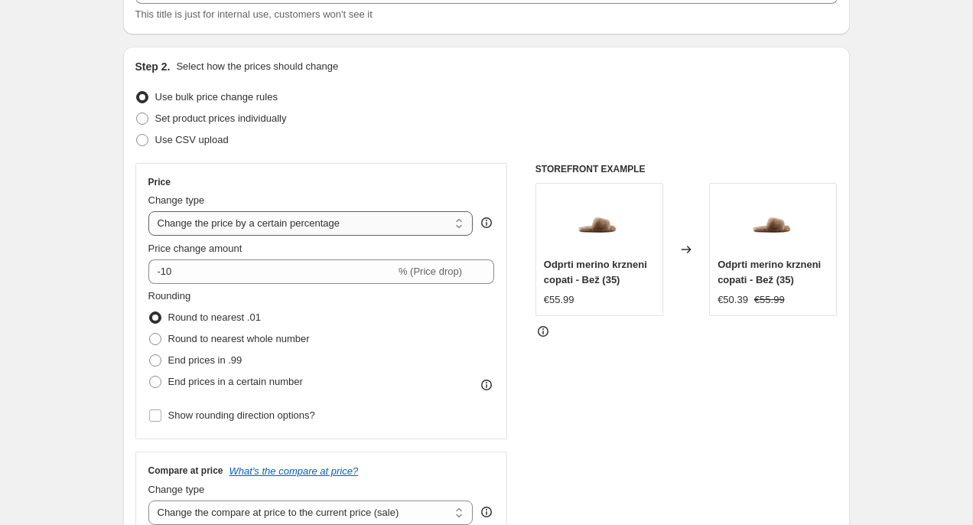
select select "by"
click at [148, 211] on select "Change the price to a certain amount Change the price by a certain amount Chang…" at bounding box center [310, 223] width 325 height 24
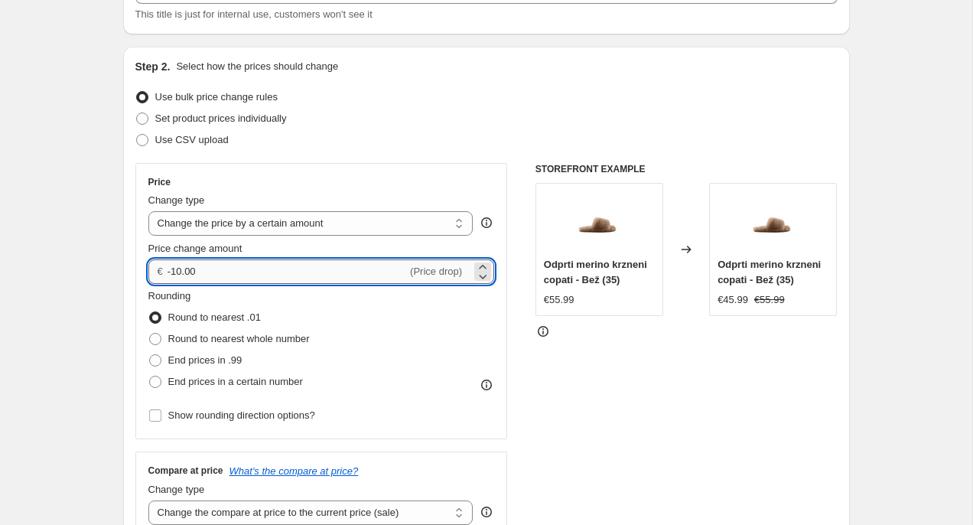
click at [251, 281] on input "-10.00" at bounding box center [287, 271] width 239 height 24
click at [251, 275] on input "-10.00" at bounding box center [287, 271] width 239 height 24
type input "4.00"
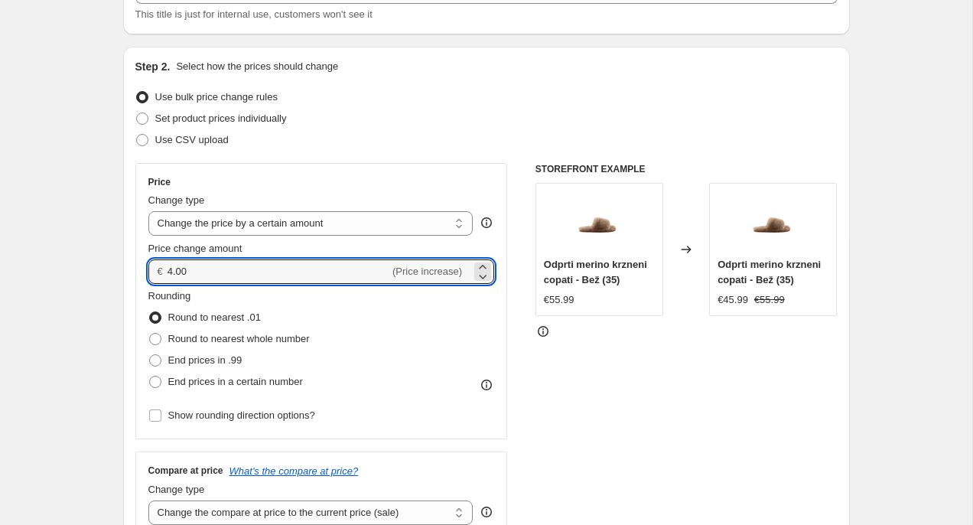
click at [431, 148] on div "Use CSV upload" at bounding box center [486, 139] width 702 height 21
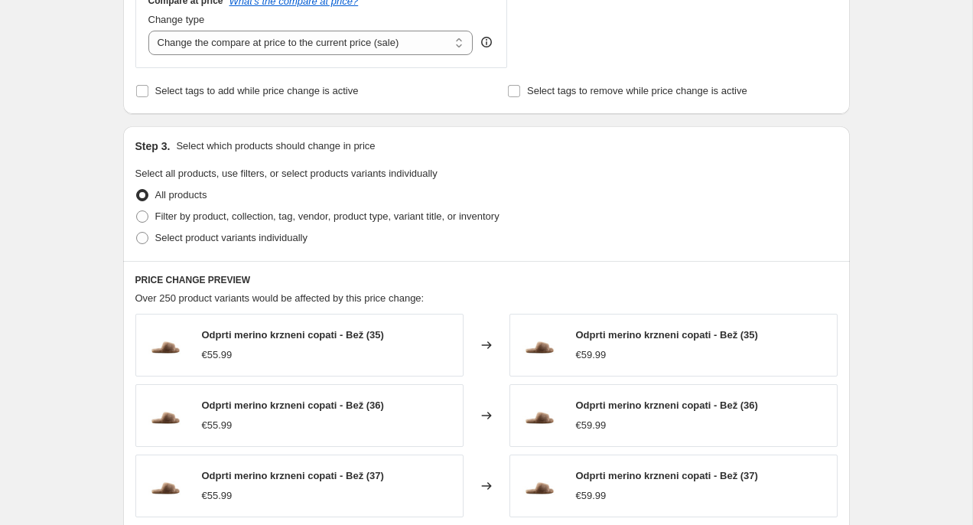
scroll to position [595, 0]
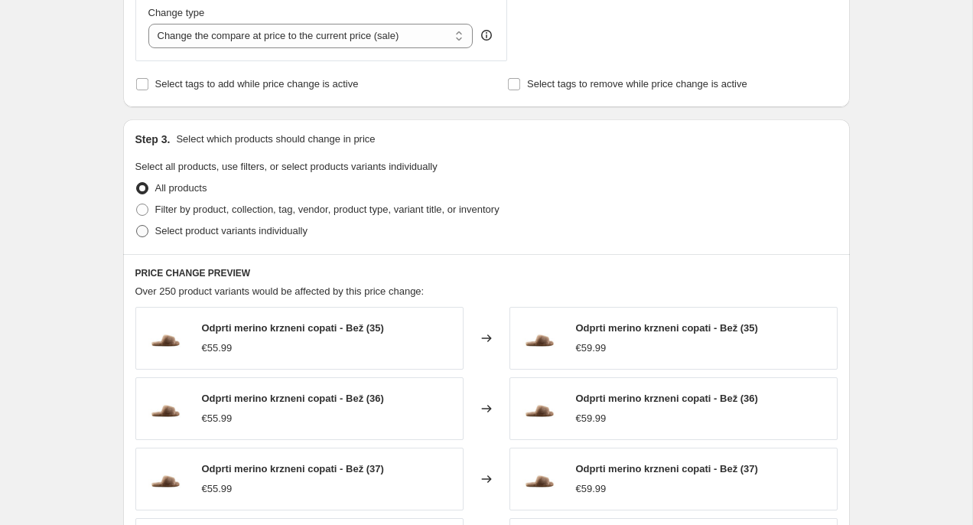
click at [283, 234] on span "Select product variants individually" at bounding box center [231, 230] width 152 height 11
click at [137, 226] on input "Select product variants individually" at bounding box center [136, 225] width 1 height 1
radio input "true"
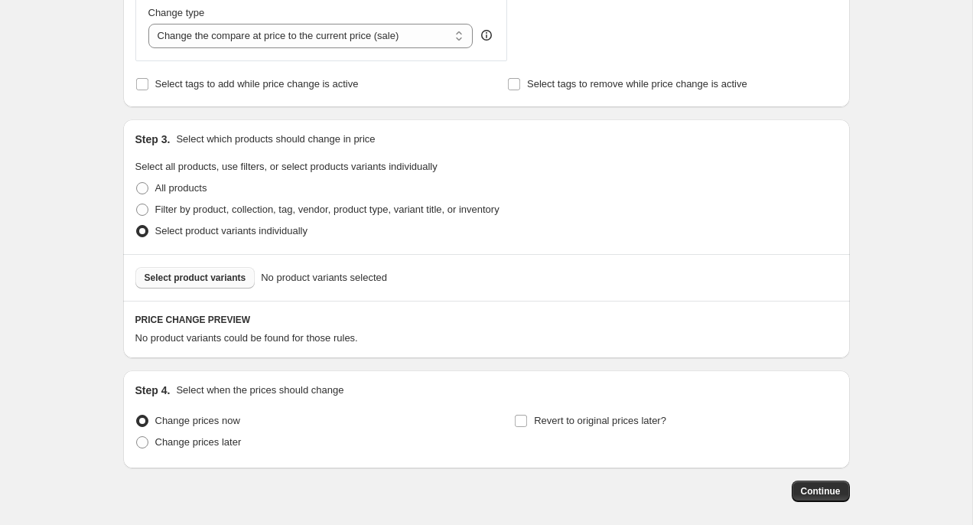
click at [223, 279] on span "Select product variants" at bounding box center [196, 278] width 102 height 12
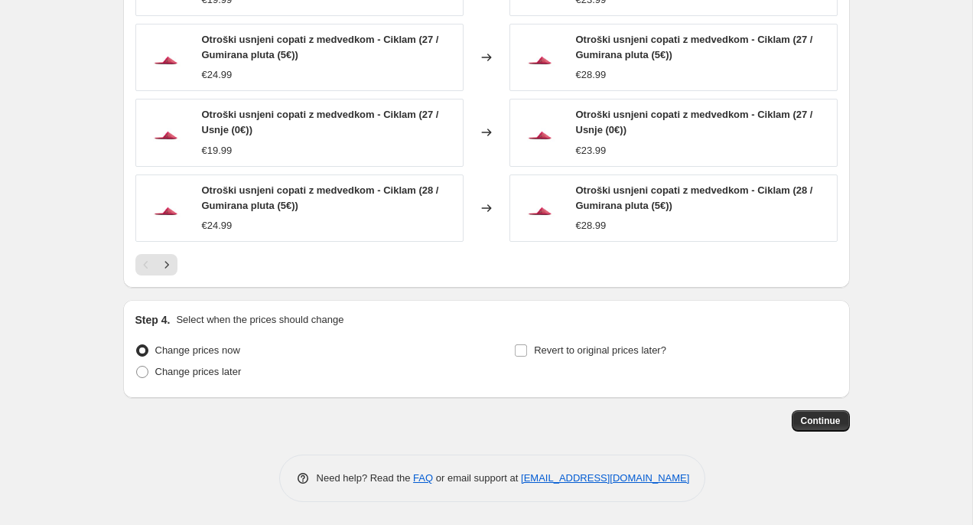
scroll to position [1069, 0]
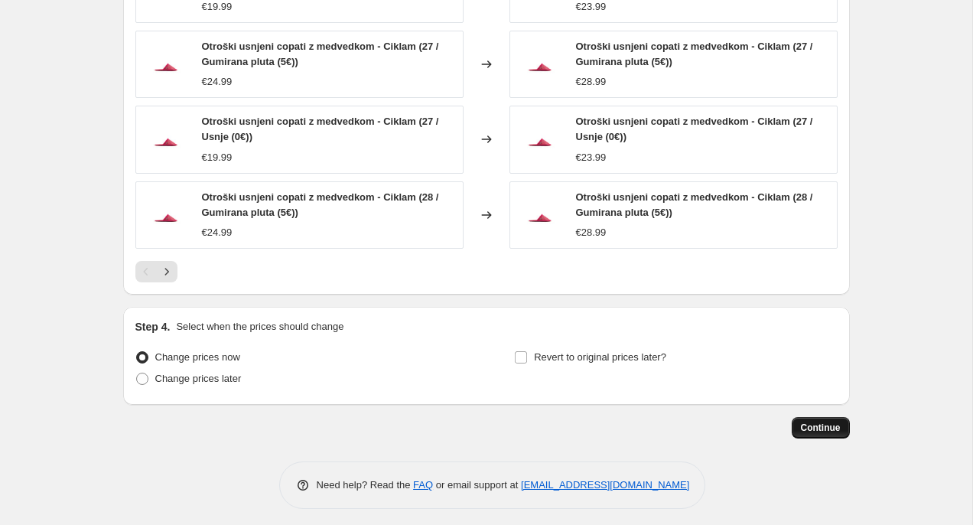
click at [830, 431] on span "Continue" at bounding box center [821, 427] width 40 height 12
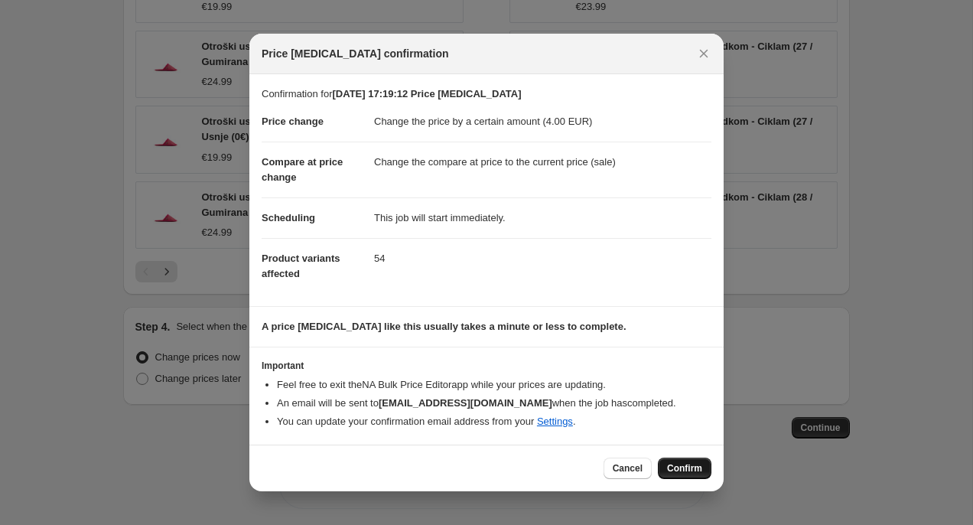
click at [691, 470] on span "Confirm" at bounding box center [684, 468] width 35 height 12
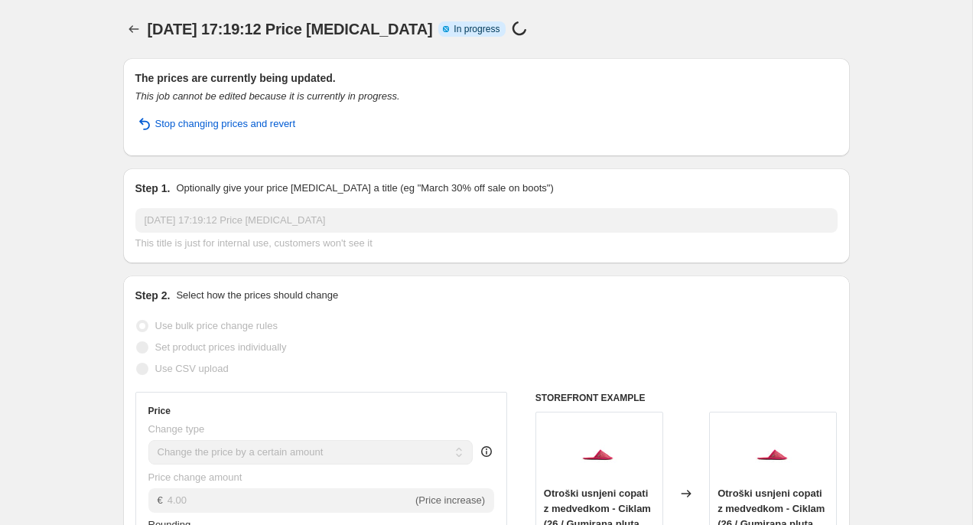
select select "by"
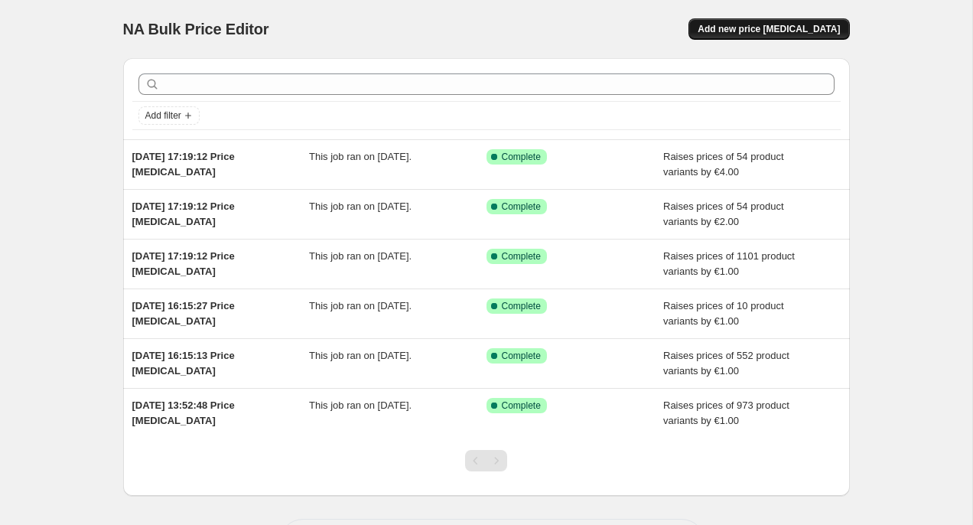
click at [776, 34] on span "Add new price change job" at bounding box center [769, 29] width 142 height 12
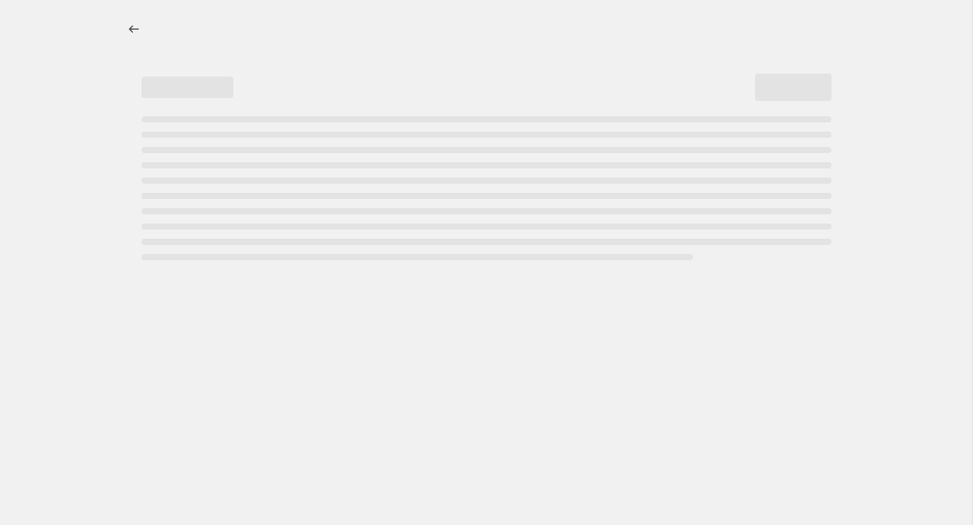
select select "percentage"
